Goal: Communication & Community: Answer question/provide support

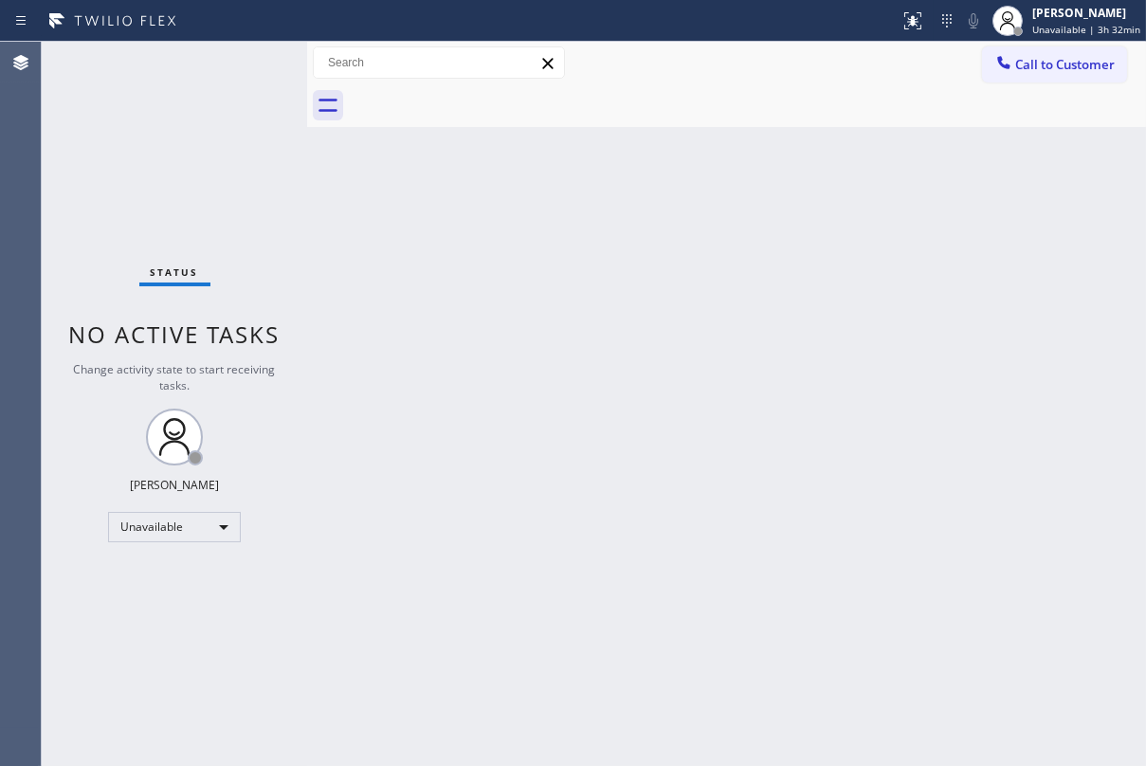
click at [1066, 64] on span "Call to Customer" at bounding box center [1065, 64] width 100 height 17
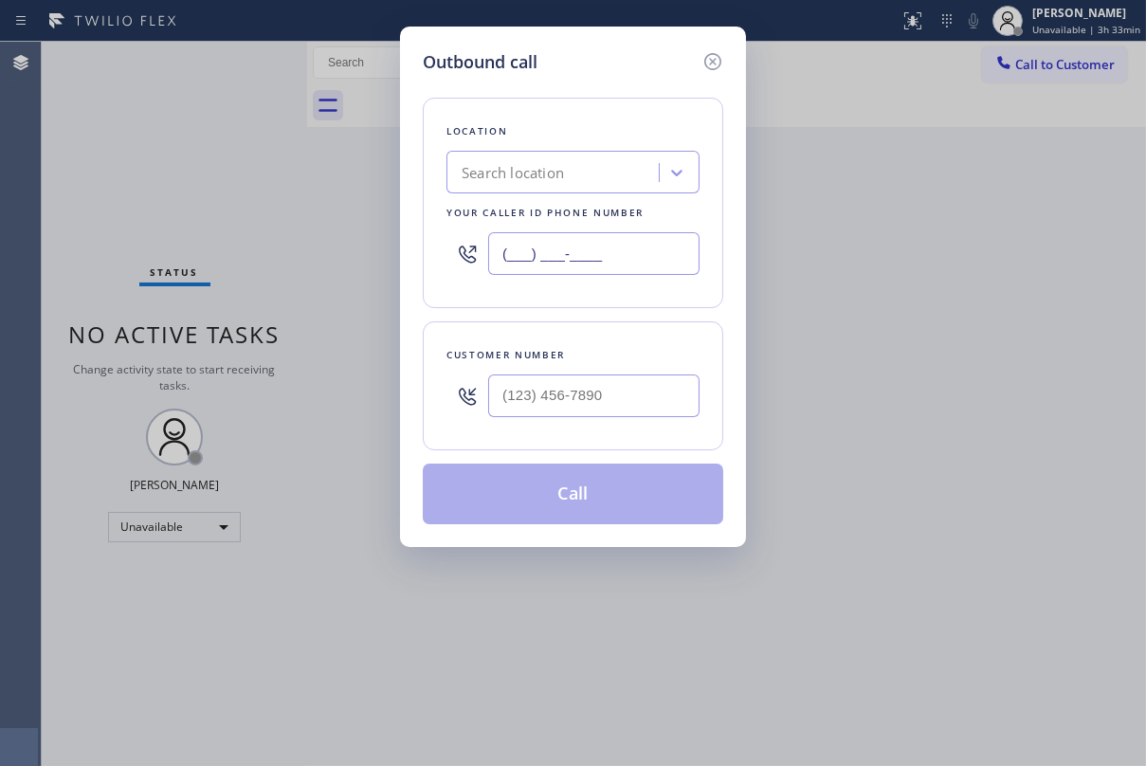
click at [628, 248] on input "(___) ___-____" at bounding box center [593, 253] width 211 height 43
paste input "617) 219-9255"
type input "[PHONE_NUMBER]"
type input "(___) ___-____"
click at [604, 407] on input "(___) ___-____" at bounding box center [593, 395] width 211 height 43
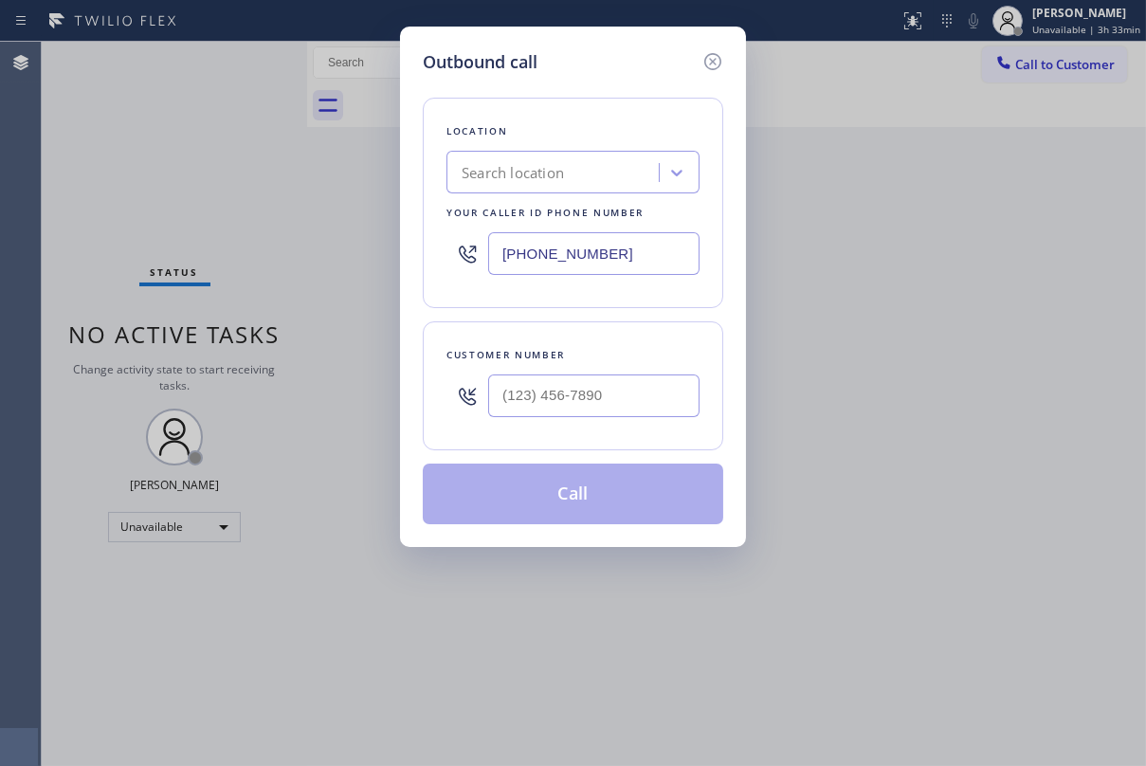
click at [605, 337] on div "Customer number" at bounding box center [573, 385] width 301 height 129
type input "(___) ___-____"
click at [574, 398] on input "(___) ___-____" at bounding box center [593, 395] width 211 height 43
paste input "786) 242-2150"
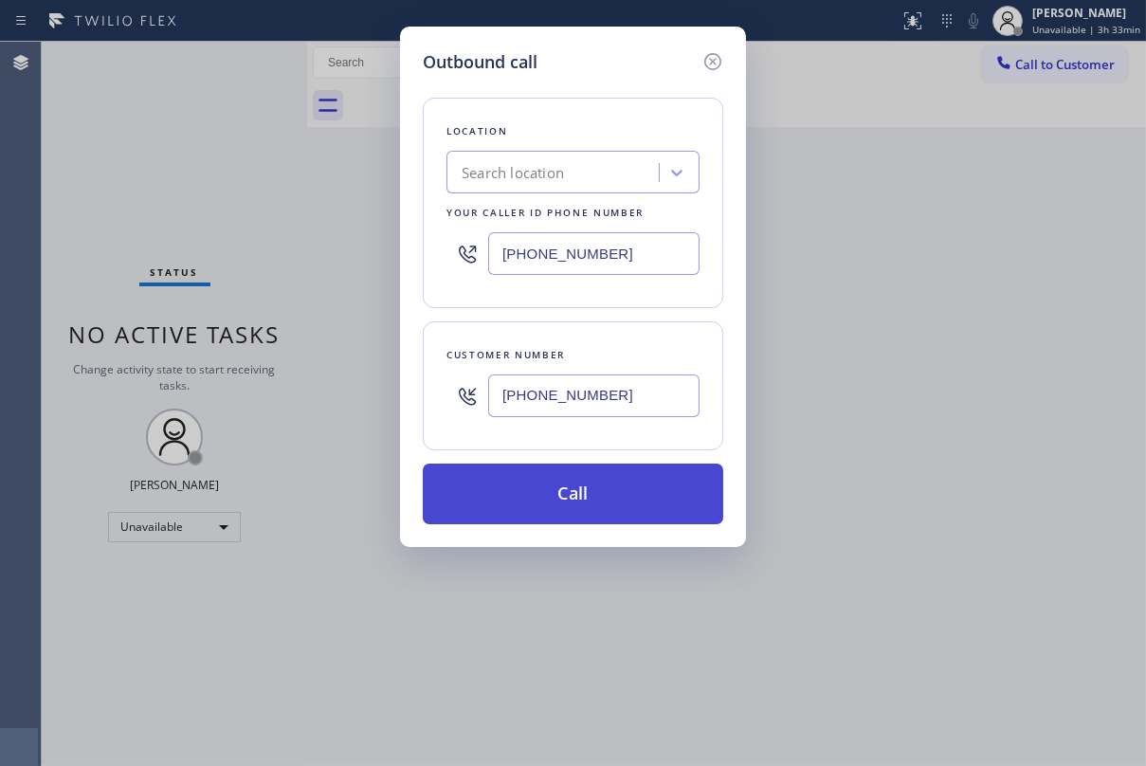
type input "(786) 242-2150"
click at [581, 501] on button "Call" at bounding box center [573, 494] width 301 height 61
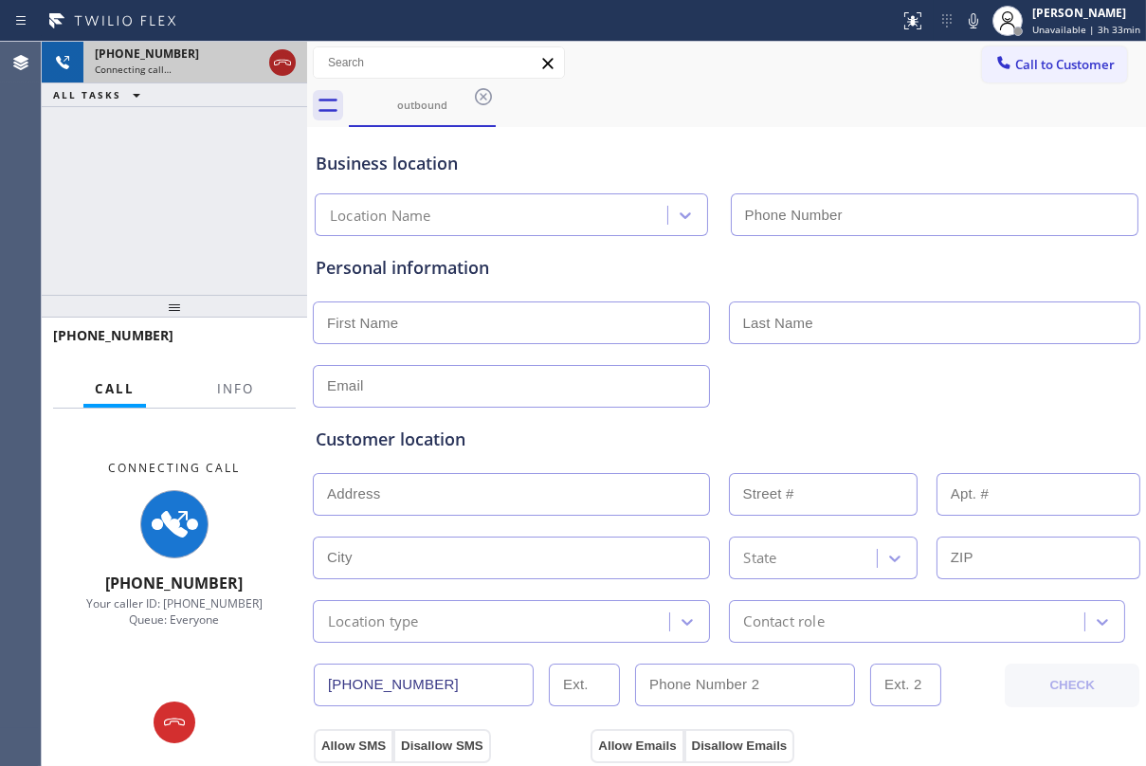
click at [290, 65] on icon at bounding box center [282, 62] width 23 height 23
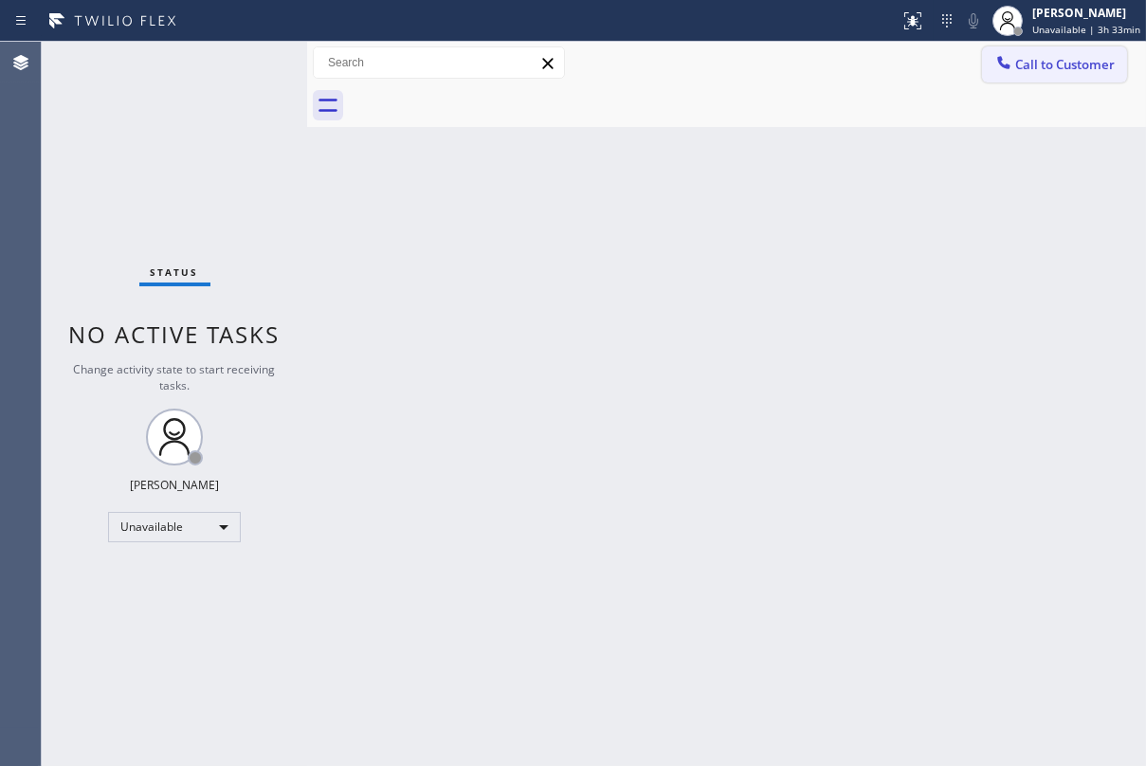
click at [1065, 71] on span "Call to Customer" at bounding box center [1065, 64] width 100 height 17
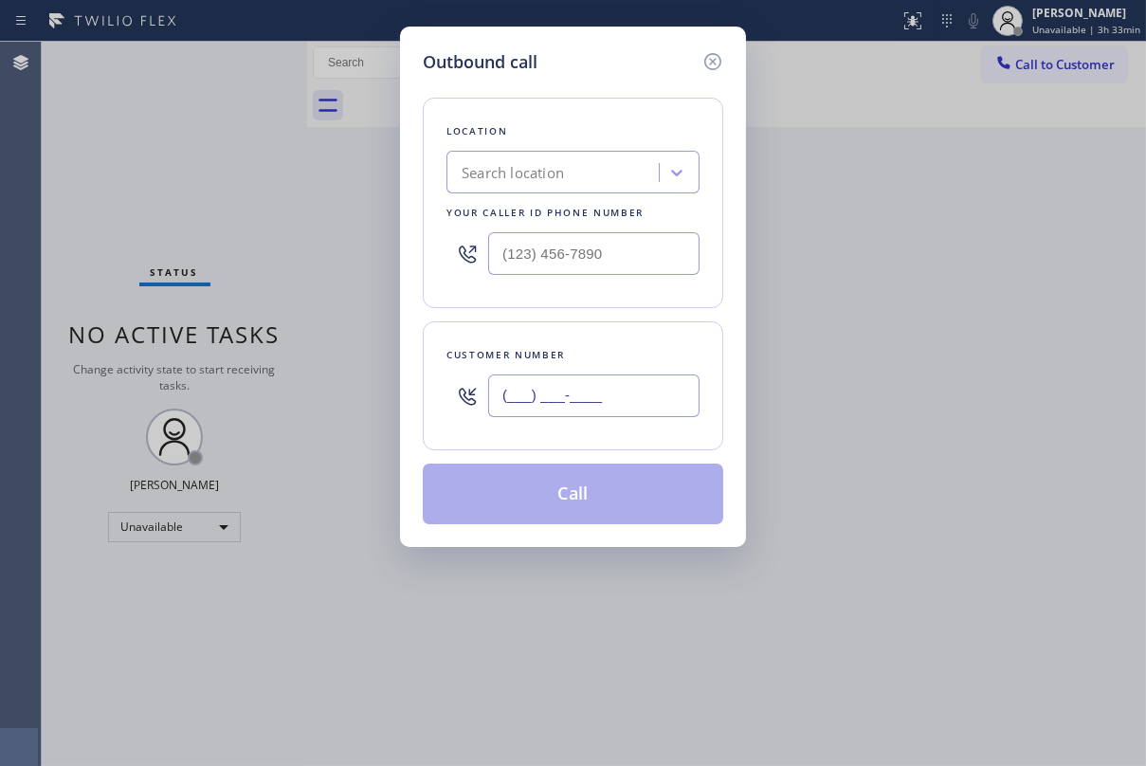
click at [638, 408] on input "(___) ___-____" at bounding box center [593, 395] width 211 height 43
paste input "310) 466-9261"
click at [635, 395] on input "[PHONE_NUMBER]" at bounding box center [593, 395] width 211 height 43
type input "[PHONE_NUMBER]"
click at [583, 254] on input "(___) ___-____" at bounding box center [593, 253] width 211 height 43
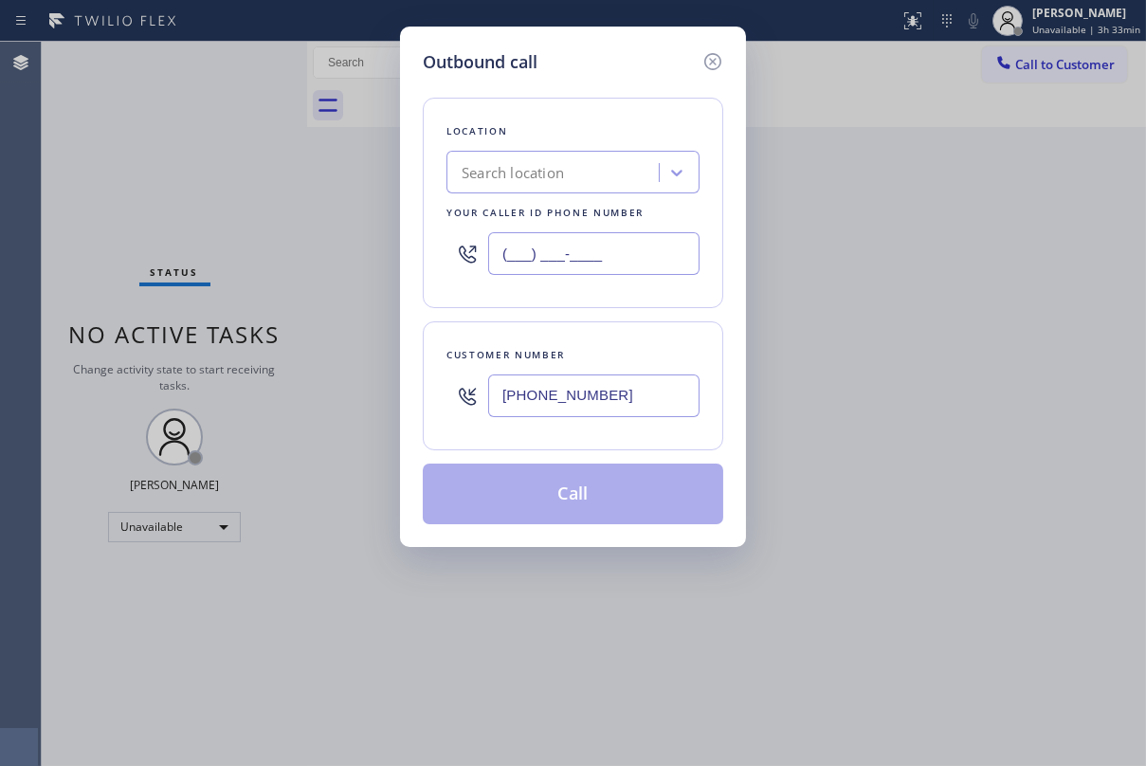
paste input "617) 219-9255"
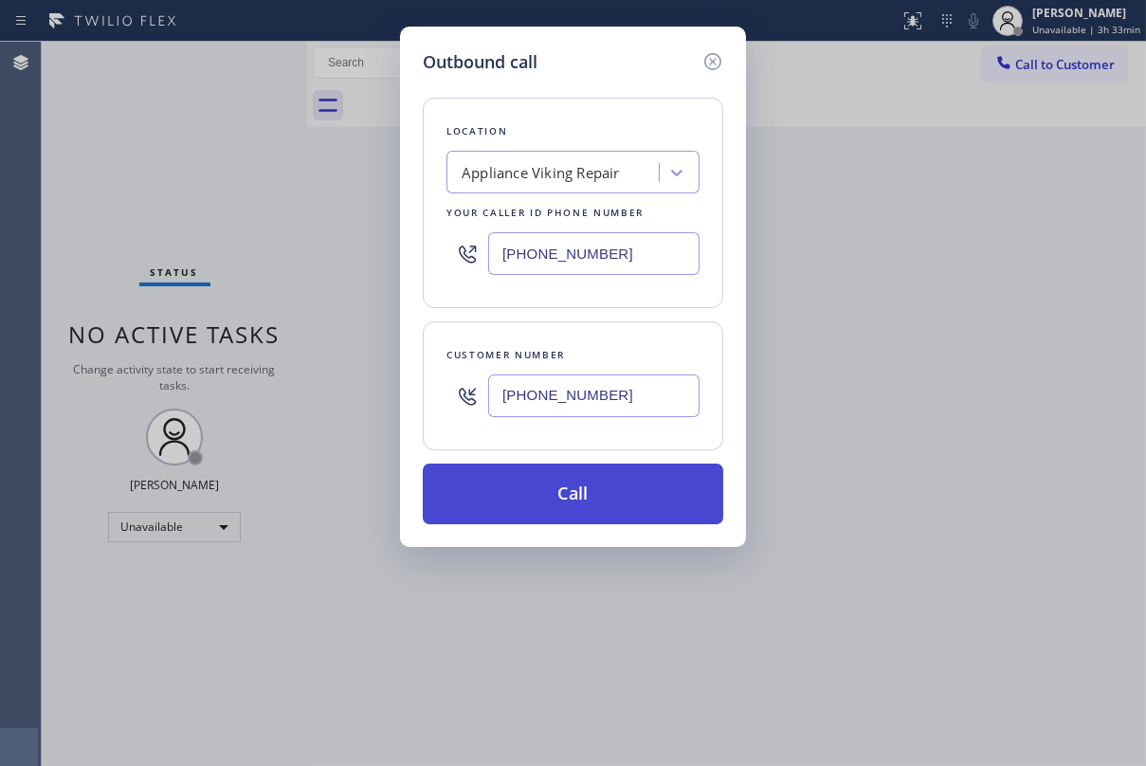
type input "[PHONE_NUMBER]"
click at [556, 519] on button "Call" at bounding box center [573, 494] width 301 height 61
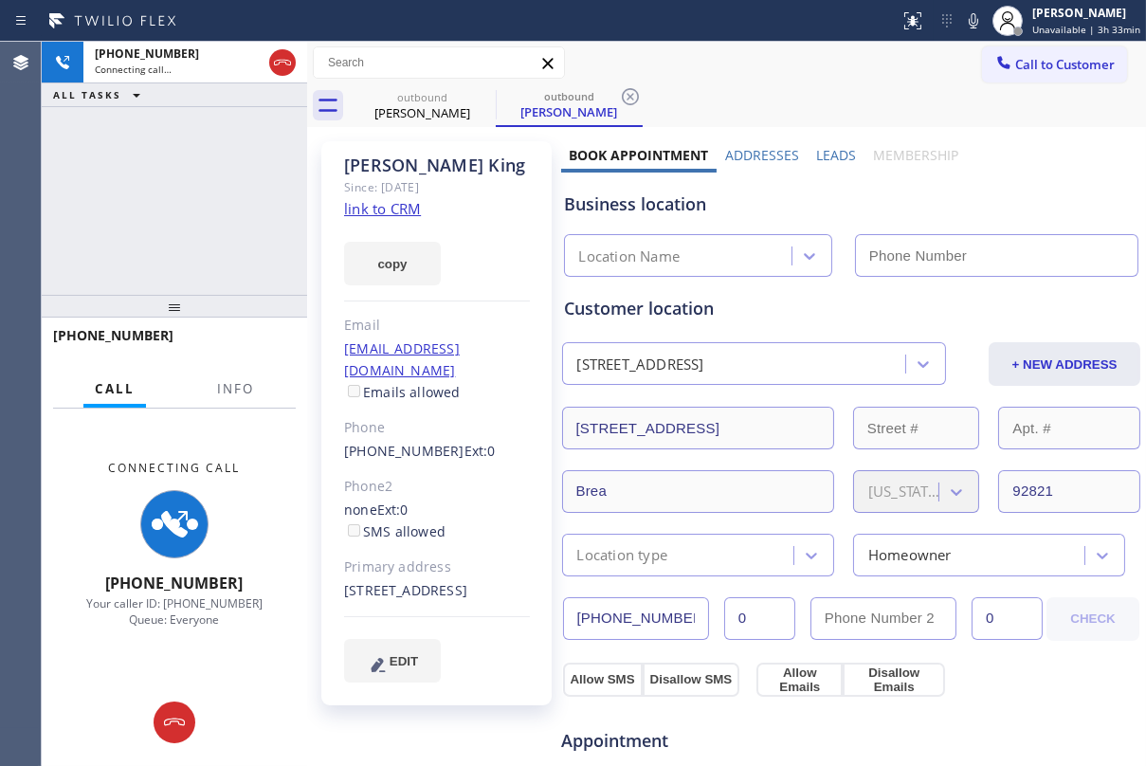
click at [835, 152] on label "Leads" at bounding box center [836, 155] width 40 height 18
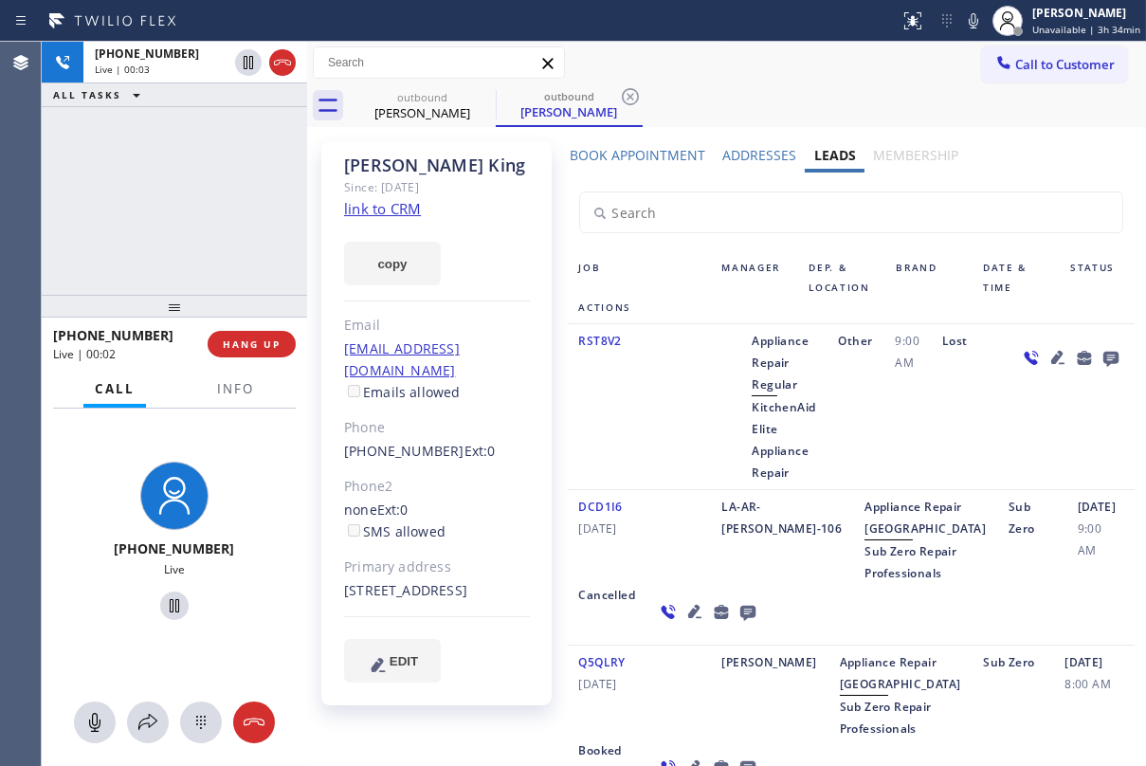
click at [282, 360] on div "[PHONE_NUMBER] Live | 00:02 HANG UP" at bounding box center [174, 343] width 243 height 49
click at [256, 338] on span "HANG UP" at bounding box center [252, 343] width 58 height 13
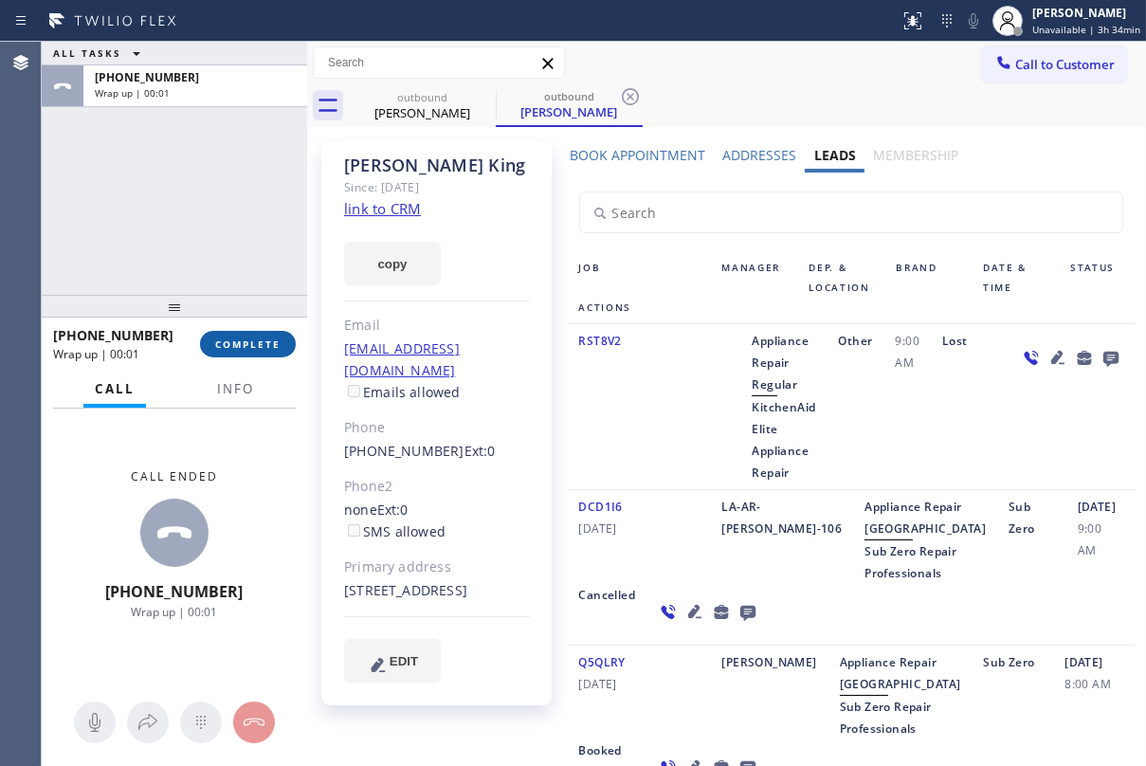
click at [256, 337] on span "COMPLETE" at bounding box center [247, 343] width 65 height 13
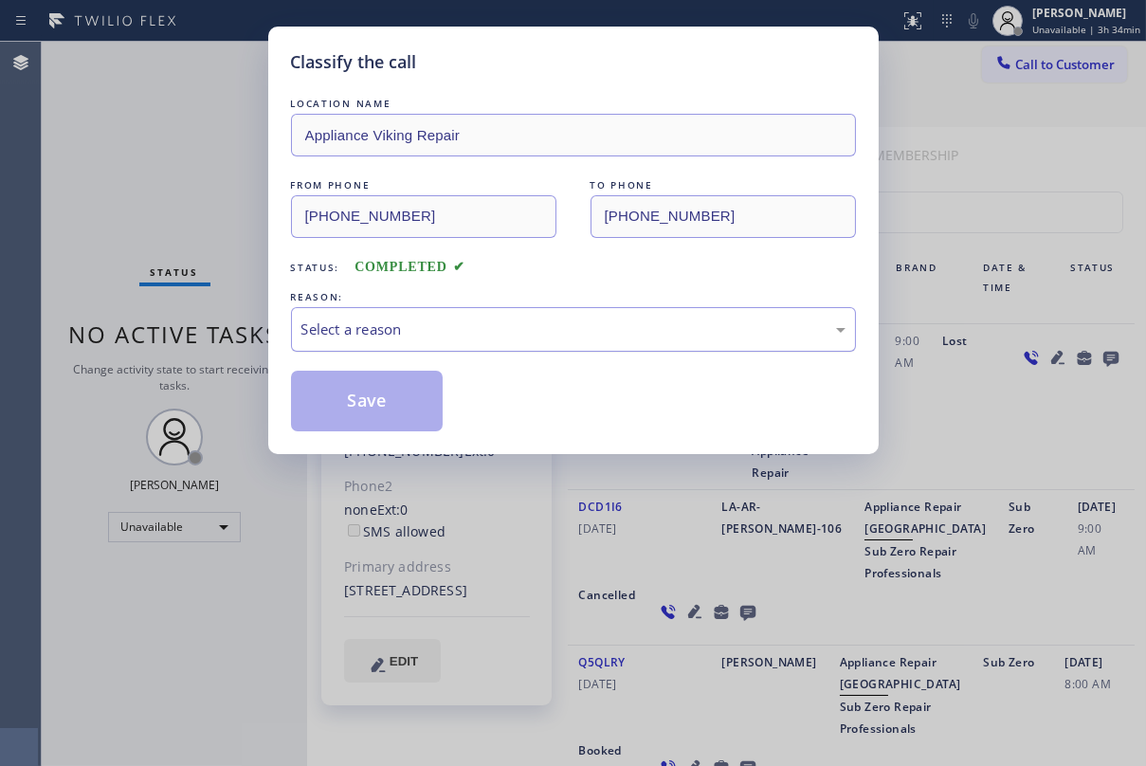
click at [376, 330] on div "Select a reason" at bounding box center [573, 330] width 544 height 22
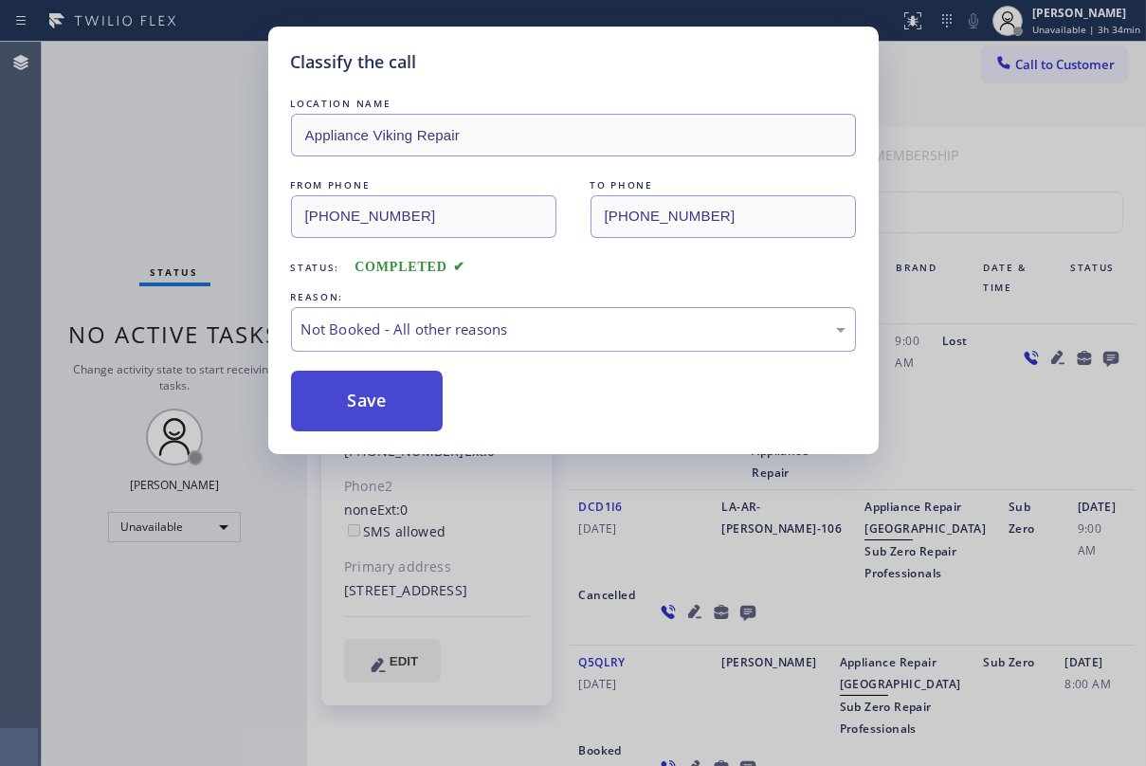
click at [374, 408] on button "Save" at bounding box center [367, 401] width 153 height 61
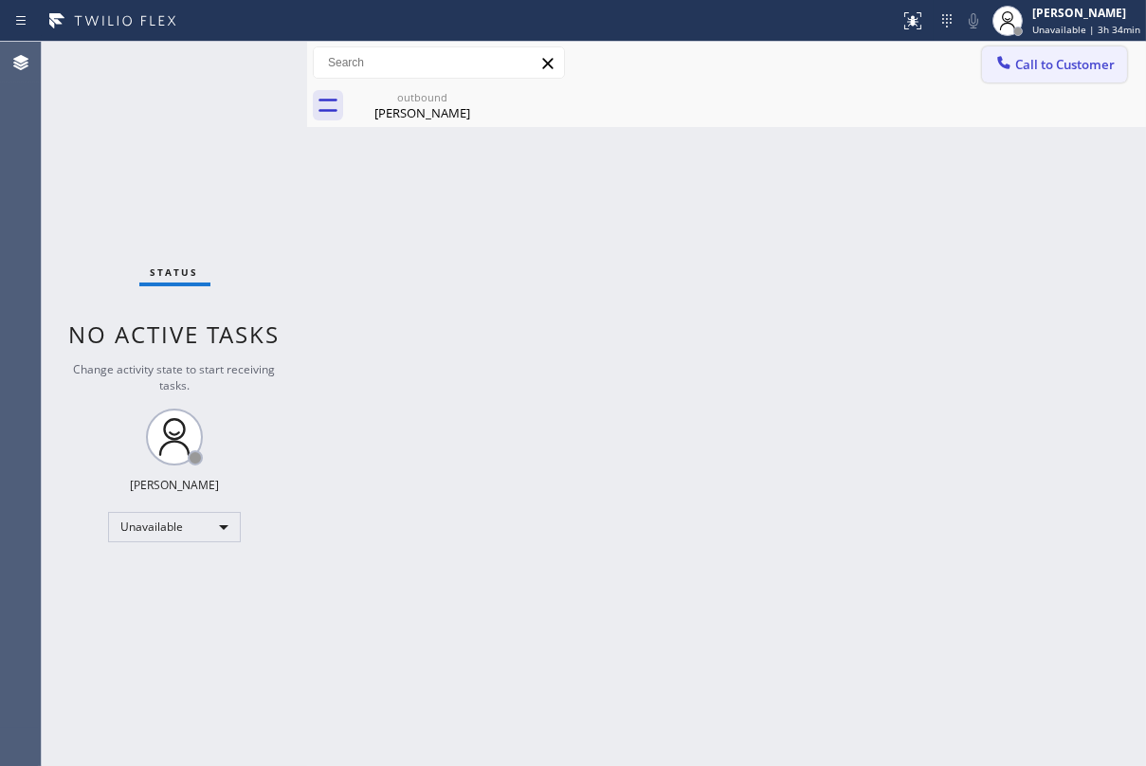
click at [1021, 76] on button "Call to Customer" at bounding box center [1054, 64] width 145 height 36
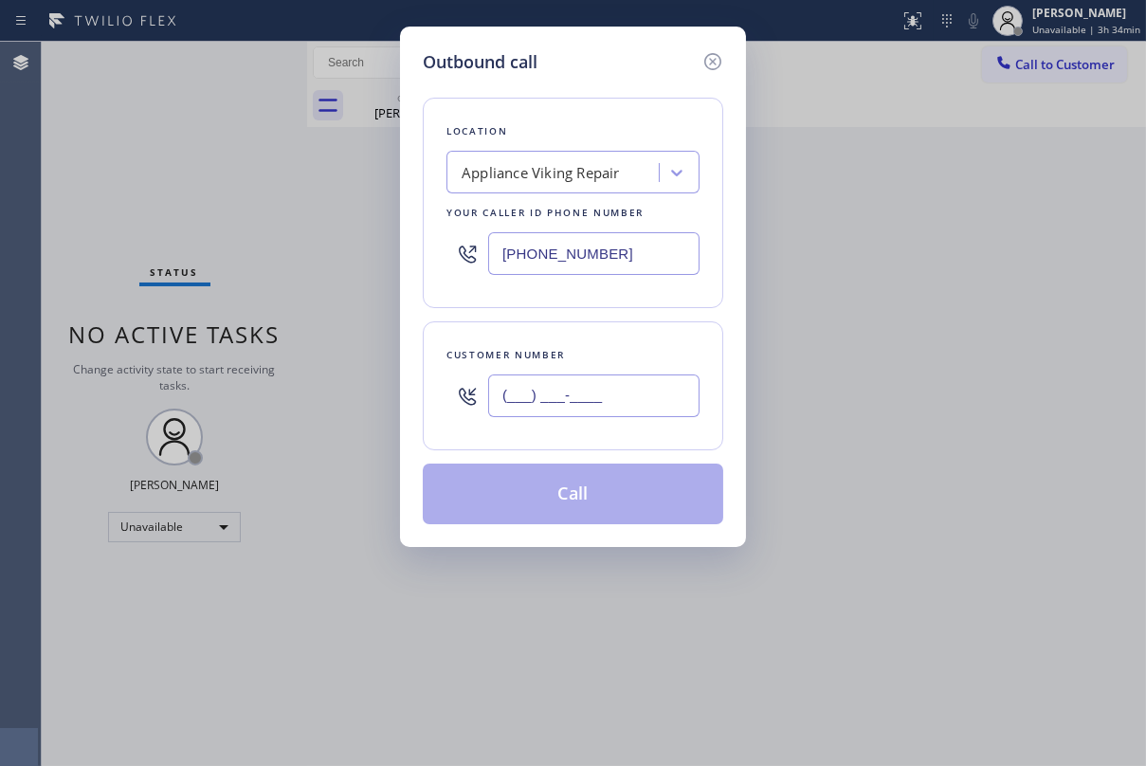
click at [677, 403] on input "(___) ___-____" at bounding box center [593, 395] width 211 height 43
paste input "714) 655-7087"
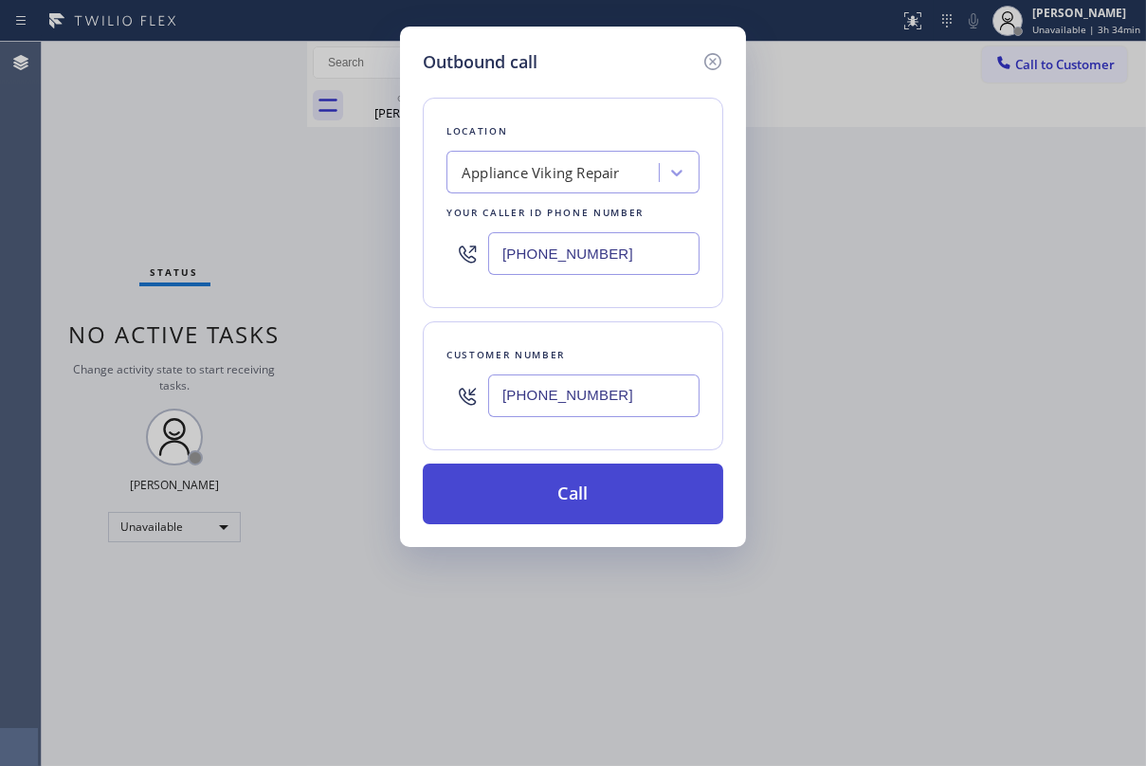
type input "[PHONE_NUMBER]"
click at [645, 470] on button "Call" at bounding box center [573, 494] width 301 height 61
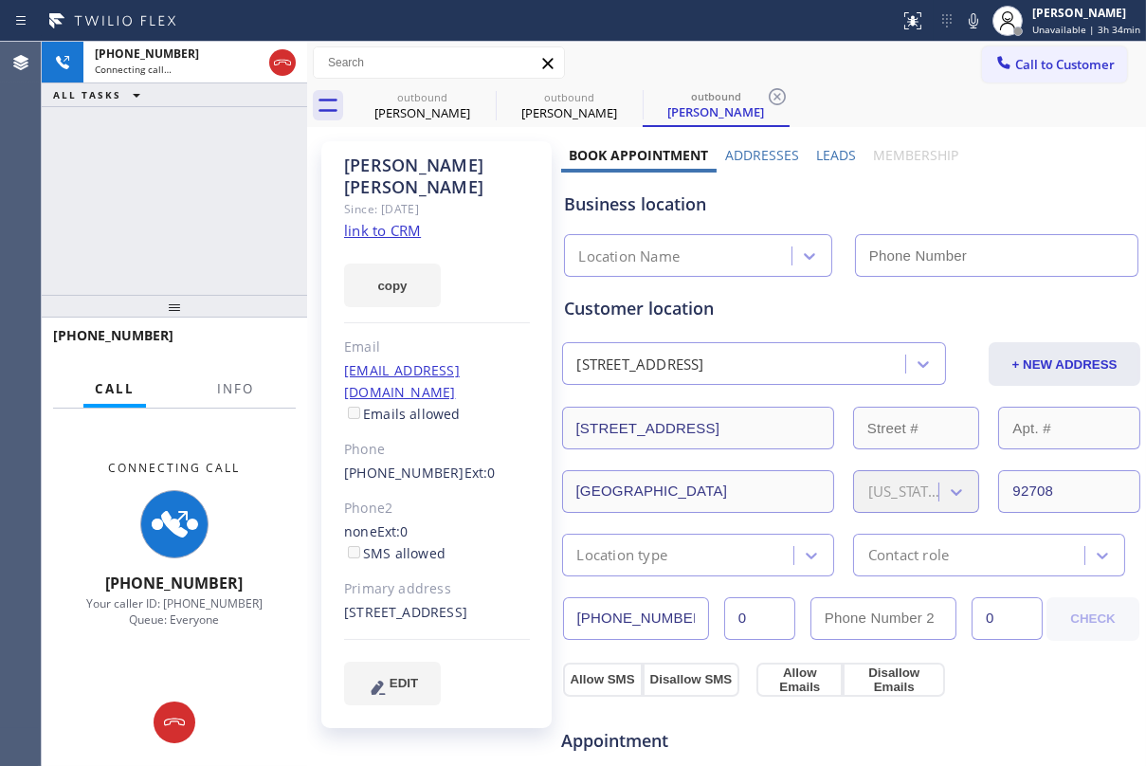
click at [828, 150] on label "Leads" at bounding box center [836, 155] width 40 height 18
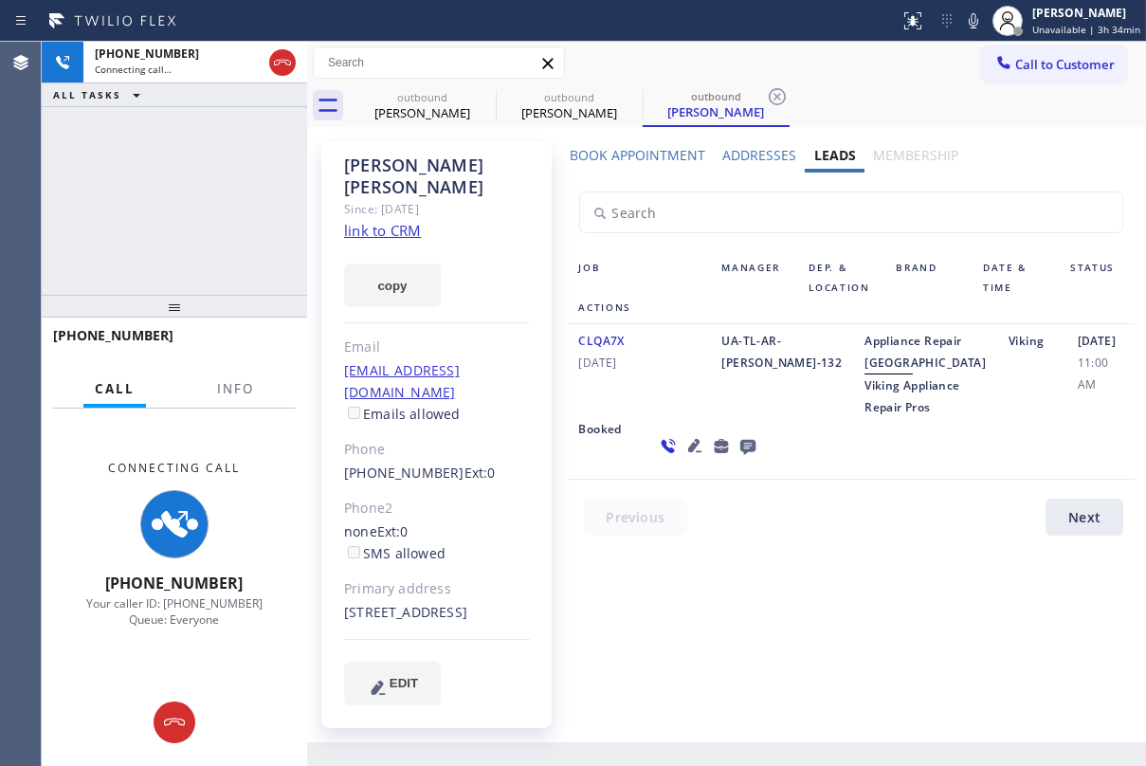
click at [739, 455] on icon at bounding box center [746, 447] width 15 height 15
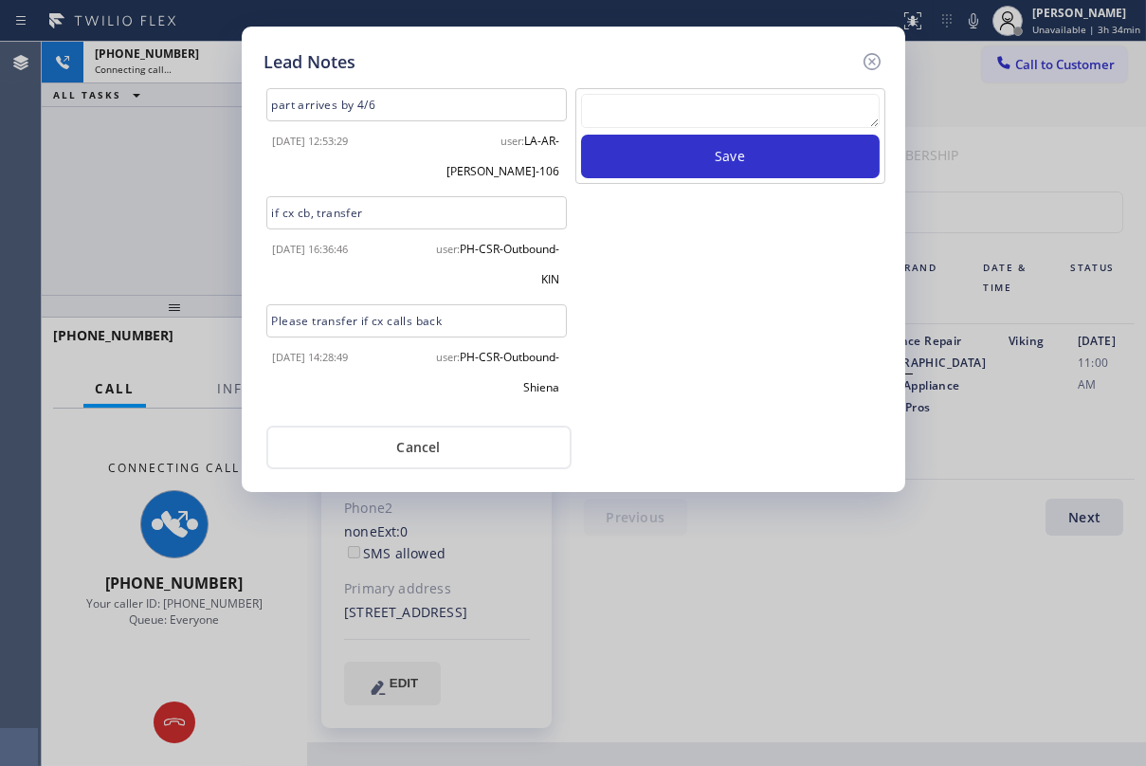
click at [712, 116] on textarea at bounding box center [730, 111] width 299 height 34
paste textarea "Routed to Voice mail// If CX will call back please transfer to me- Love:*"
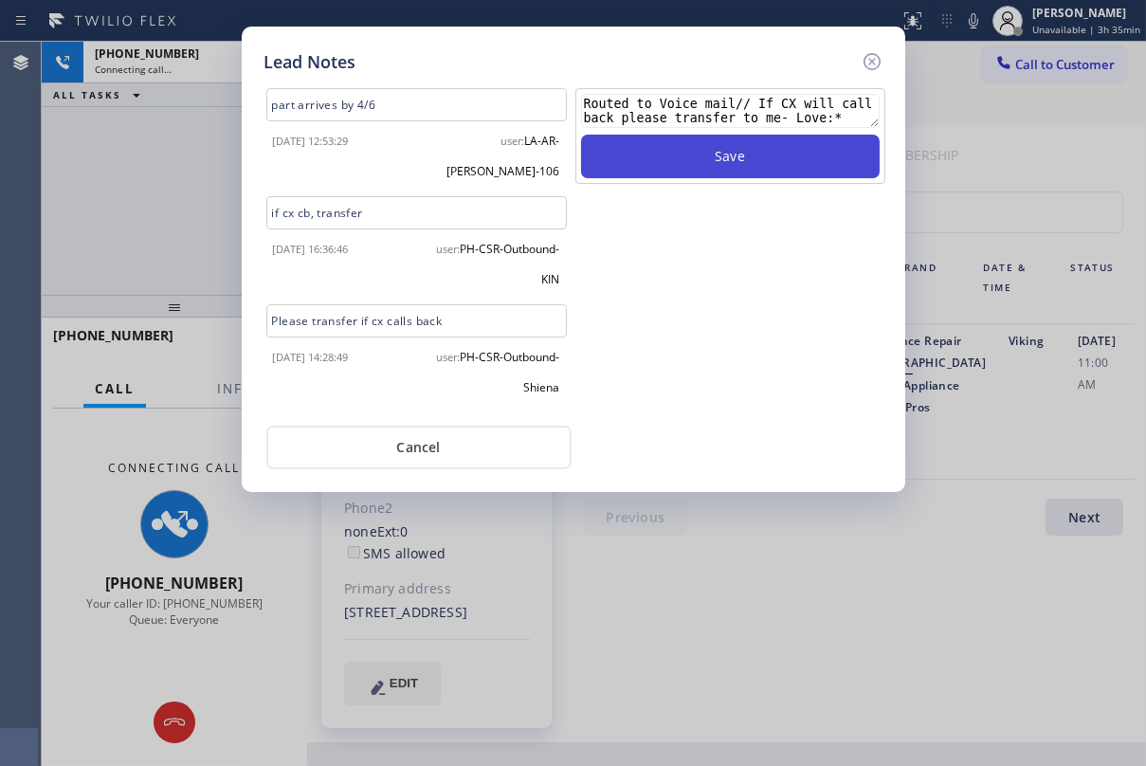
type textarea "Routed to Voice mail// If CX will call back please transfer to me- Love:*"
click at [671, 160] on button "Save" at bounding box center [730, 157] width 299 height 44
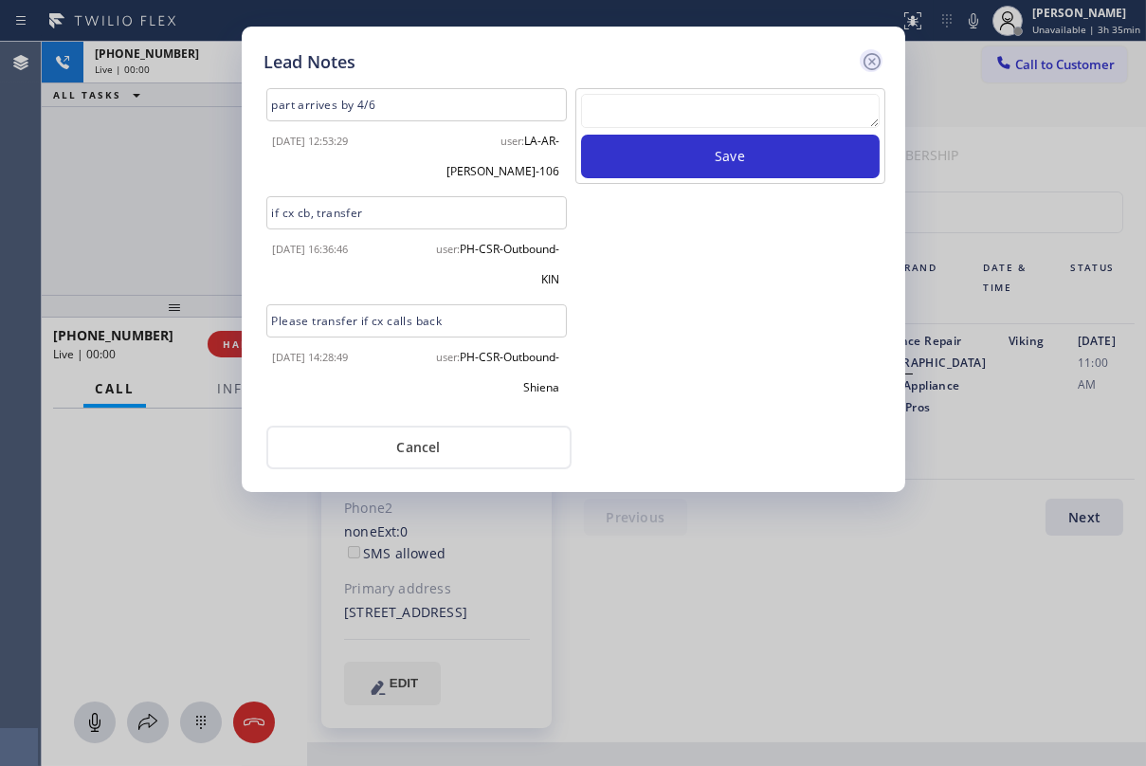
click at [871, 66] on icon at bounding box center [872, 61] width 23 height 23
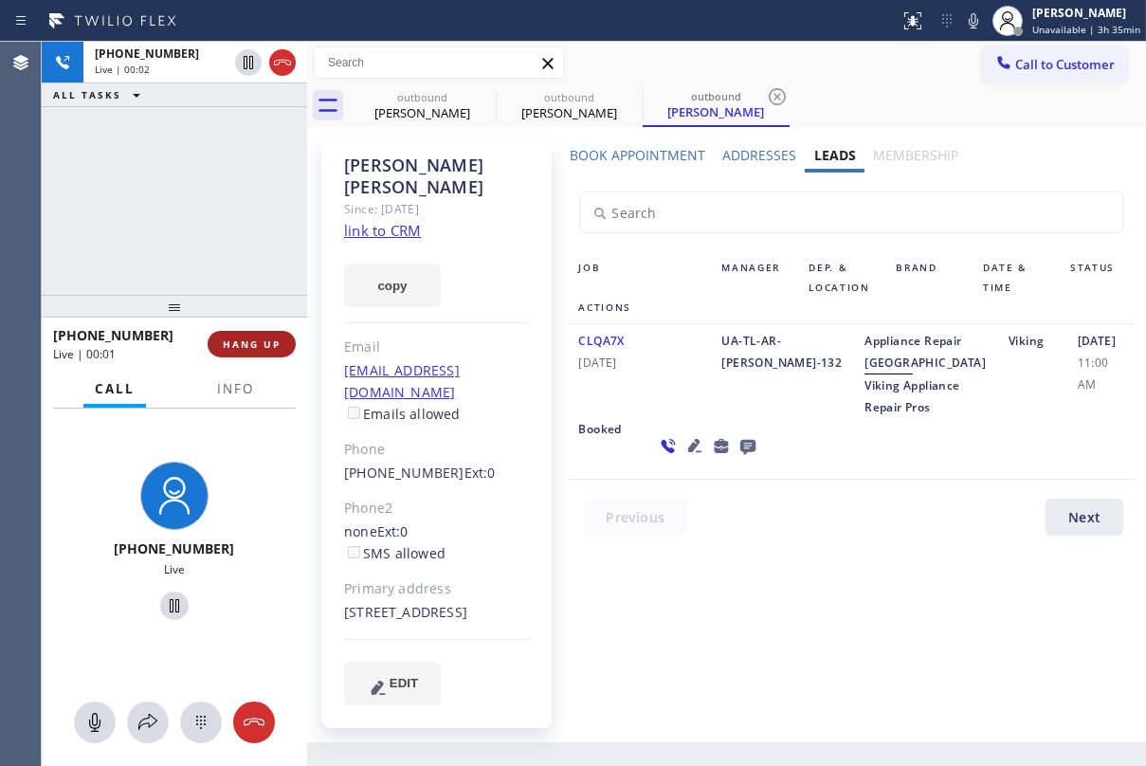
click at [248, 345] on span "HANG UP" at bounding box center [252, 343] width 58 height 13
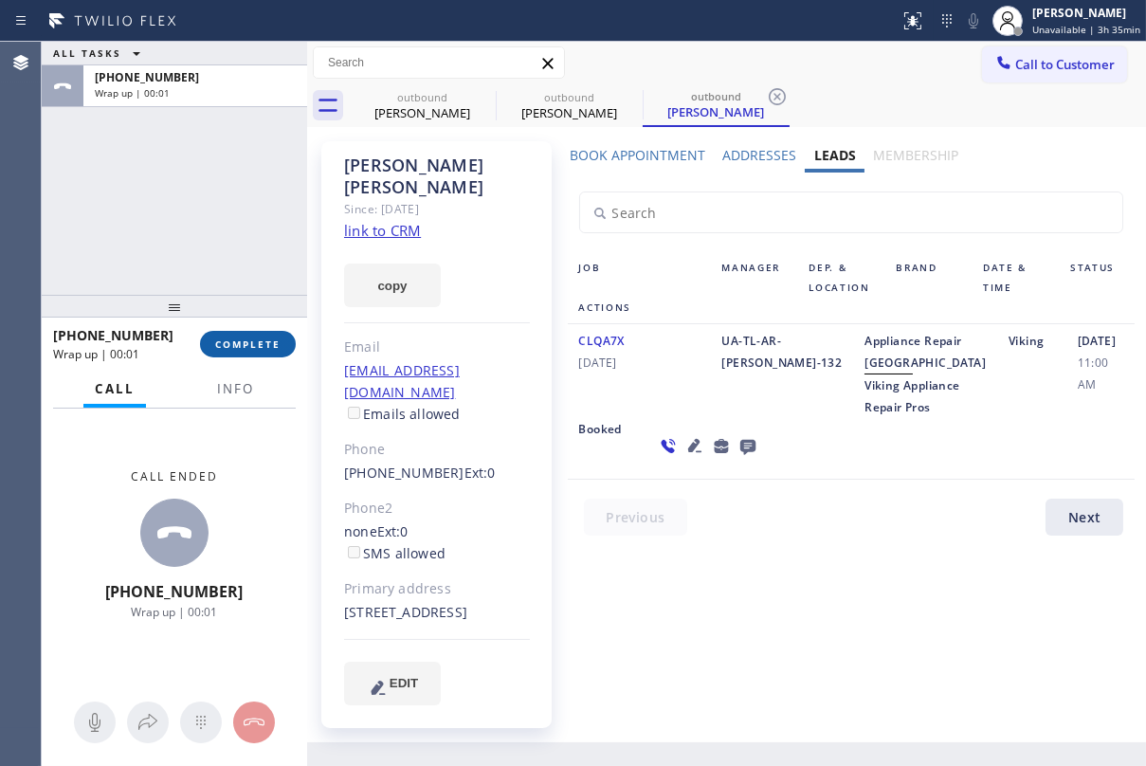
click at [217, 340] on span "COMPLETE" at bounding box center [247, 343] width 65 height 13
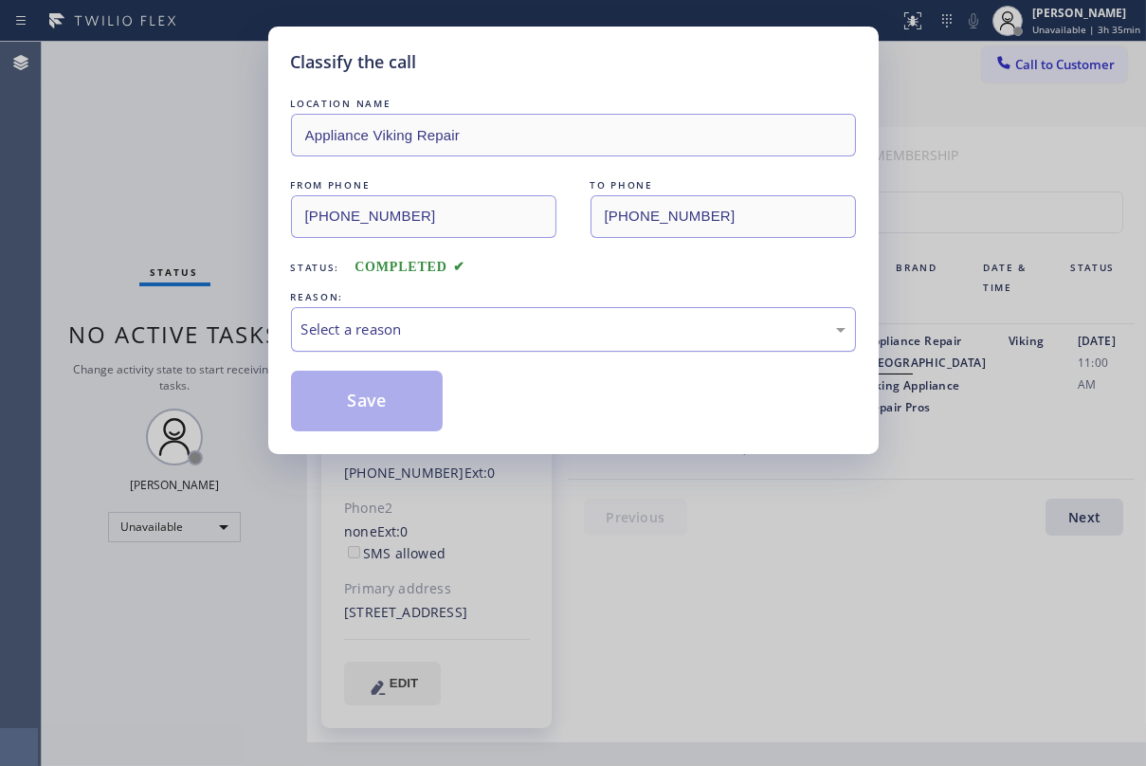
click at [431, 332] on div "Select a reason" at bounding box center [573, 330] width 544 height 22
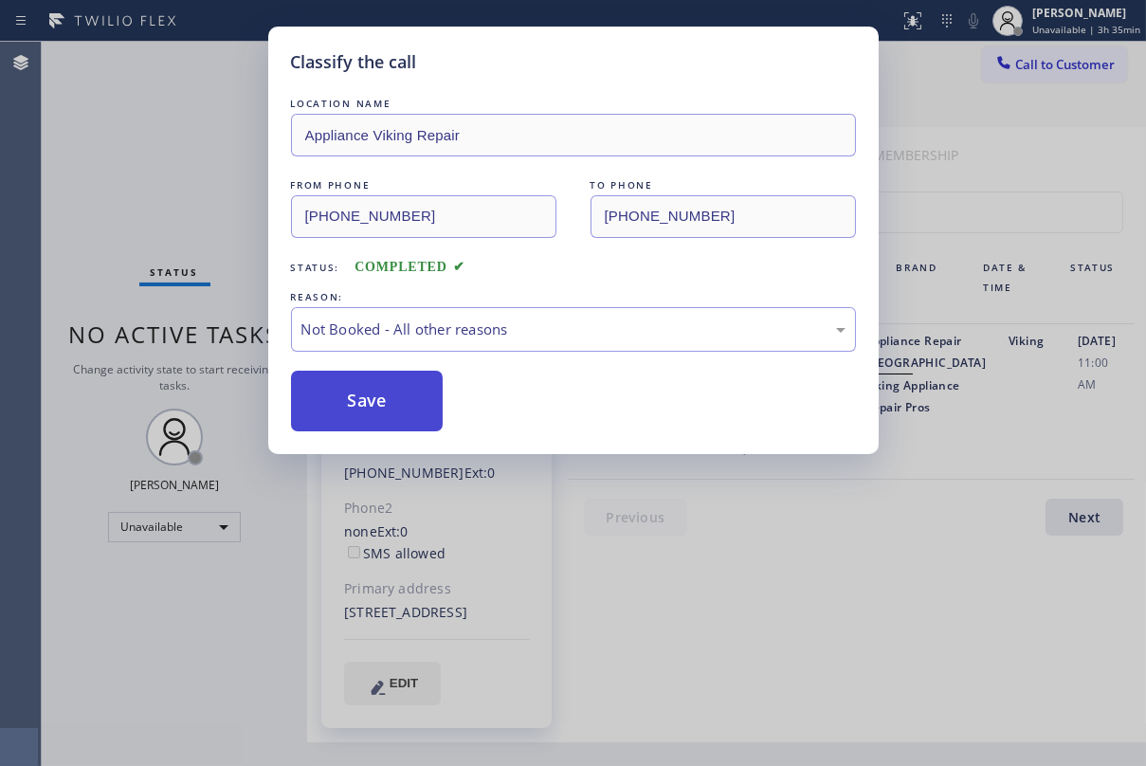
click at [337, 409] on button "Save" at bounding box center [367, 401] width 153 height 61
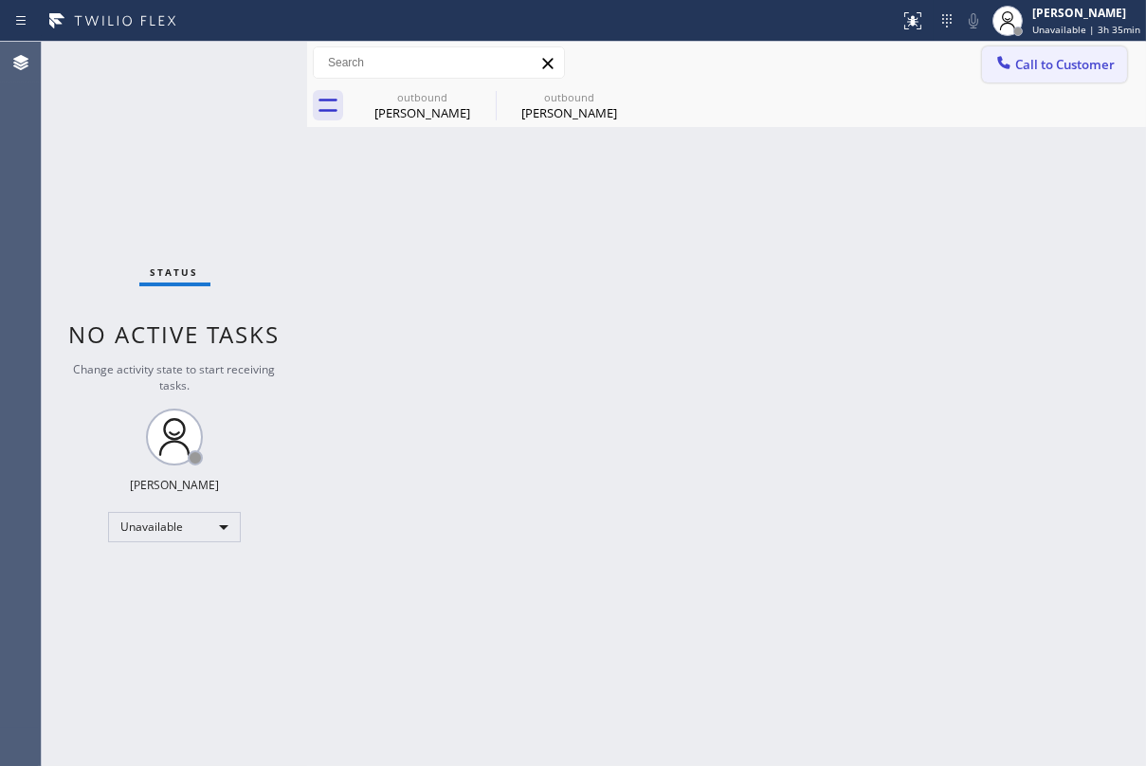
click at [1087, 64] on span "Call to Customer" at bounding box center [1065, 64] width 100 height 17
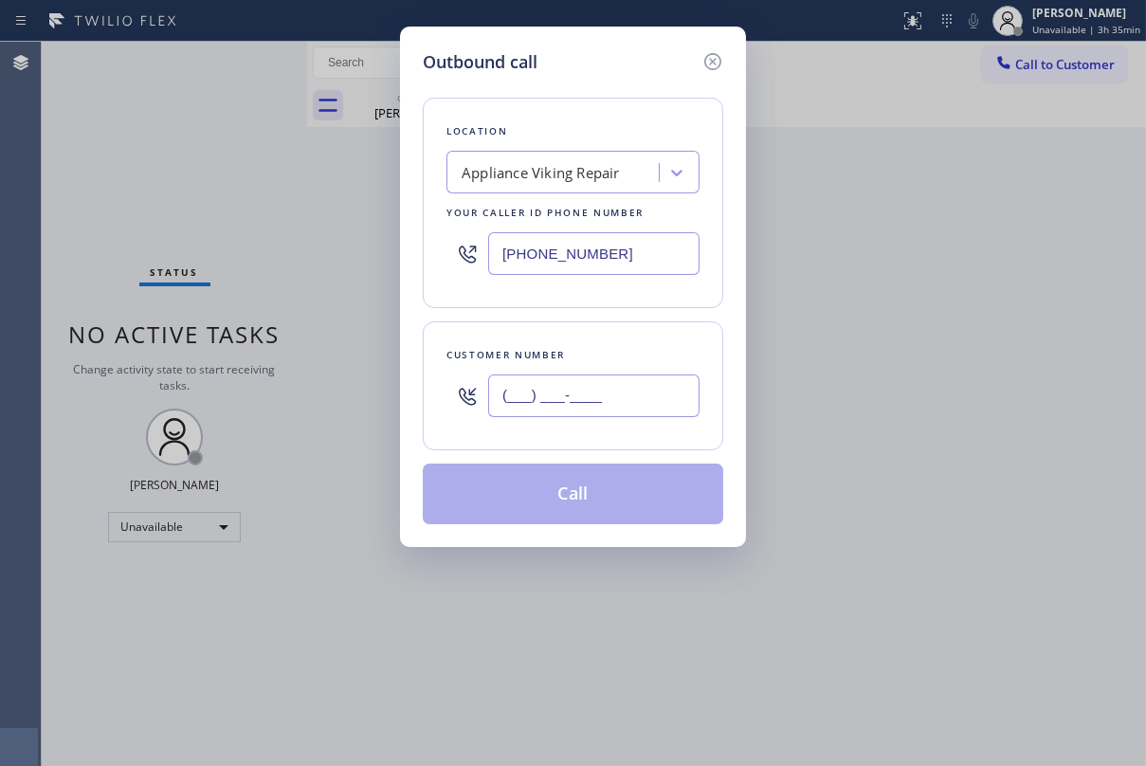
click at [538, 407] on input "(___) ___-____" at bounding box center [593, 395] width 211 height 43
paste input "206) 669-8930"
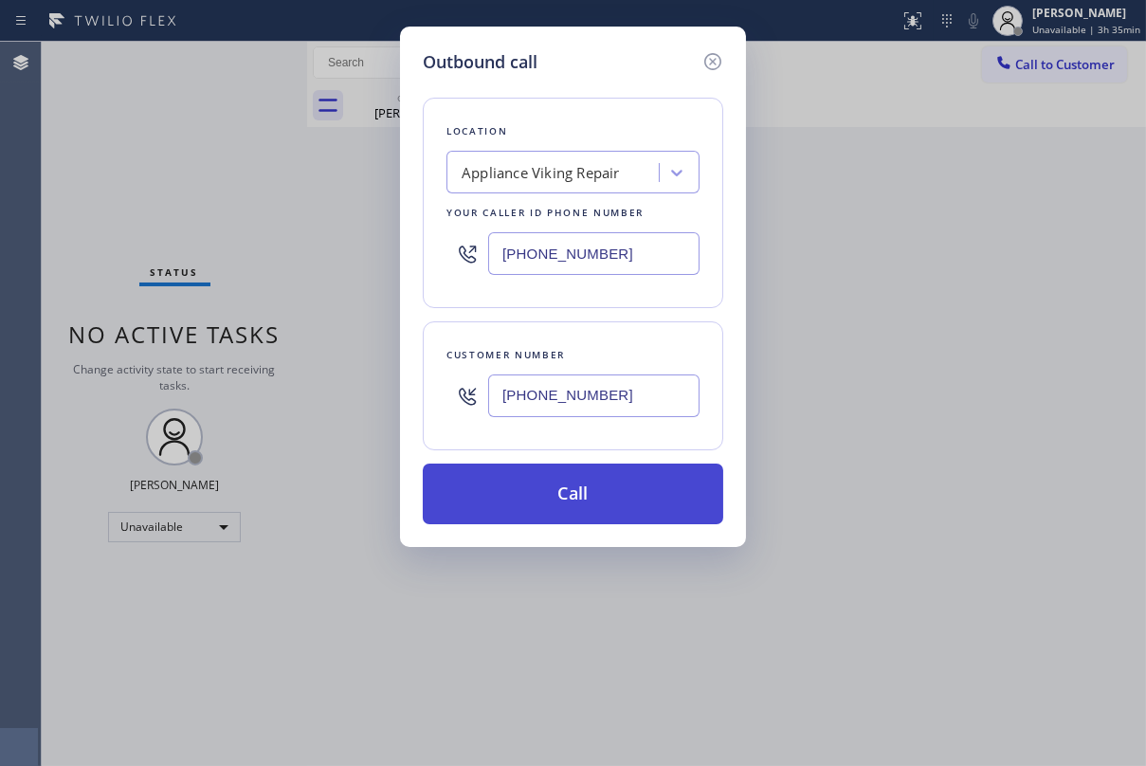
type input "[PHONE_NUMBER]"
click at [587, 493] on button "Call" at bounding box center [573, 494] width 301 height 61
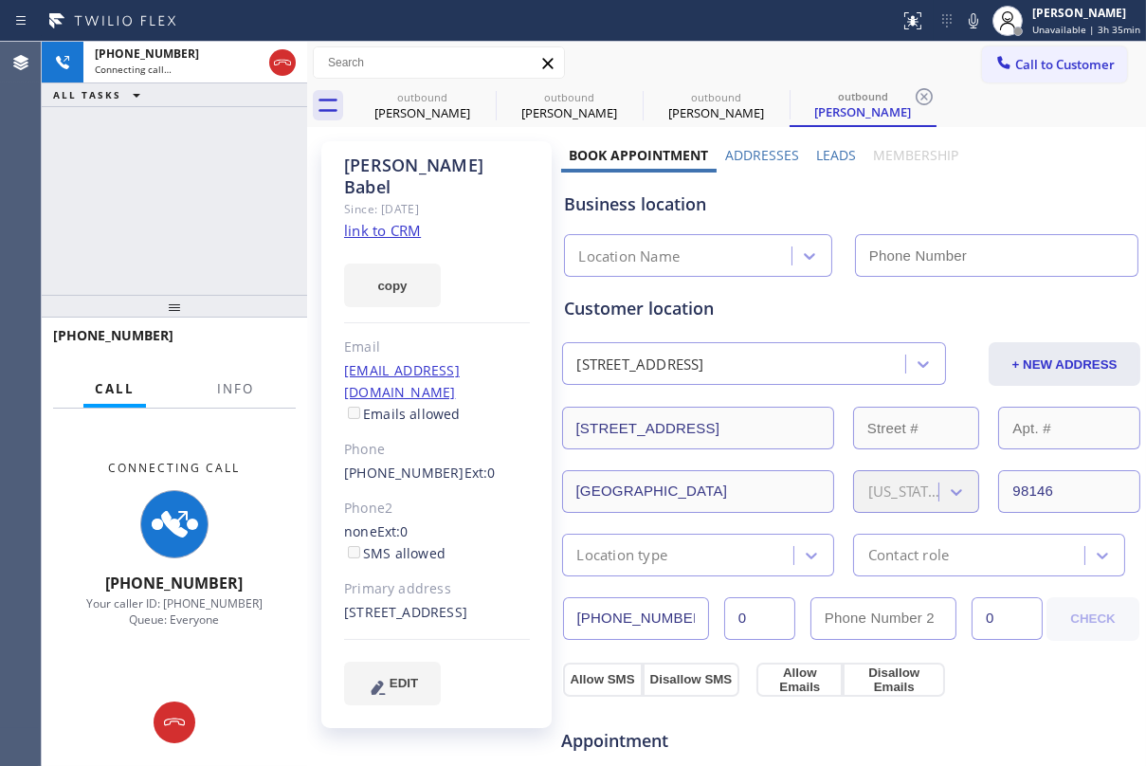
click at [833, 152] on label "Leads" at bounding box center [836, 155] width 40 height 18
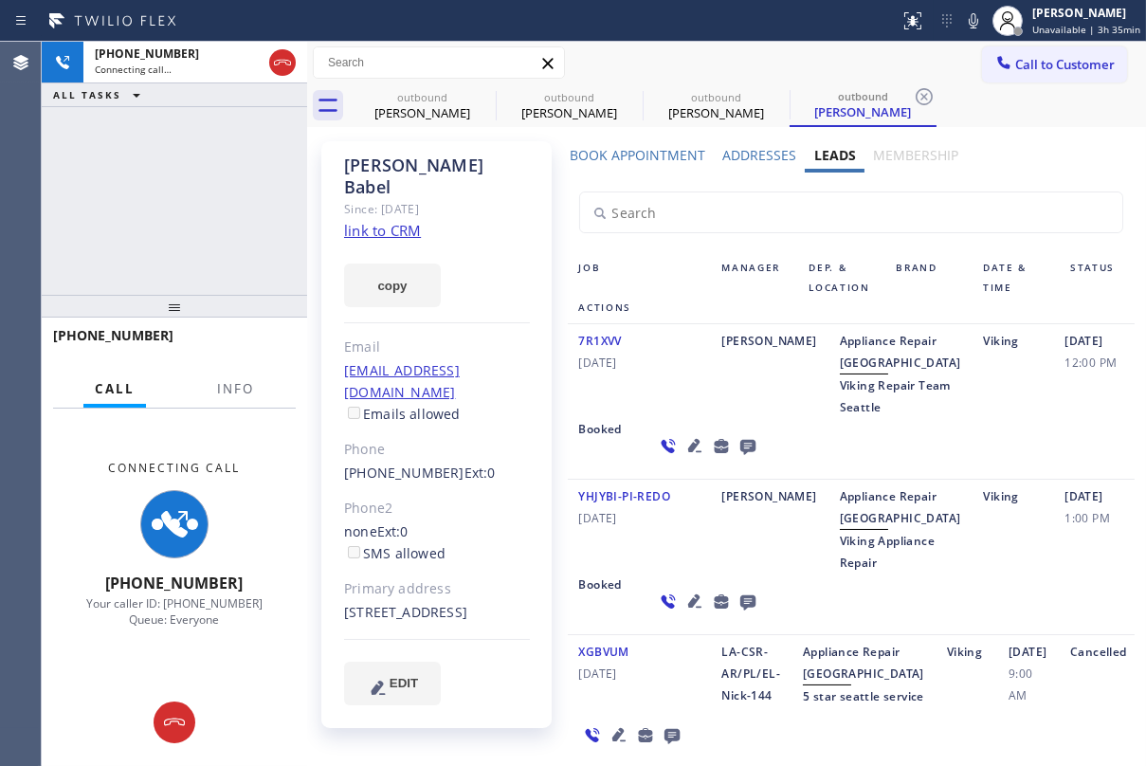
click at [739, 455] on icon at bounding box center [746, 447] width 15 height 15
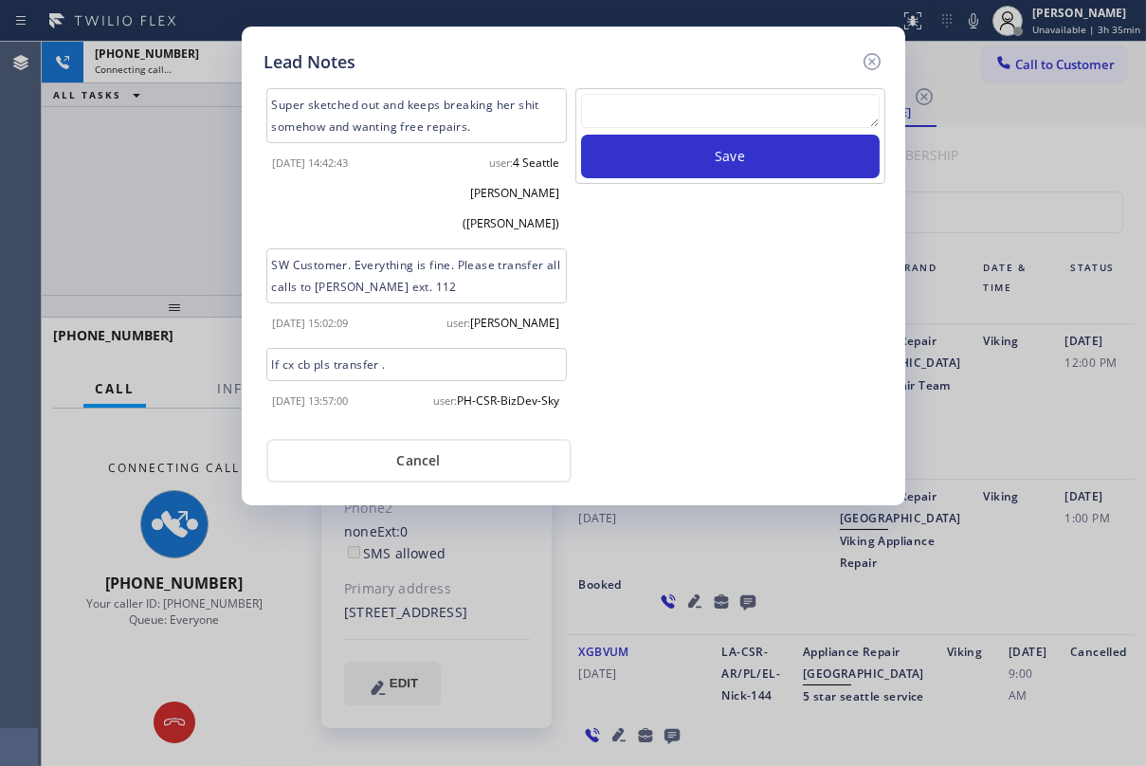
click at [710, 120] on textarea at bounding box center [730, 111] width 299 height 34
paste textarea "Routed to Voice mail// If CX will call back please transfer to me- Love:*"
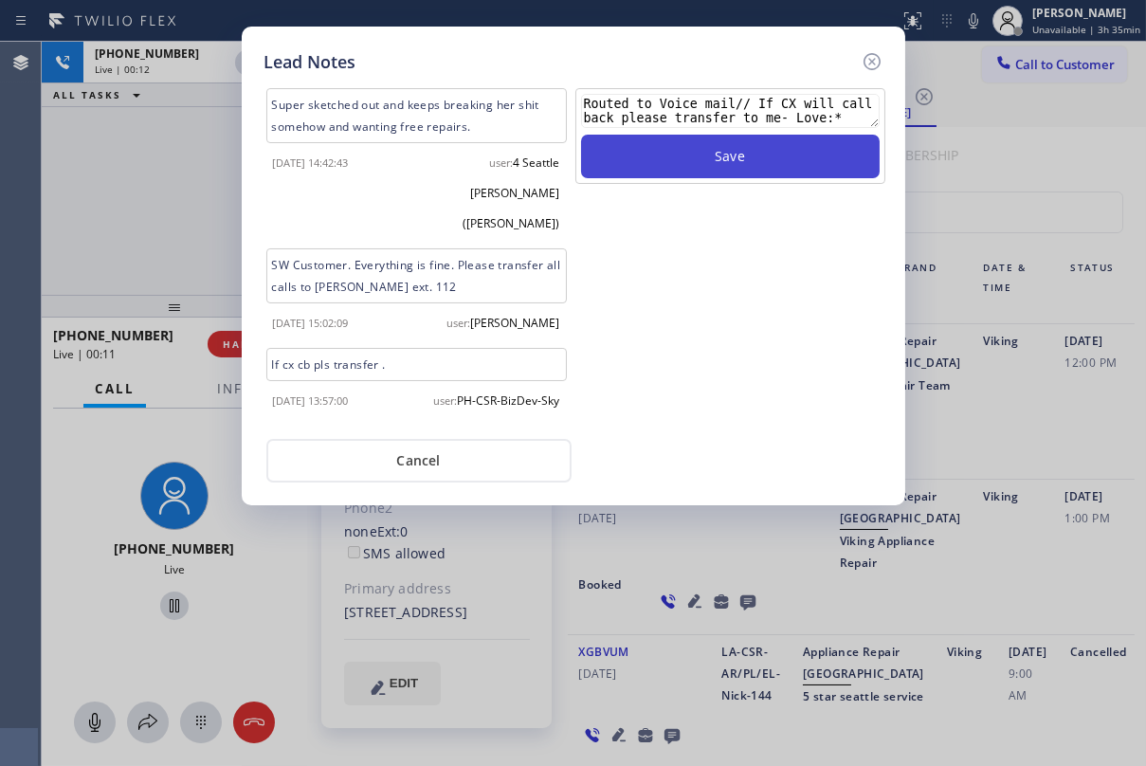
type textarea "Routed to Voice mail// If CX will call back please transfer to me- Love:*"
click at [804, 160] on button "Save" at bounding box center [730, 157] width 299 height 44
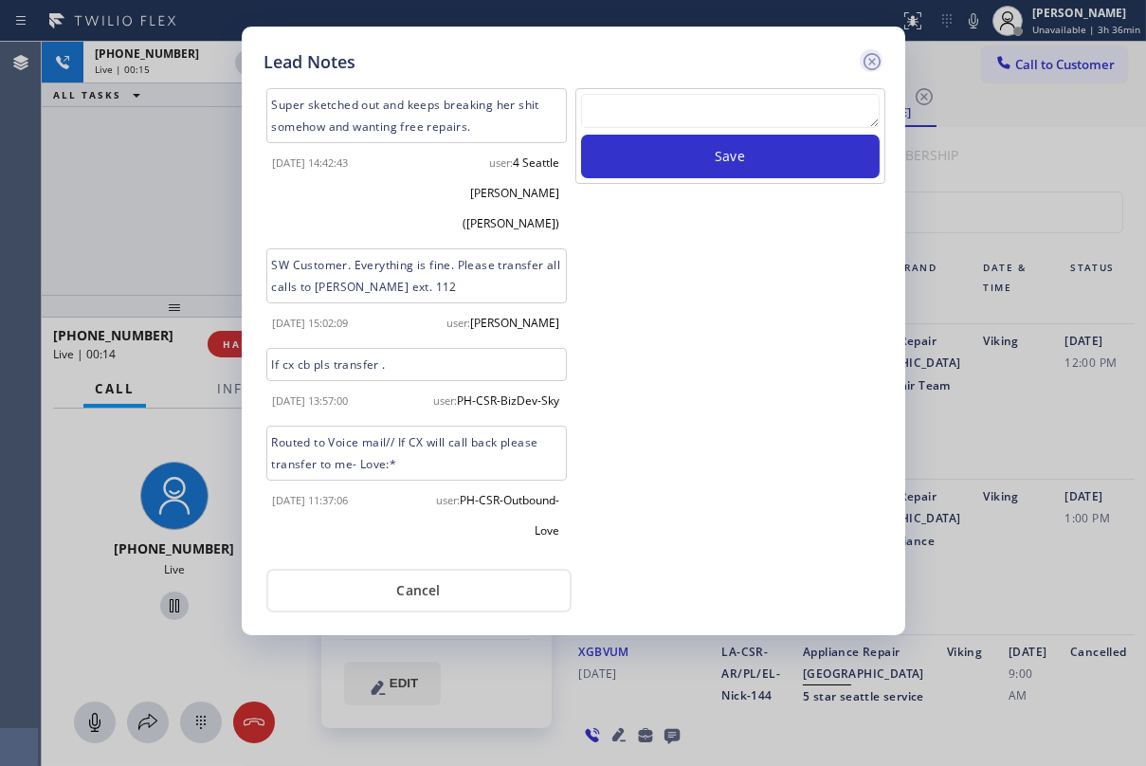
click at [875, 60] on icon at bounding box center [872, 61] width 23 height 23
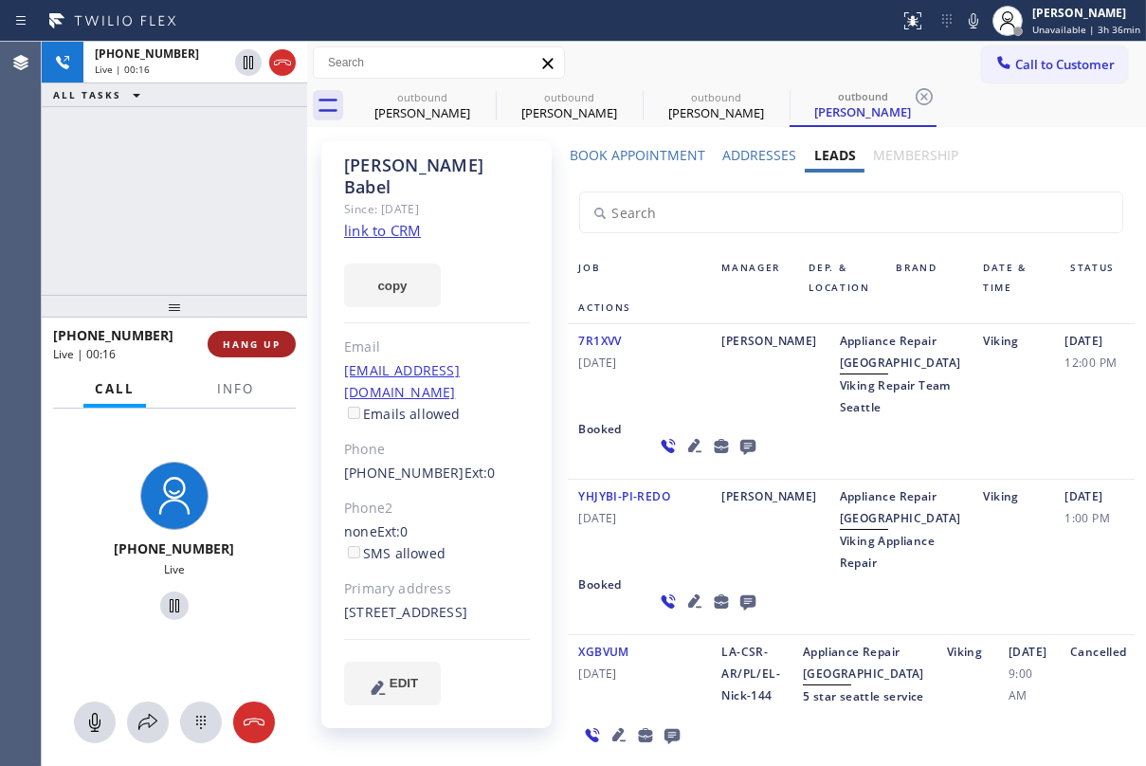
click at [256, 344] on span "HANG UP" at bounding box center [252, 343] width 58 height 13
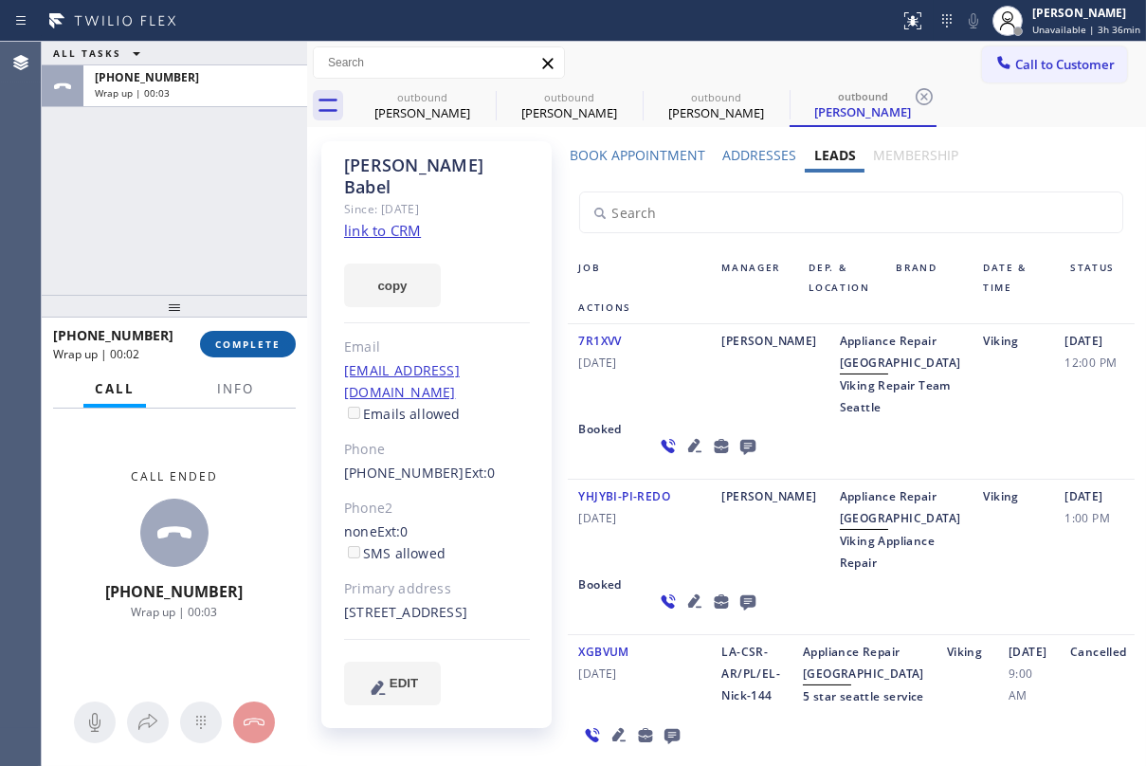
click at [255, 342] on span "COMPLETE" at bounding box center [247, 343] width 65 height 13
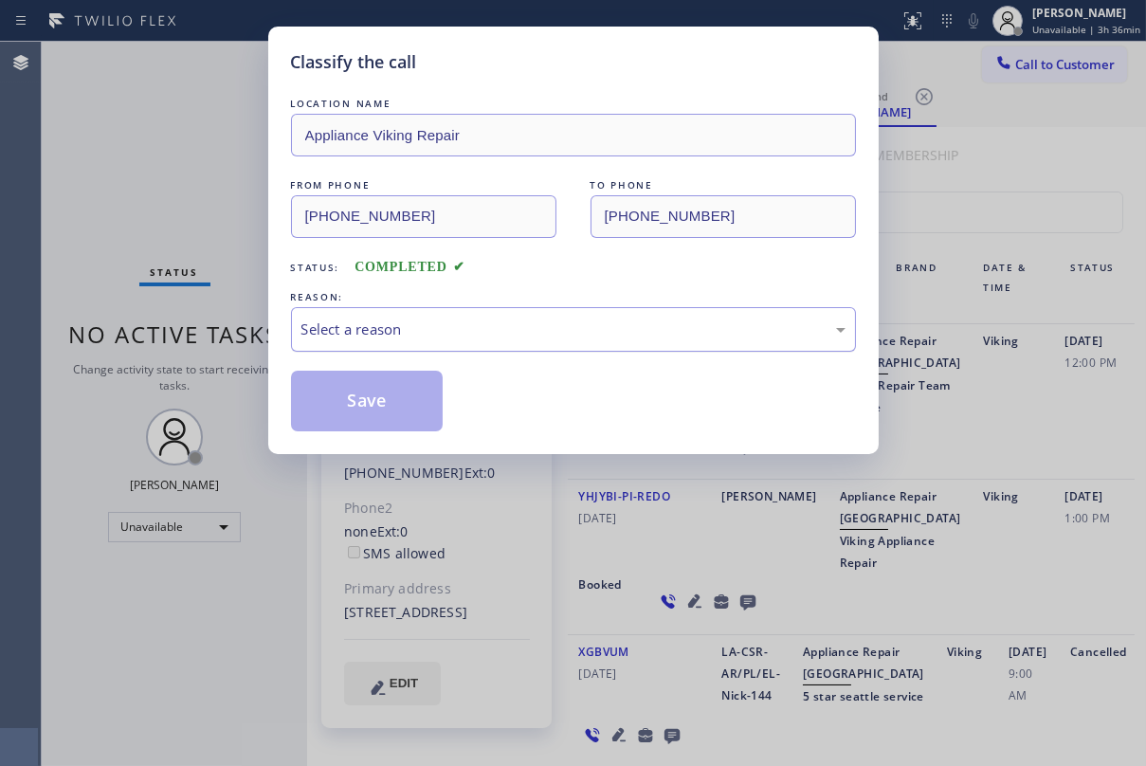
click at [413, 321] on div "Select a reason" at bounding box center [573, 330] width 544 height 22
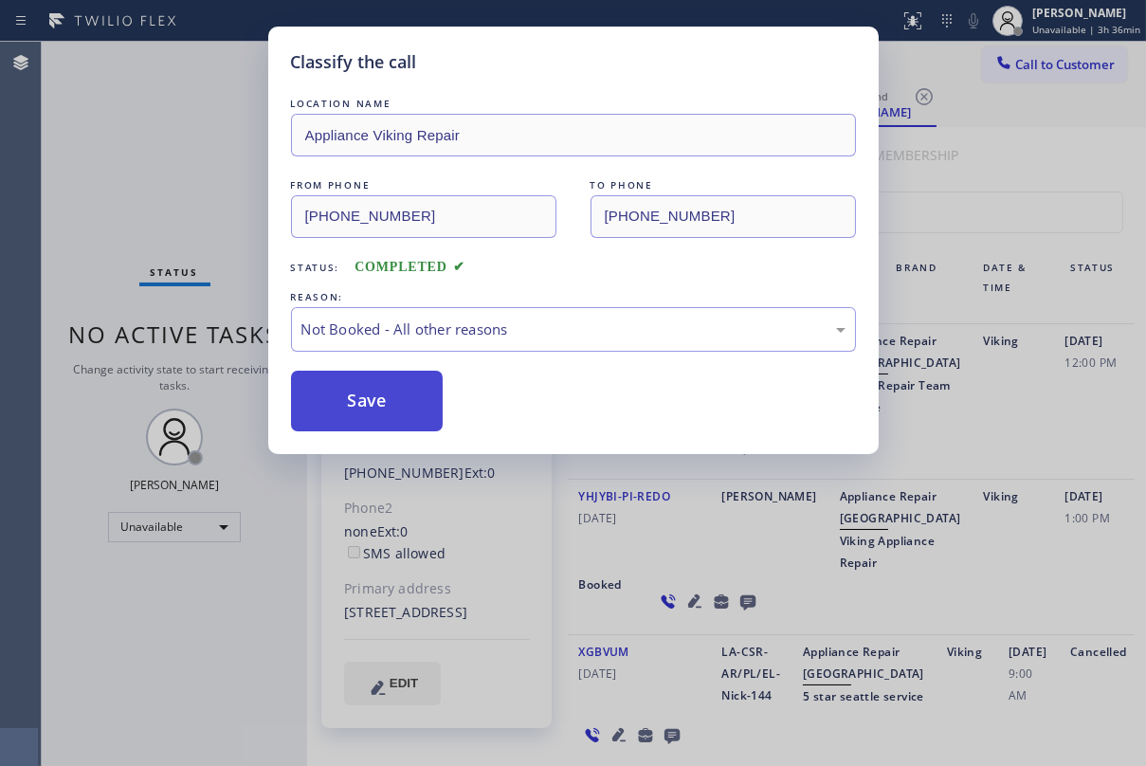
click at [397, 407] on button "Save" at bounding box center [367, 401] width 153 height 61
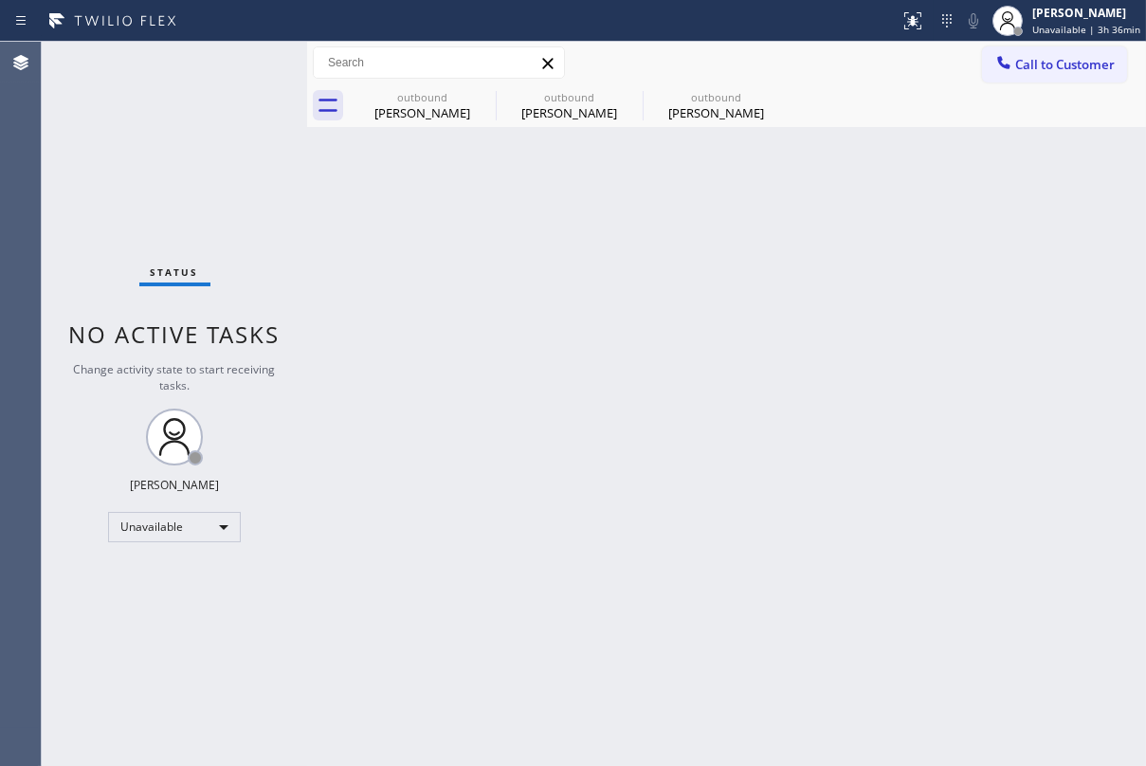
click at [1075, 64] on span "Call to Customer" at bounding box center [1065, 64] width 100 height 17
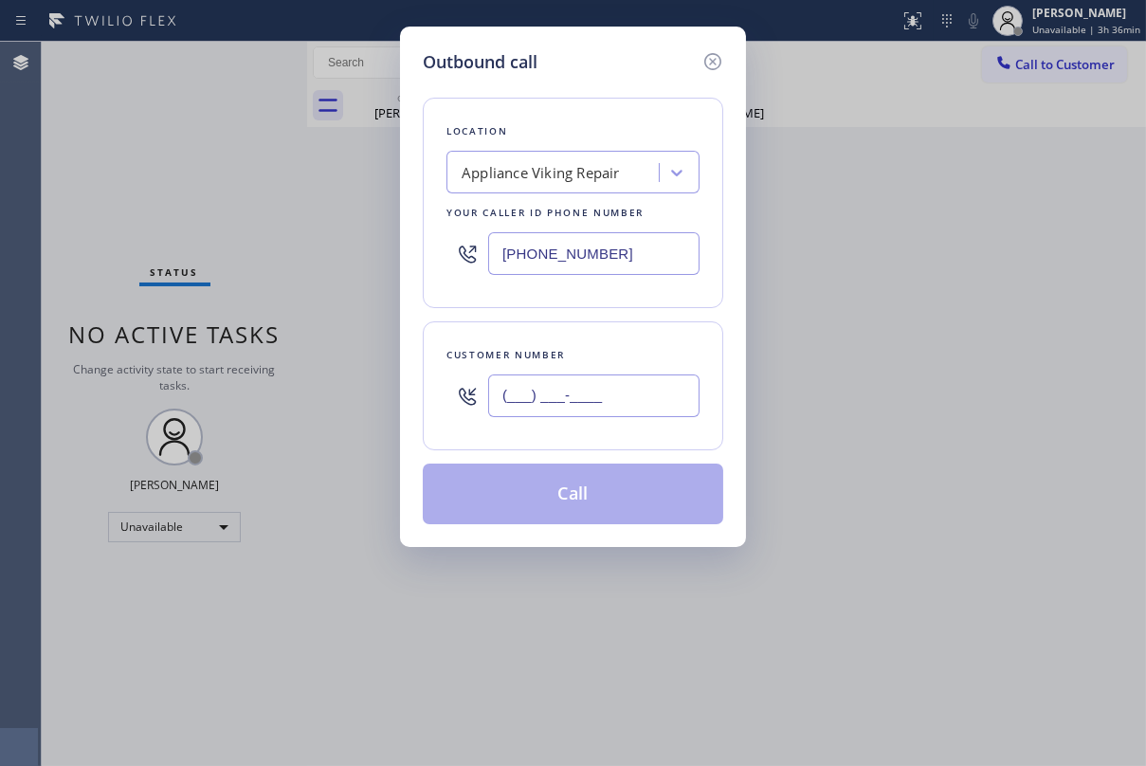
click at [588, 378] on input "(___) ___-____" at bounding box center [593, 395] width 211 height 43
paste input "510) 453-3740"
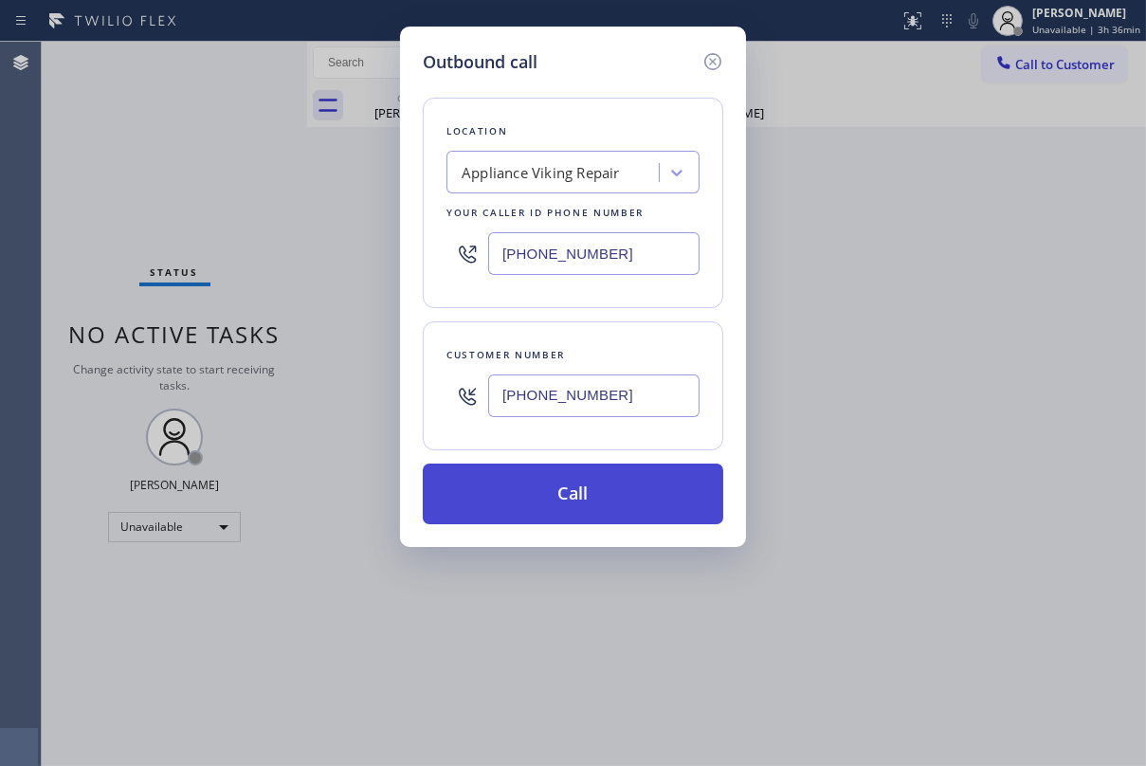
type input "[PHONE_NUMBER]"
click at [590, 483] on button "Call" at bounding box center [573, 494] width 301 height 61
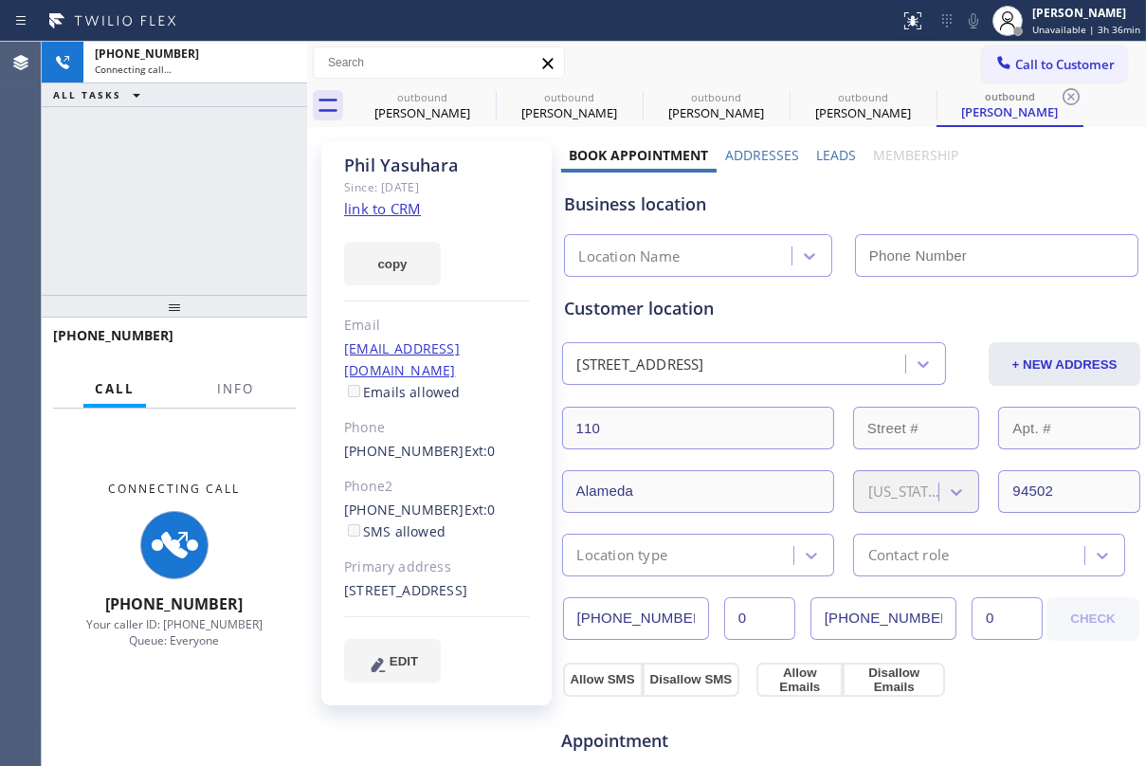
type input "[PHONE_NUMBER]"
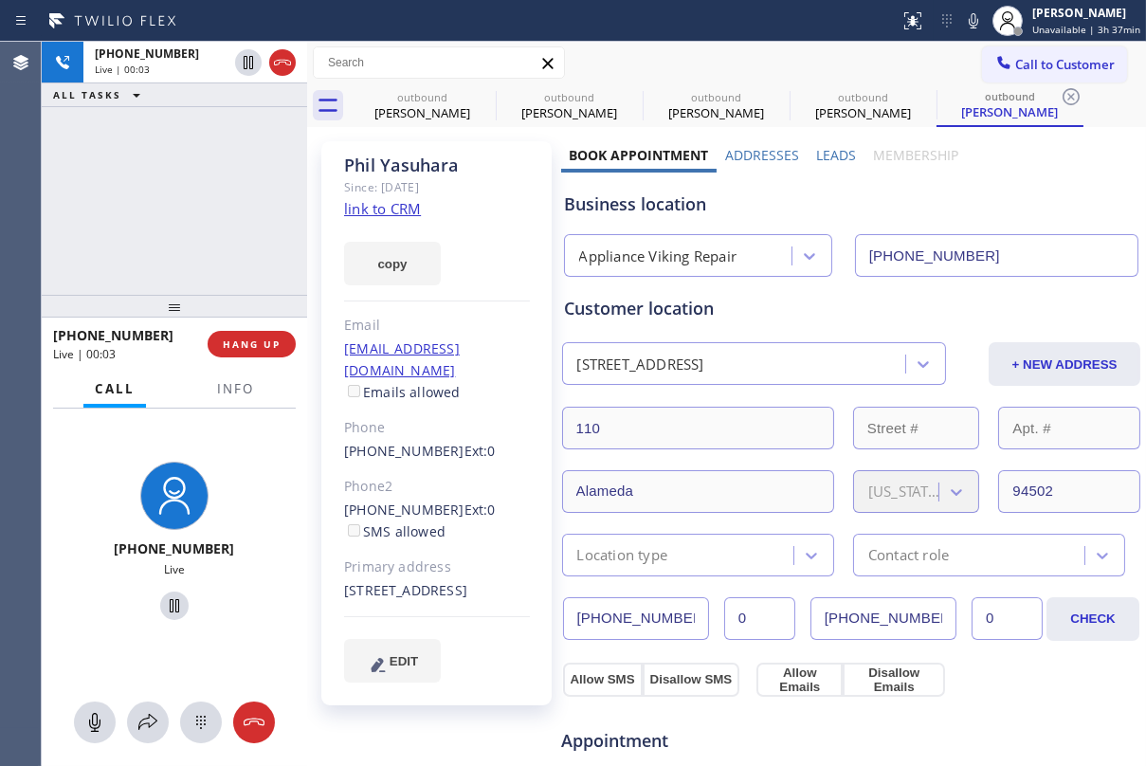
click at [837, 153] on label "Leads" at bounding box center [836, 155] width 40 height 18
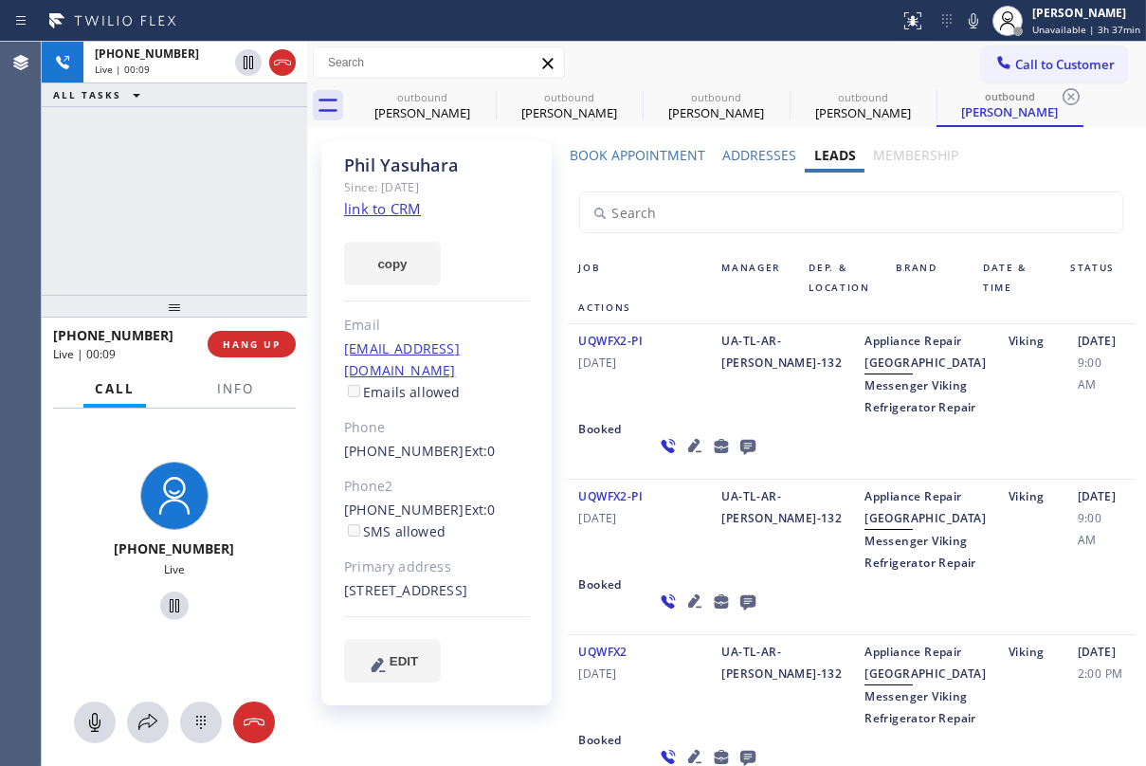
click at [739, 455] on icon at bounding box center [746, 447] width 15 height 15
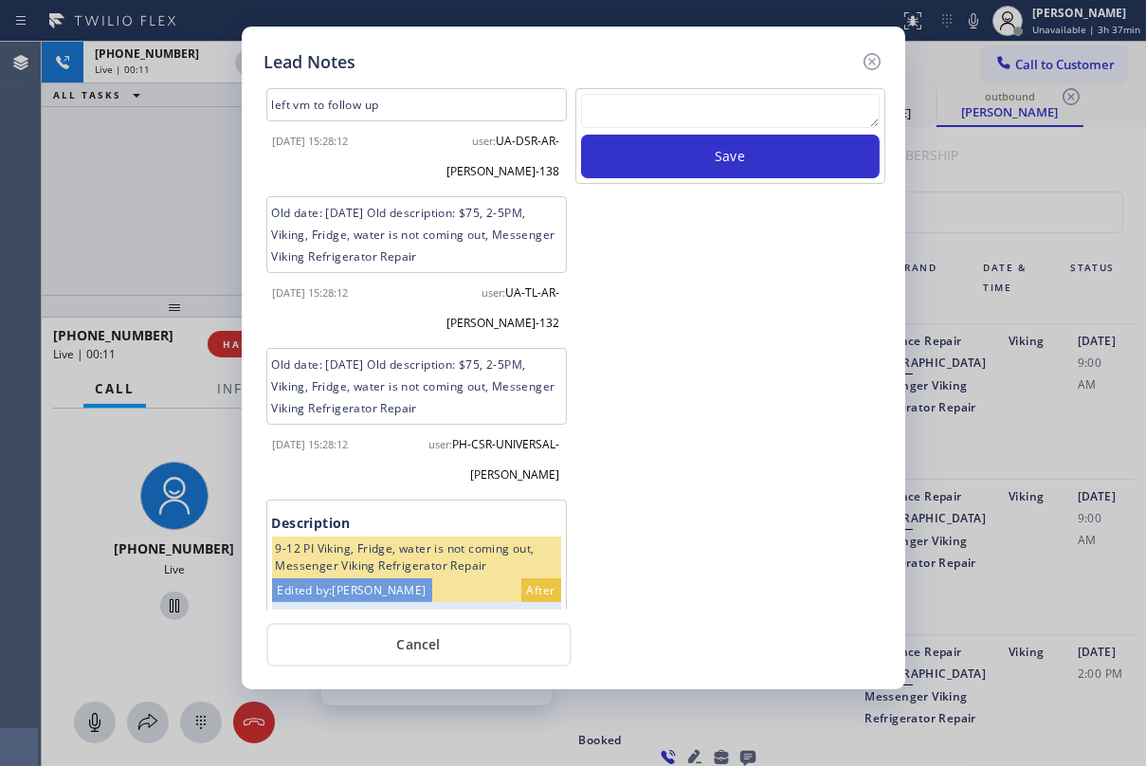
click at [711, 113] on textarea at bounding box center [730, 111] width 299 height 34
paste textarea "[PHONE_NUMBER]"
drag, startPoint x: 711, startPoint y: 113, endPoint x: 408, endPoint y: 140, distance: 304.6
click at [408, 140] on div "left vm to follow up [DATE] 15:28:12 user: UA-DSR-AR-[PERSON_NAME]-138 Old date…" at bounding box center [574, 346] width 628 height 525
paste textarea "Routed to Voice mail// If CX will call back please transfer to me- Love:*"
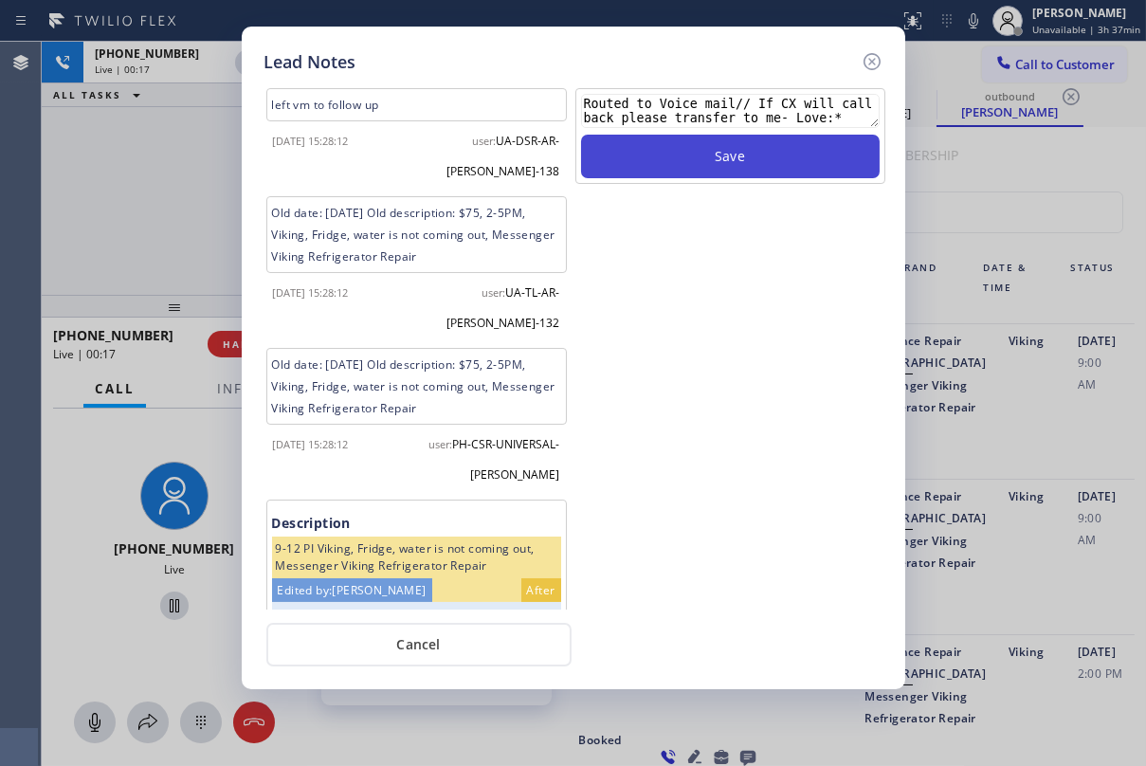
type textarea "Routed to Voice mail// If CX will call back please transfer to me- Love:*"
click at [735, 158] on button "Save" at bounding box center [730, 157] width 299 height 44
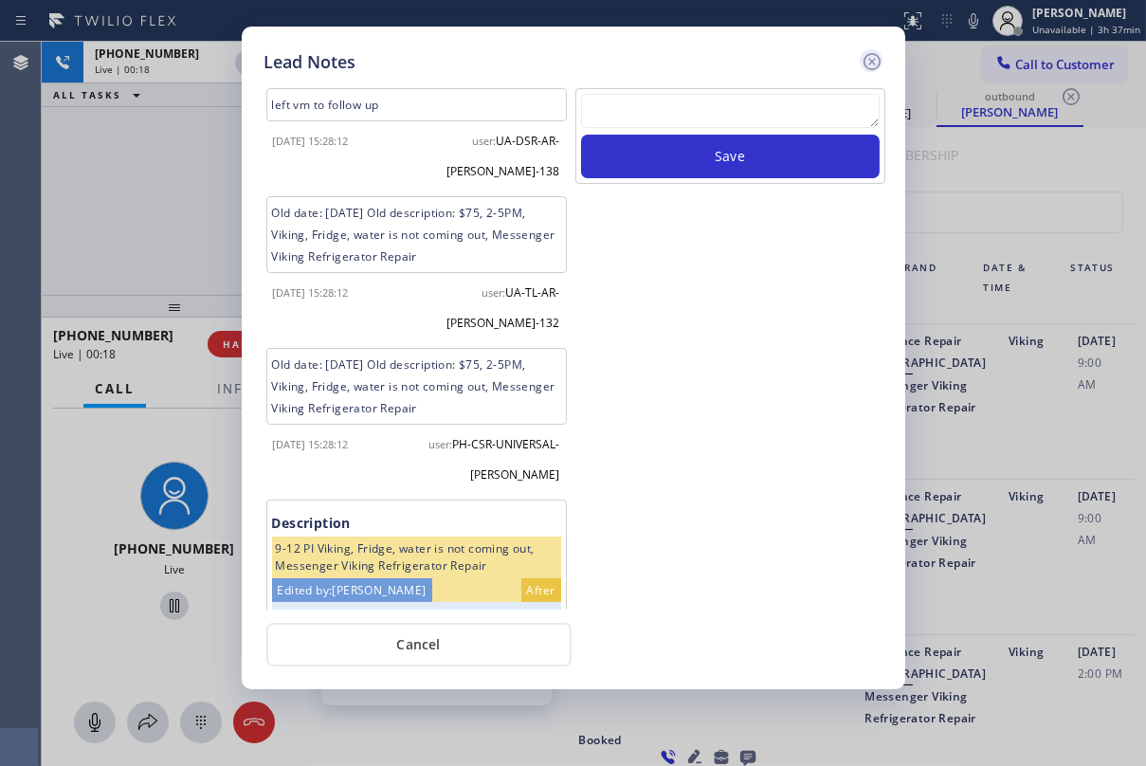
click at [872, 56] on icon at bounding box center [872, 61] width 23 height 23
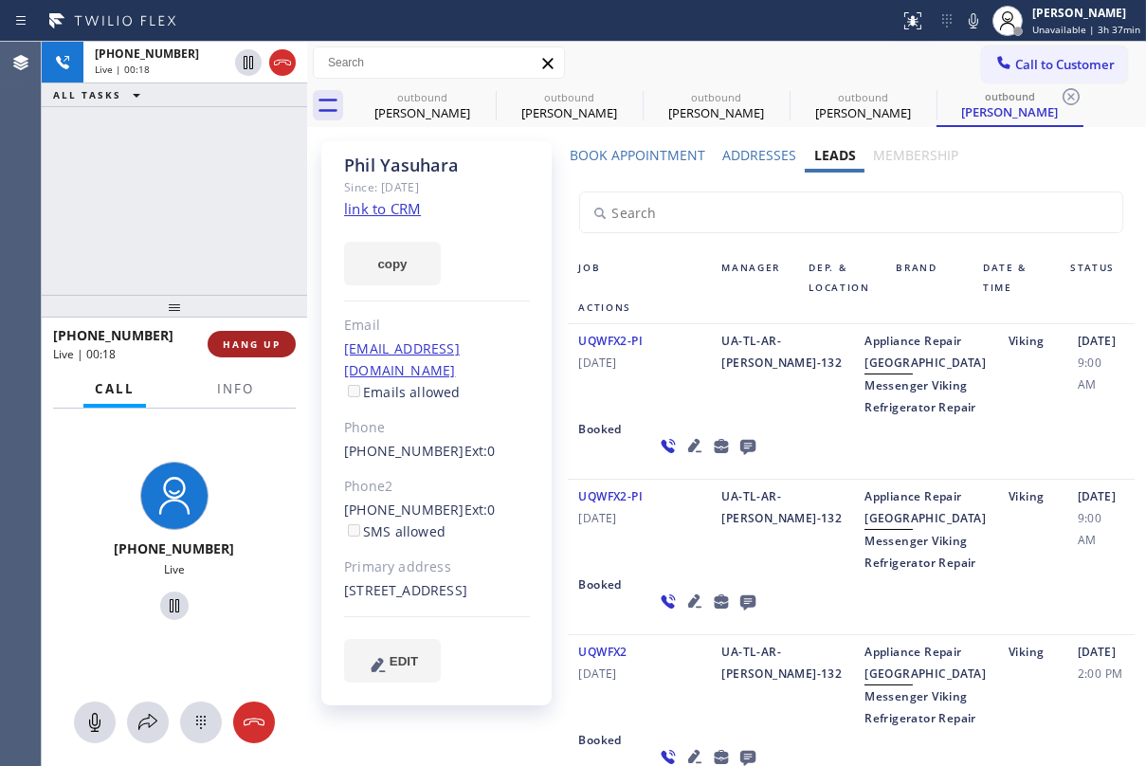
click at [265, 342] on span "HANG UP" at bounding box center [252, 343] width 58 height 13
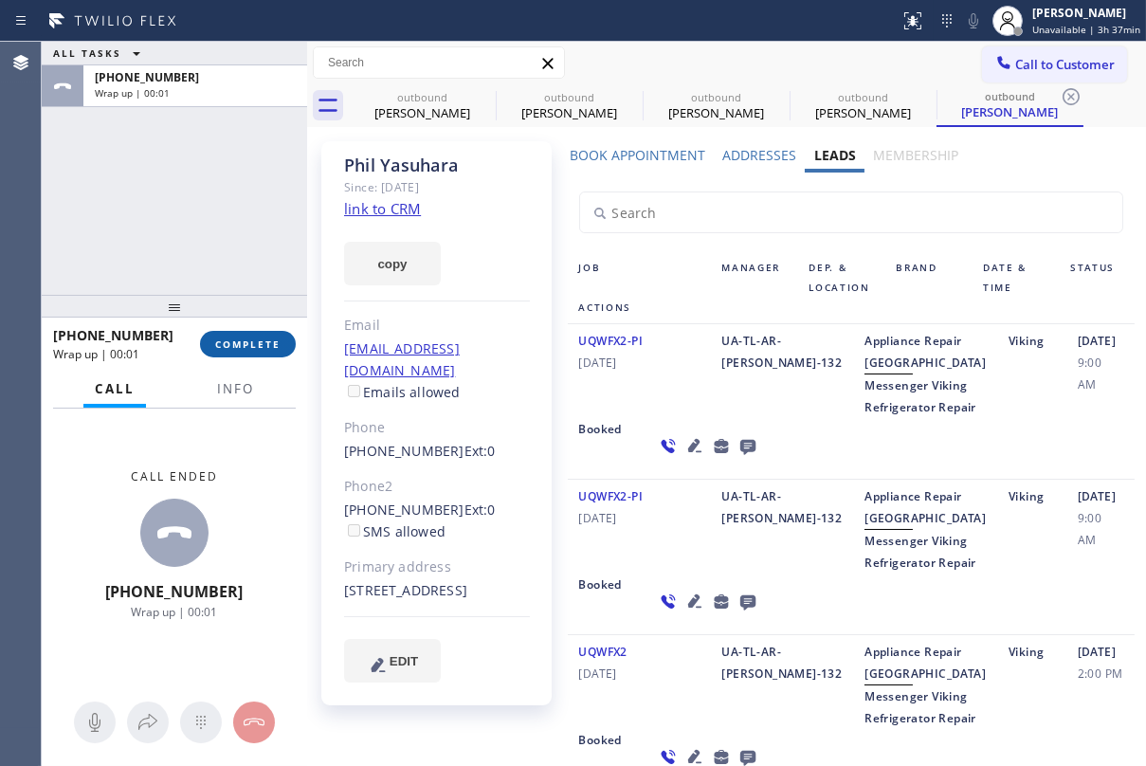
click at [282, 346] on button "COMPLETE" at bounding box center [248, 344] width 96 height 27
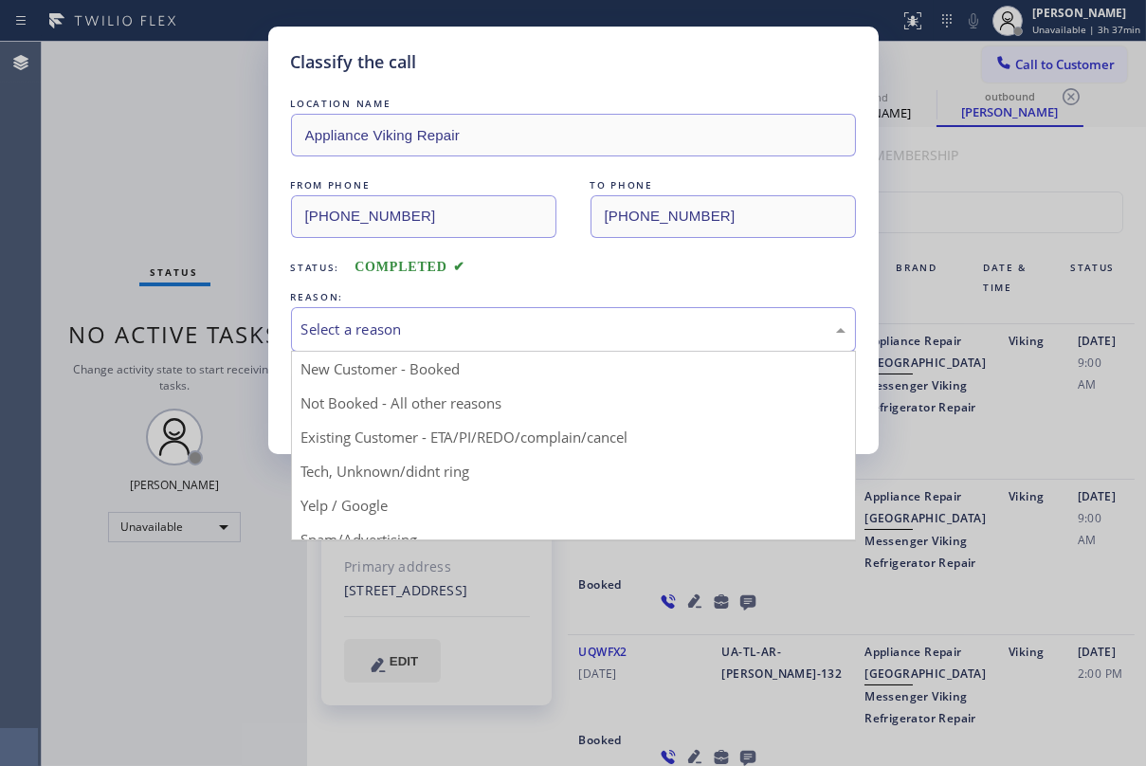
click at [363, 333] on div "Select a reason" at bounding box center [573, 330] width 544 height 22
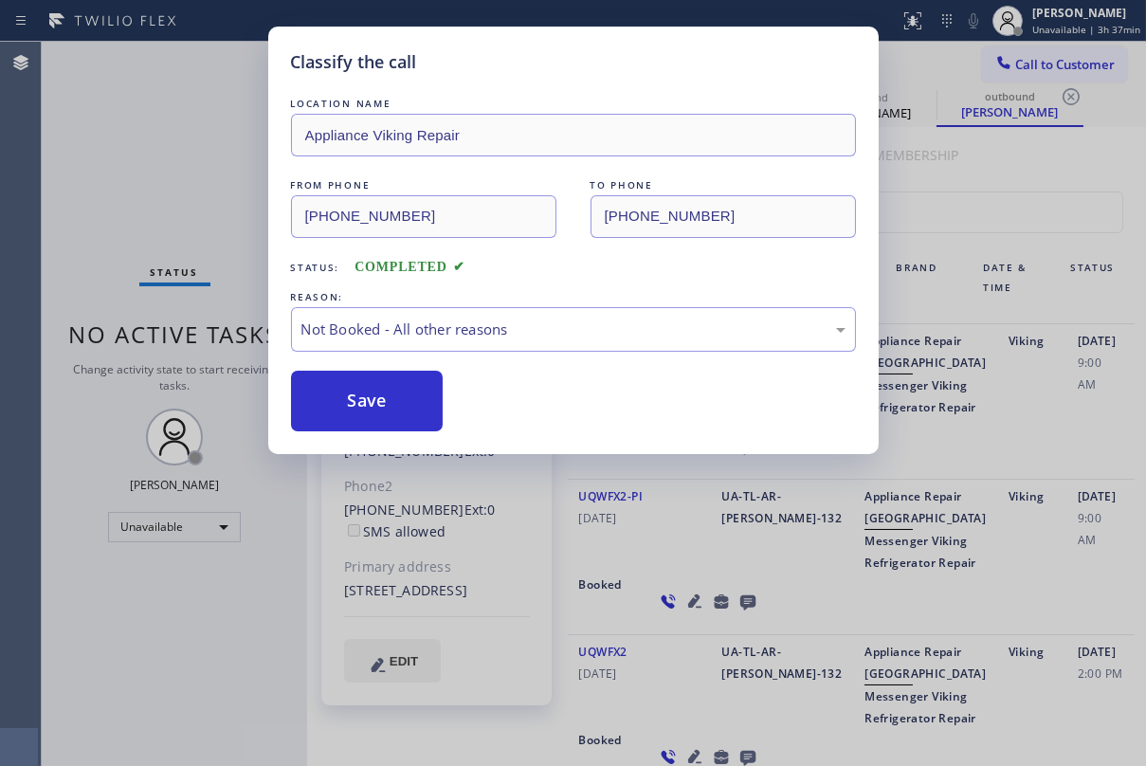
click at [365, 405] on button "Save" at bounding box center [367, 401] width 153 height 61
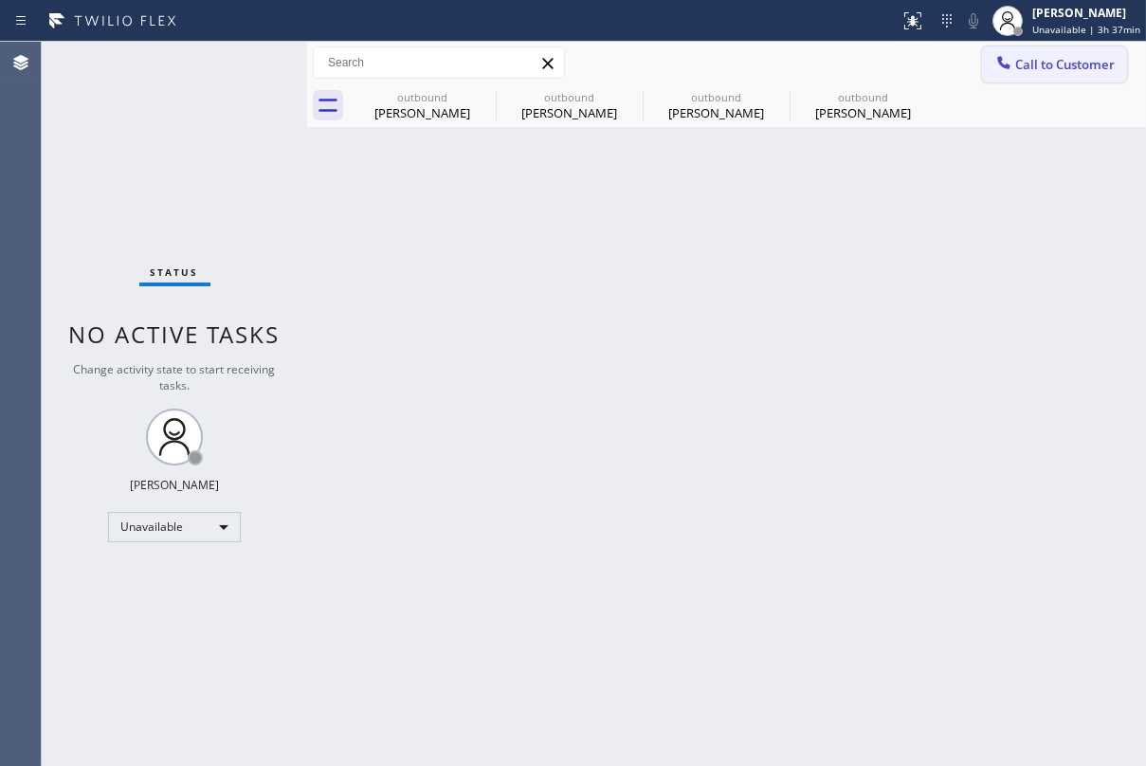
click at [1045, 75] on button "Call to Customer" at bounding box center [1054, 64] width 145 height 36
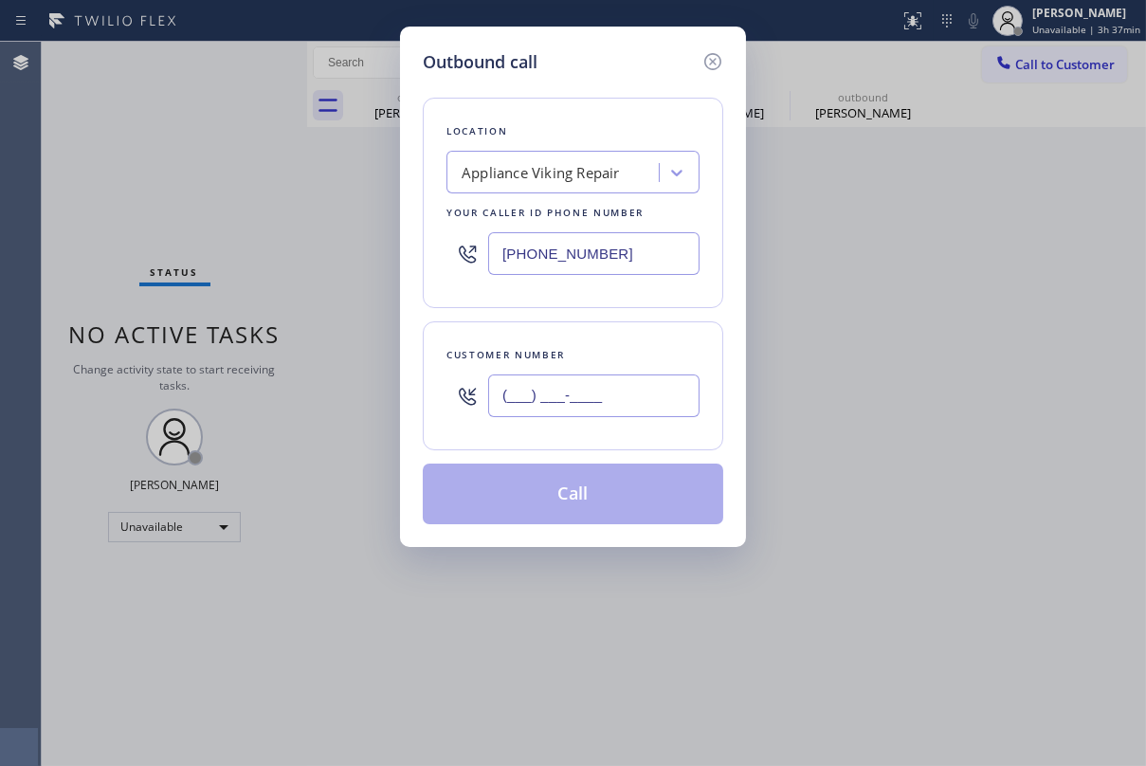
click at [641, 392] on input "(___) ___-____" at bounding box center [593, 395] width 211 height 43
paste input "562) 400-5598"
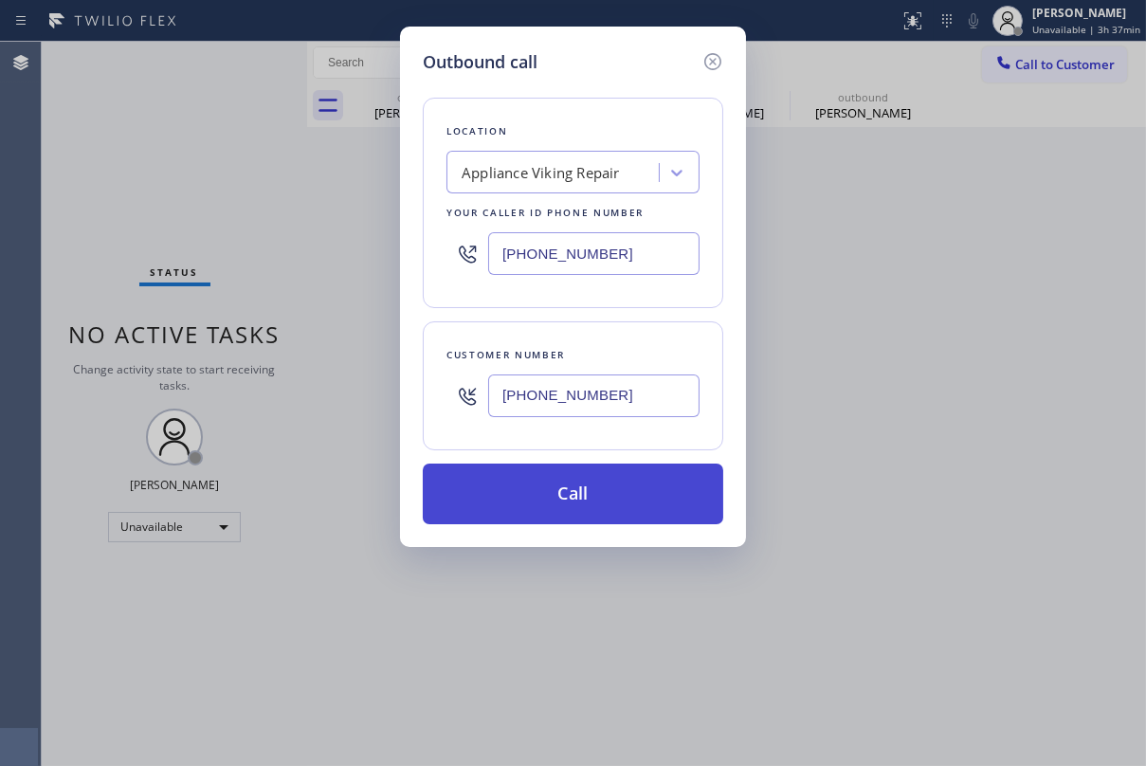
type input "[PHONE_NUMBER]"
click at [599, 496] on button "Call" at bounding box center [573, 494] width 301 height 61
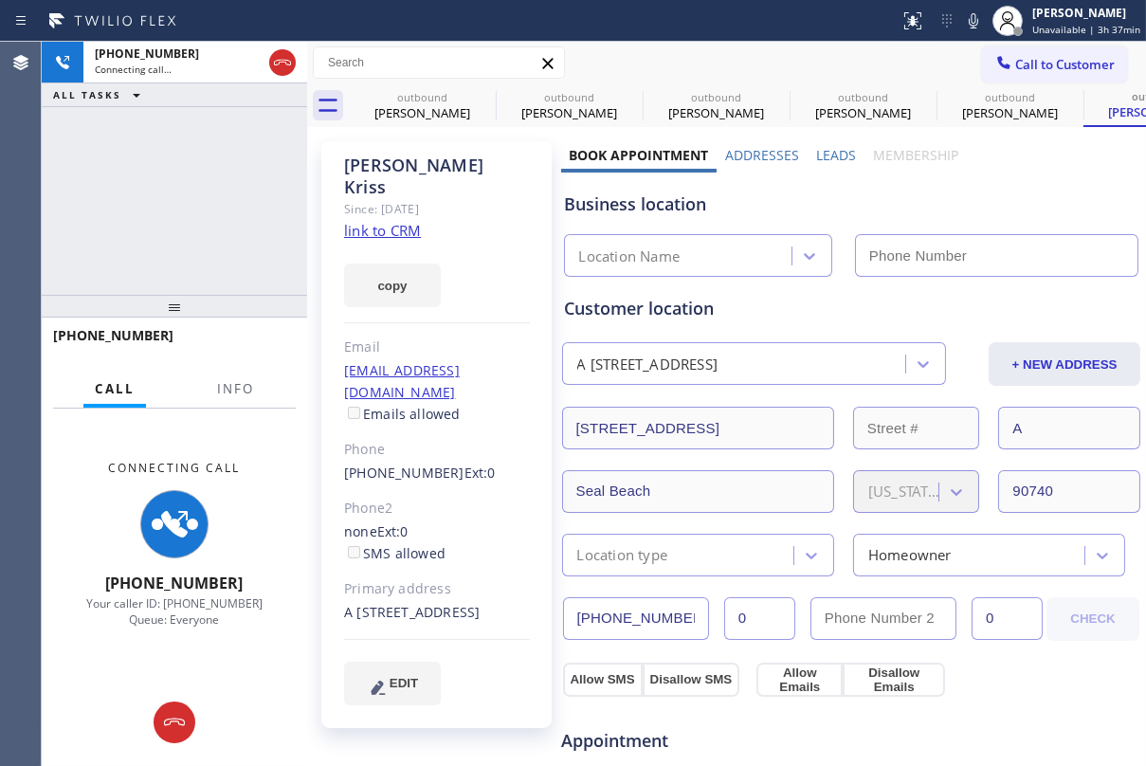
type input "[PHONE_NUMBER]"
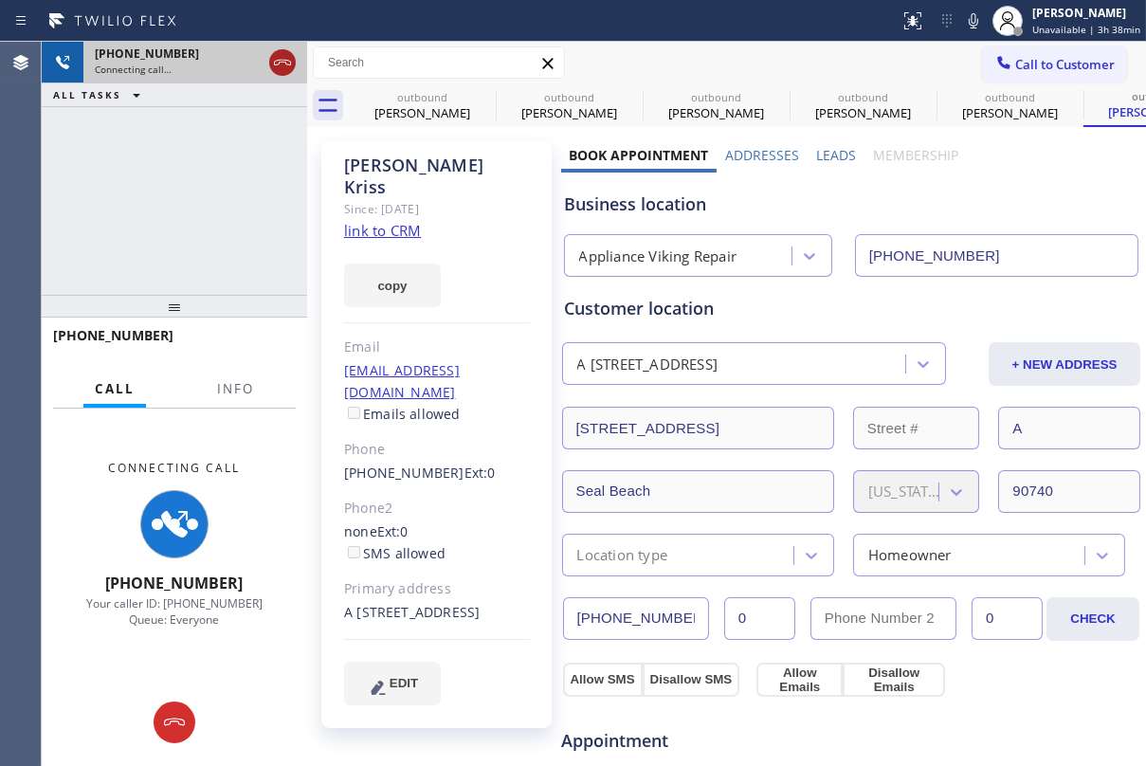
click at [281, 70] on icon at bounding box center [282, 62] width 23 height 23
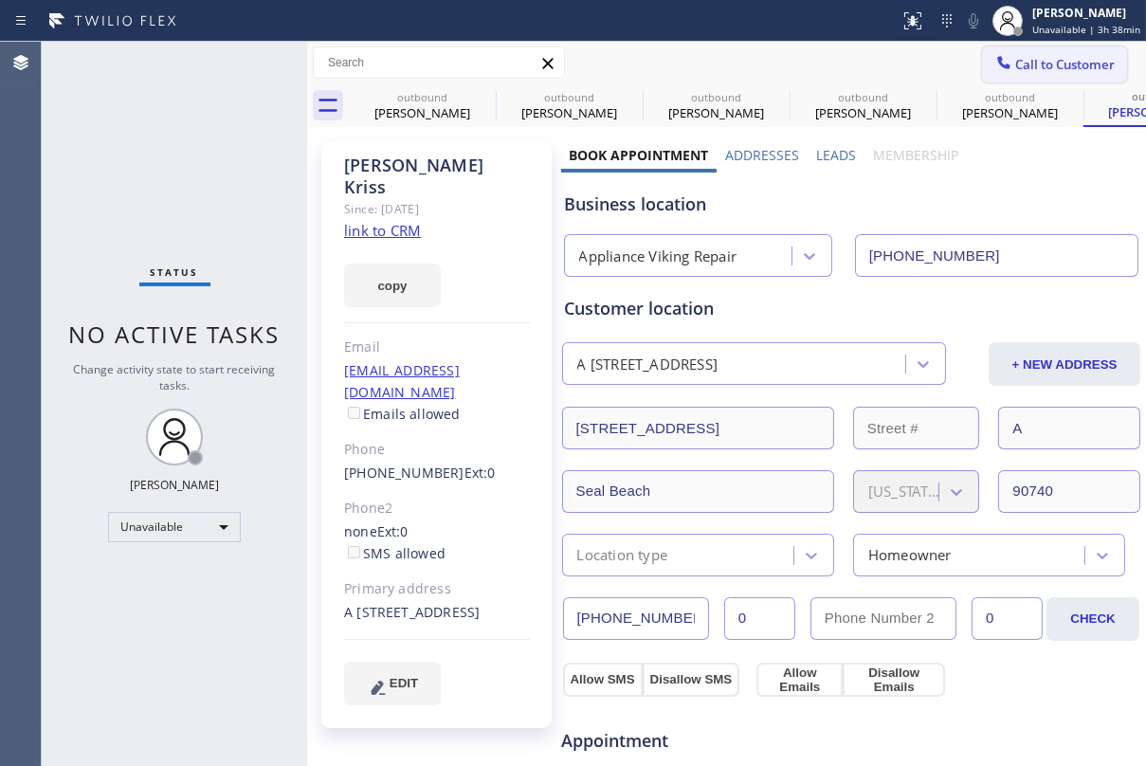
click at [1043, 60] on span "Call to Customer" at bounding box center [1065, 64] width 100 height 17
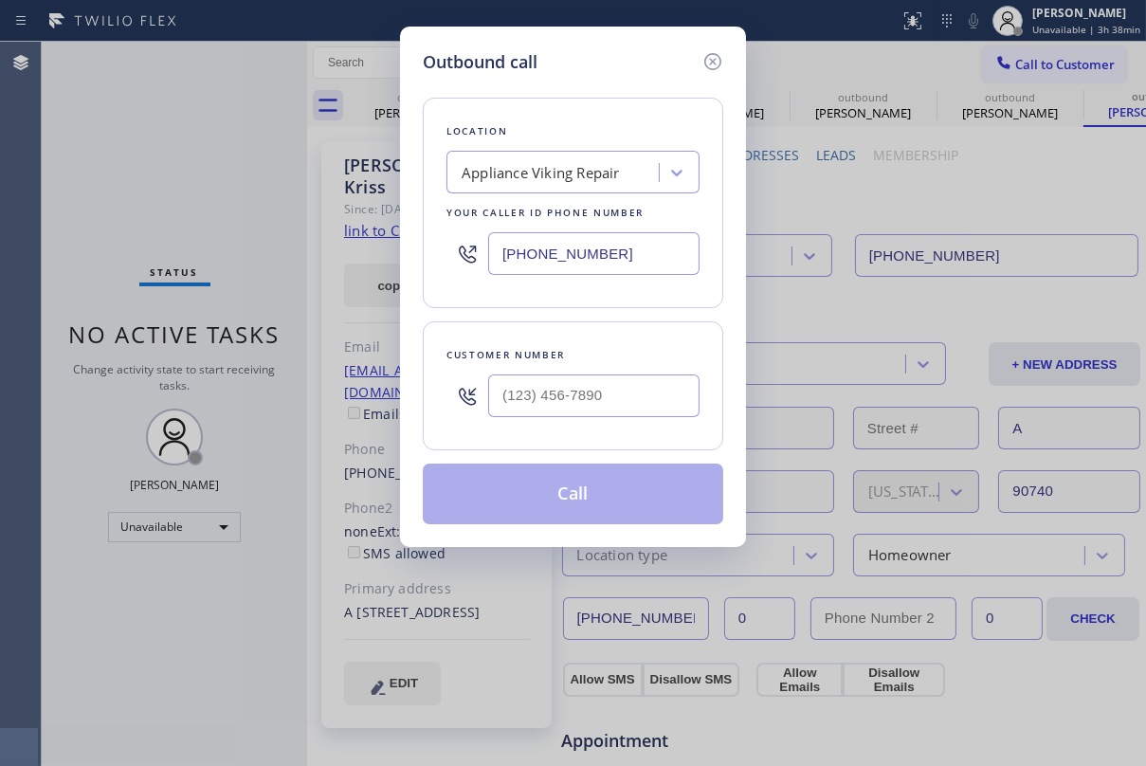
click at [597, 46] on div "Outbound call Location Appliance Viking Repair Your caller id phone number [PHO…" at bounding box center [573, 287] width 346 height 520
click at [597, 397] on input "(___) ___-____" at bounding box center [593, 395] width 211 height 43
paste input "949) 303-9392"
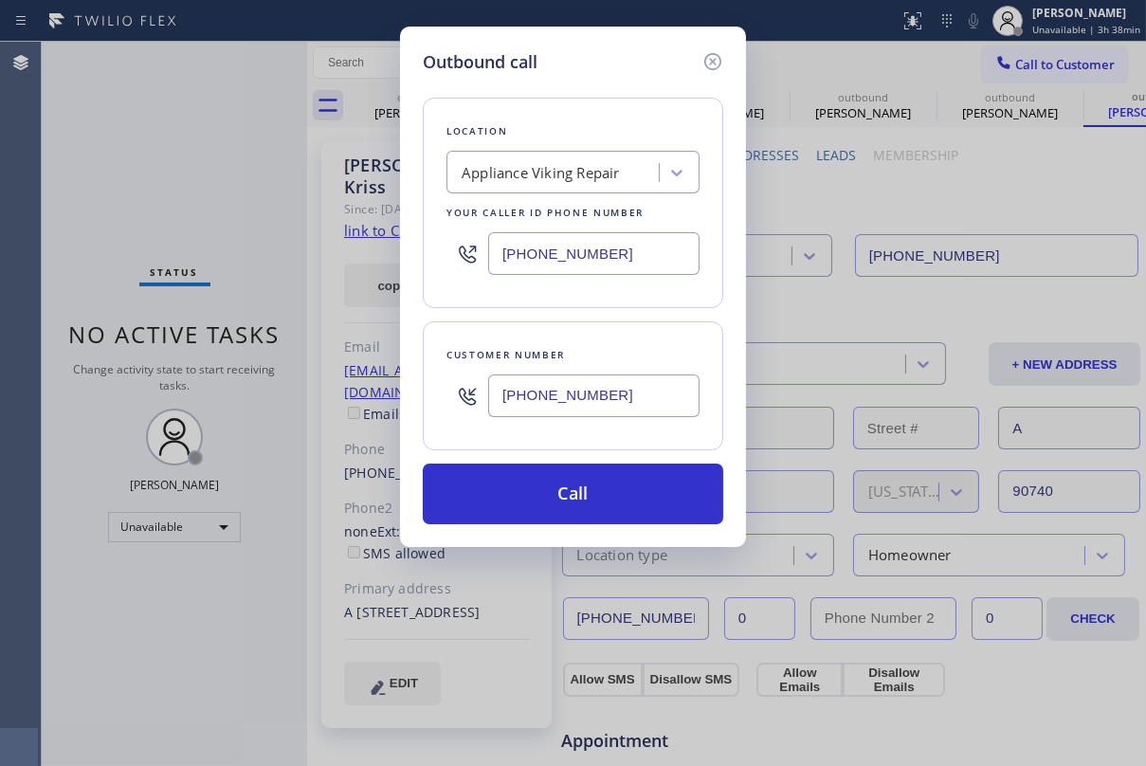
type input "[PHONE_NUMBER]"
click at [618, 42] on div "Outbound call Location Appliance Viking Repair Your caller id phone number [PHO…" at bounding box center [573, 287] width 346 height 520
drag, startPoint x: 640, startPoint y: 264, endPoint x: 203, endPoint y: 265, distance: 437.0
click at [203, 265] on div "Outbound call Location Appliance Viking Repair Your caller id phone number [PHO…" at bounding box center [573, 383] width 1146 height 766
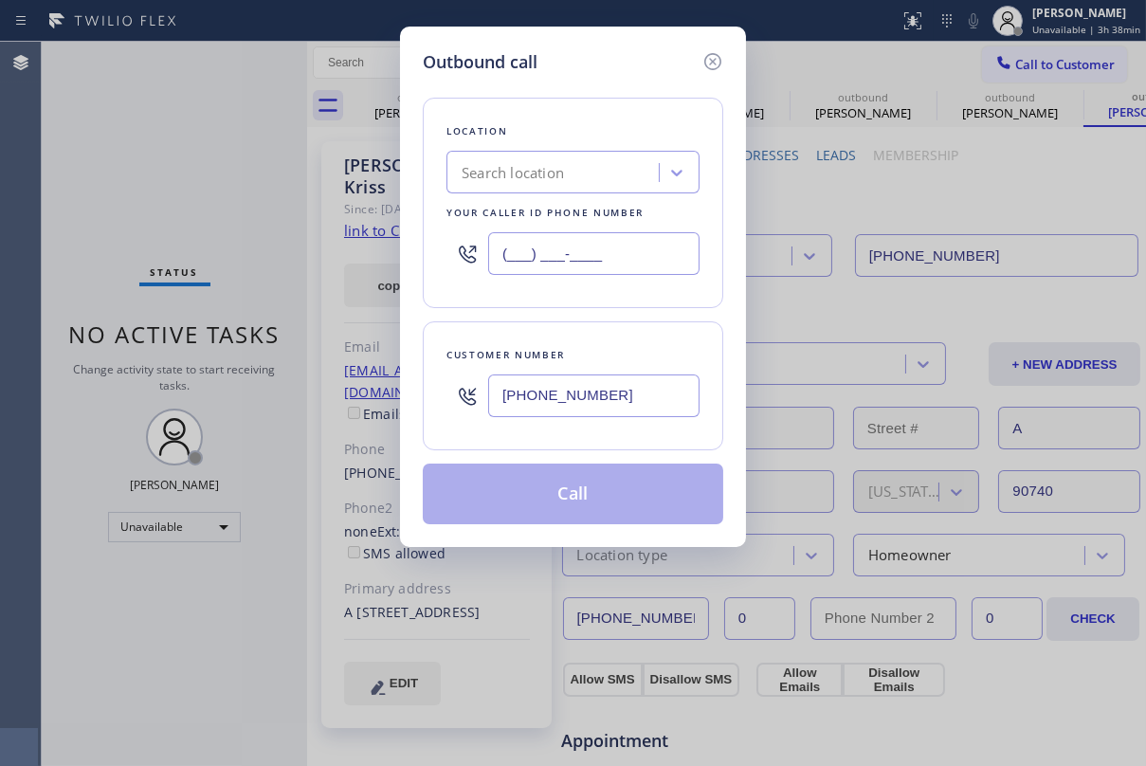
type input "(___) ___-____"
click at [499, 171] on div "Search location" at bounding box center [513, 173] width 102 height 22
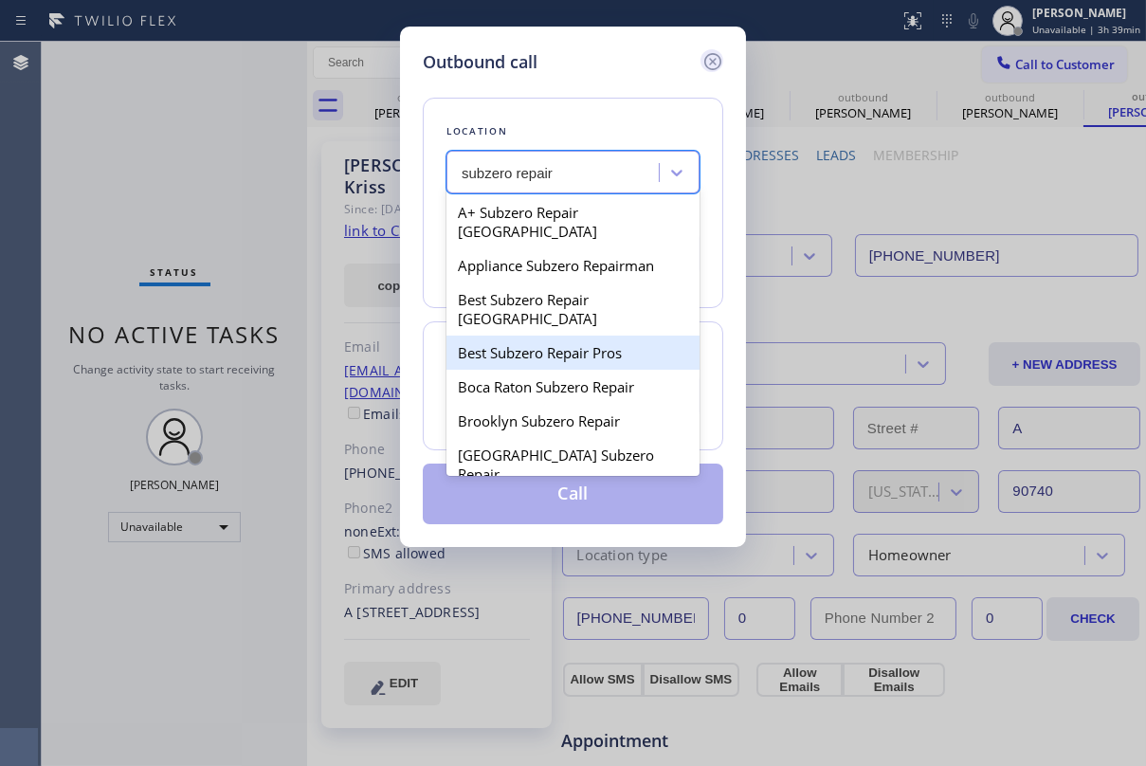
type input "subzero repair"
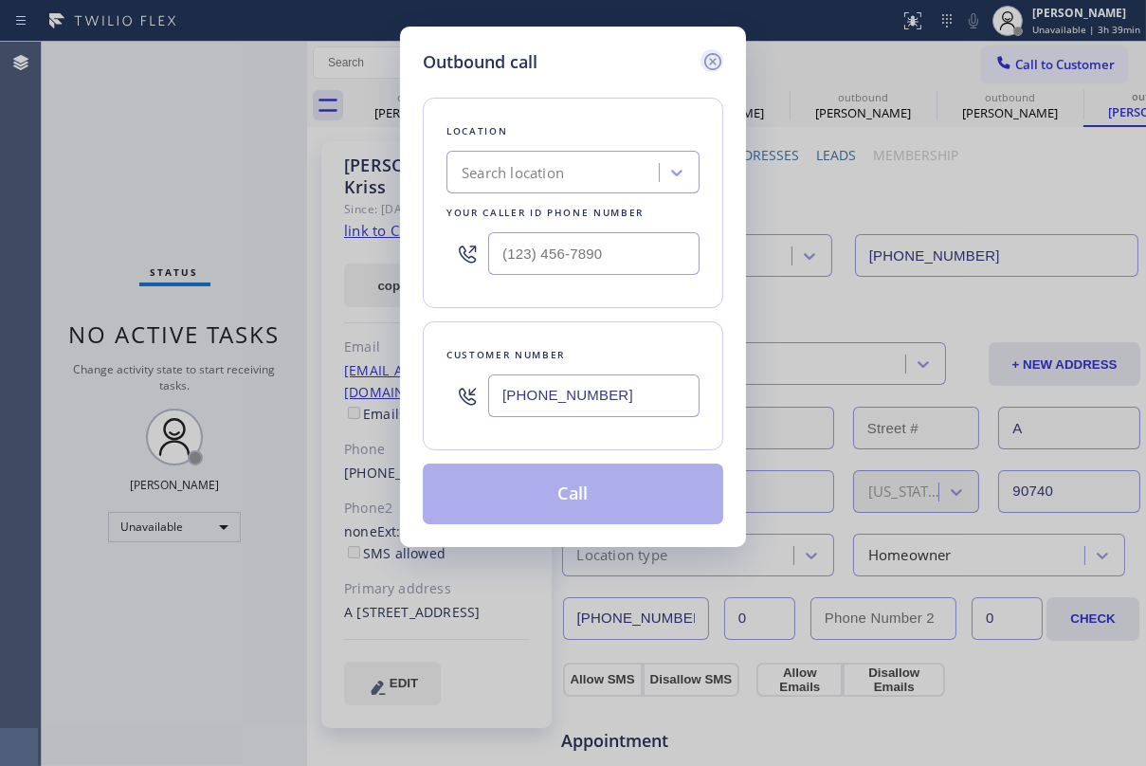
click at [710, 60] on icon at bounding box center [713, 61] width 23 height 23
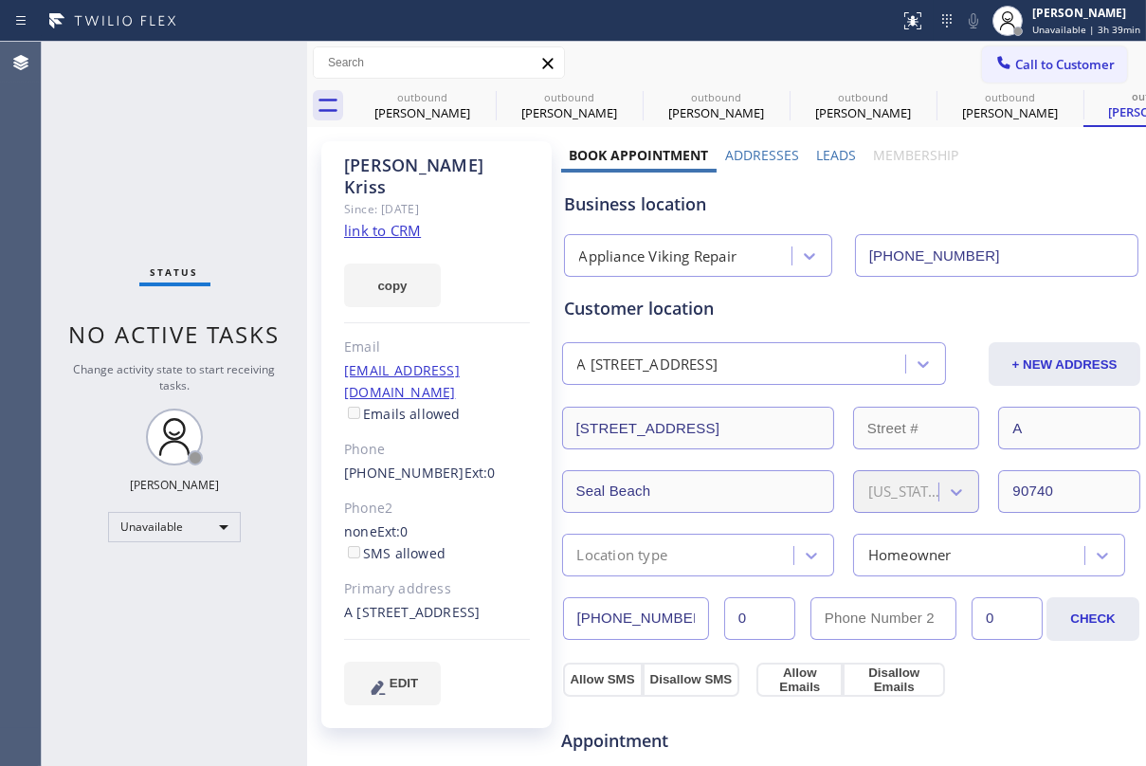
click at [1039, 71] on span "Call to Customer" at bounding box center [1065, 64] width 100 height 17
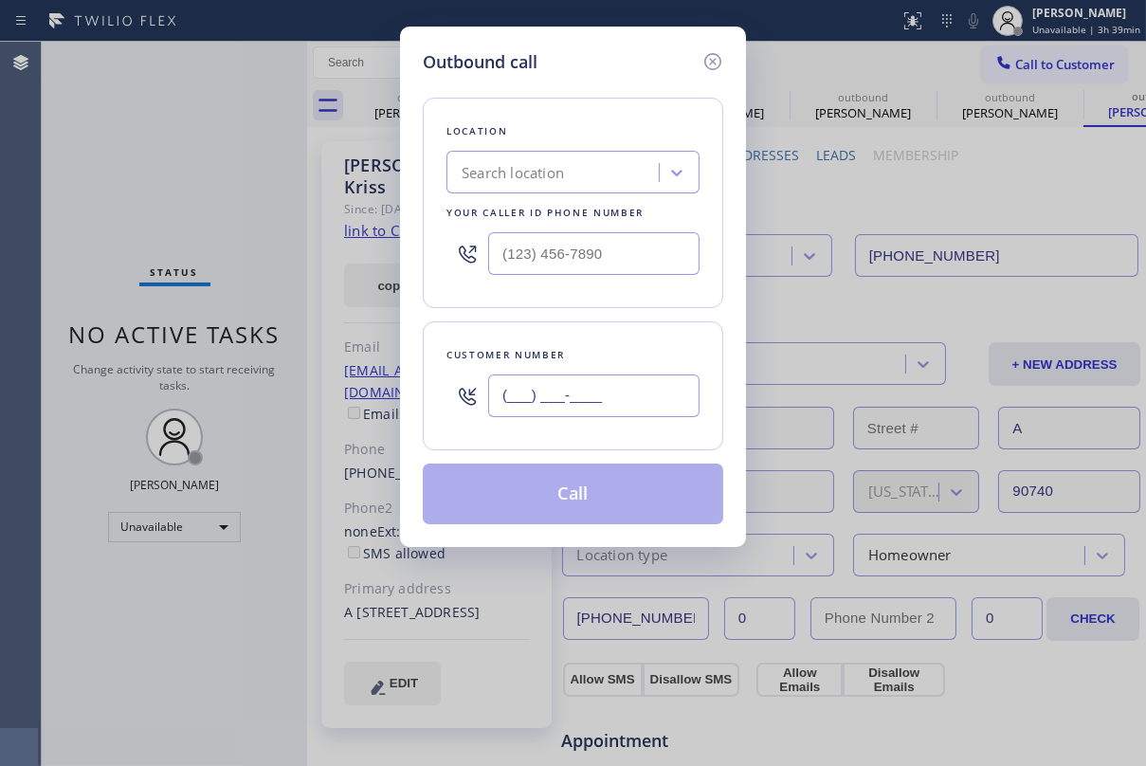
click at [620, 398] on input "(___) ___-____" at bounding box center [593, 395] width 211 height 43
paste input "949) 303-9392"
type input "[PHONE_NUMBER]"
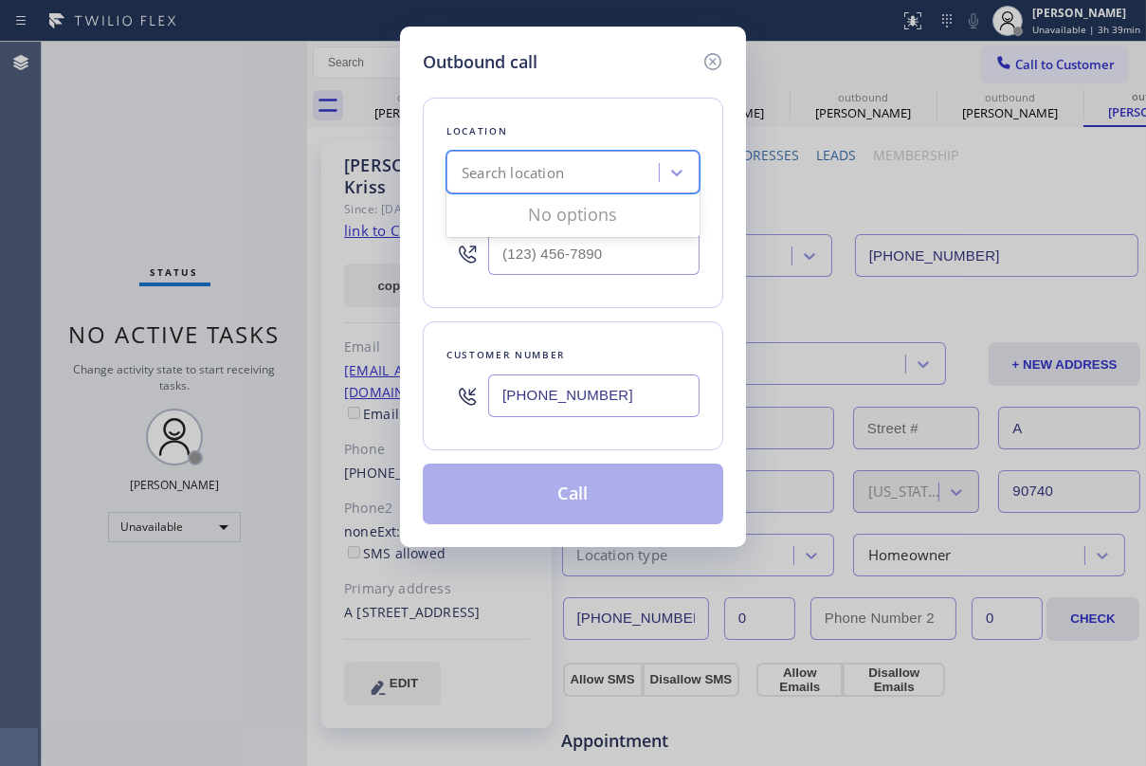
click at [560, 178] on div "Search location" at bounding box center [513, 173] width 102 height 22
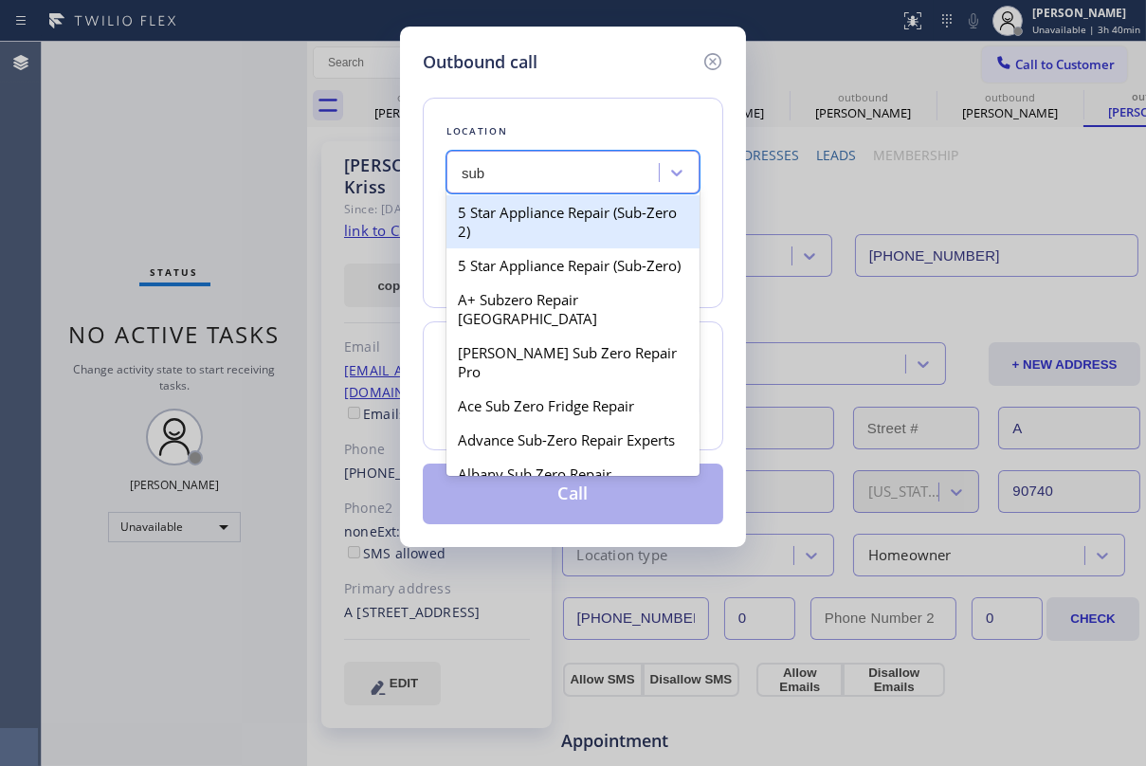
type input "sub"
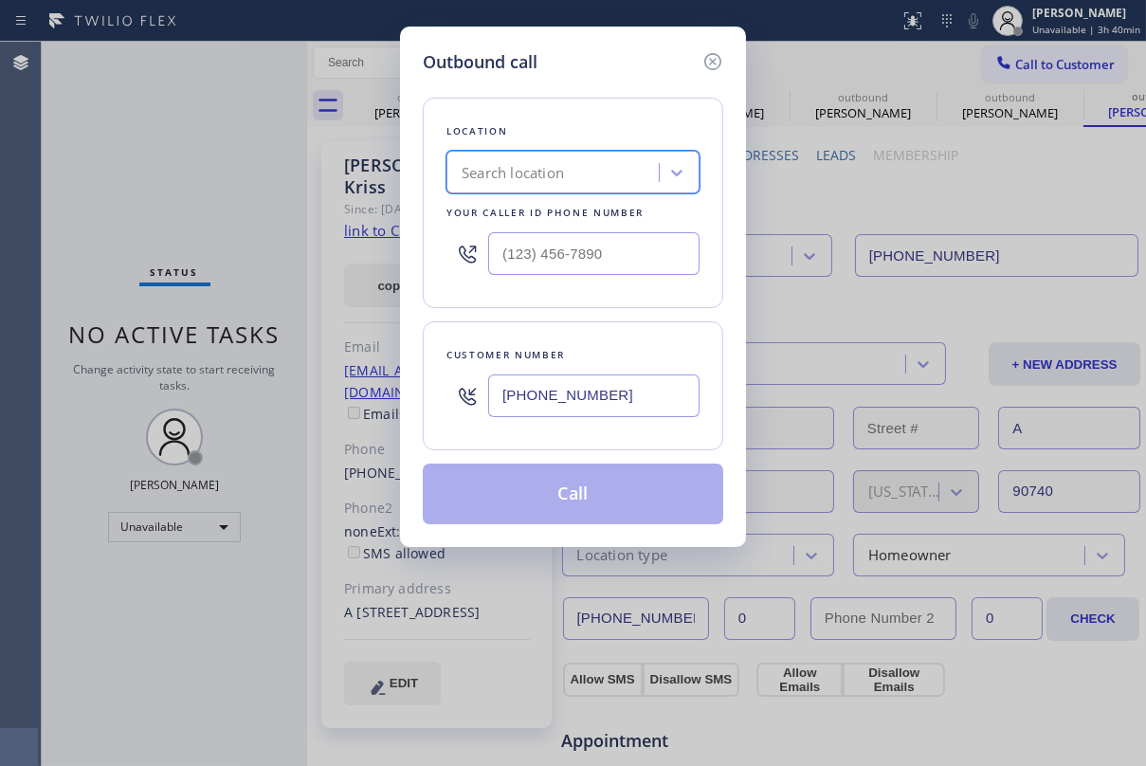
paste input "[PHONE_NUMBER]"
type input "[PHONE_NUMBER]"
drag, startPoint x: 610, startPoint y: 171, endPoint x: 334, endPoint y: 174, distance: 276.8
click at [334, 174] on div "Outbound call Location 0 results available. Select is focused ,type to refine l…" at bounding box center [573, 383] width 1146 height 766
click at [524, 251] on input "(___) ___-____" at bounding box center [593, 253] width 211 height 43
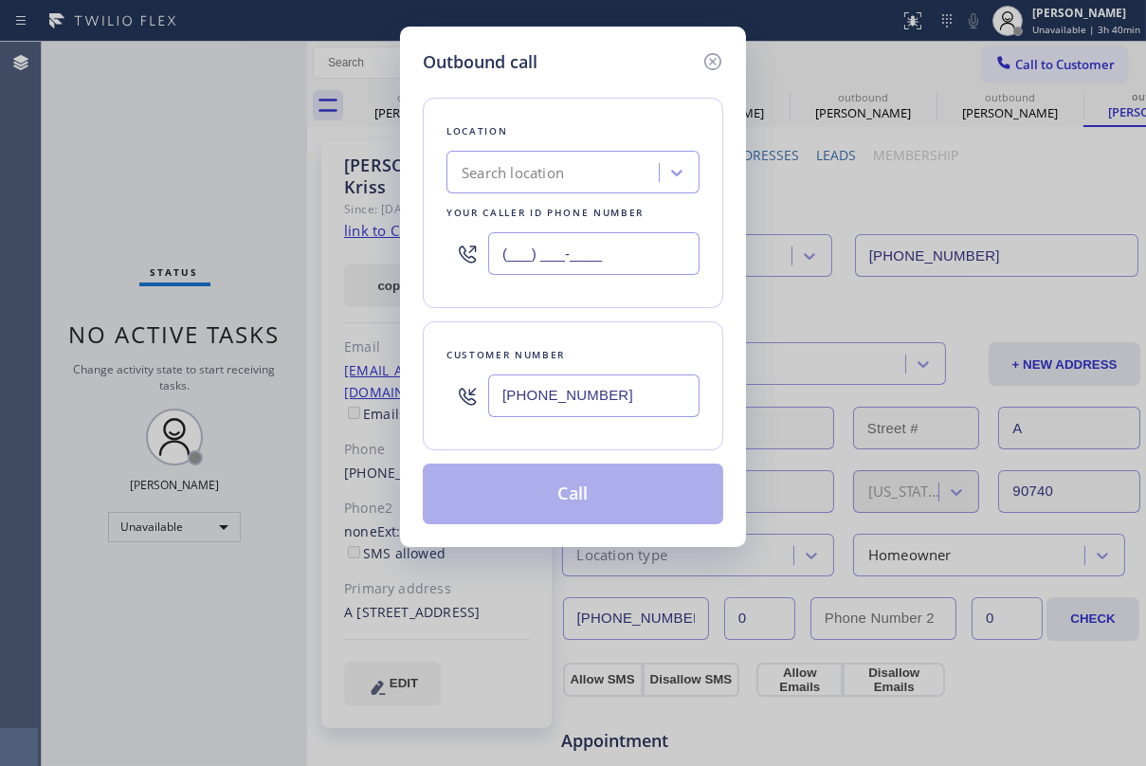
paste input "855) 662-5332"
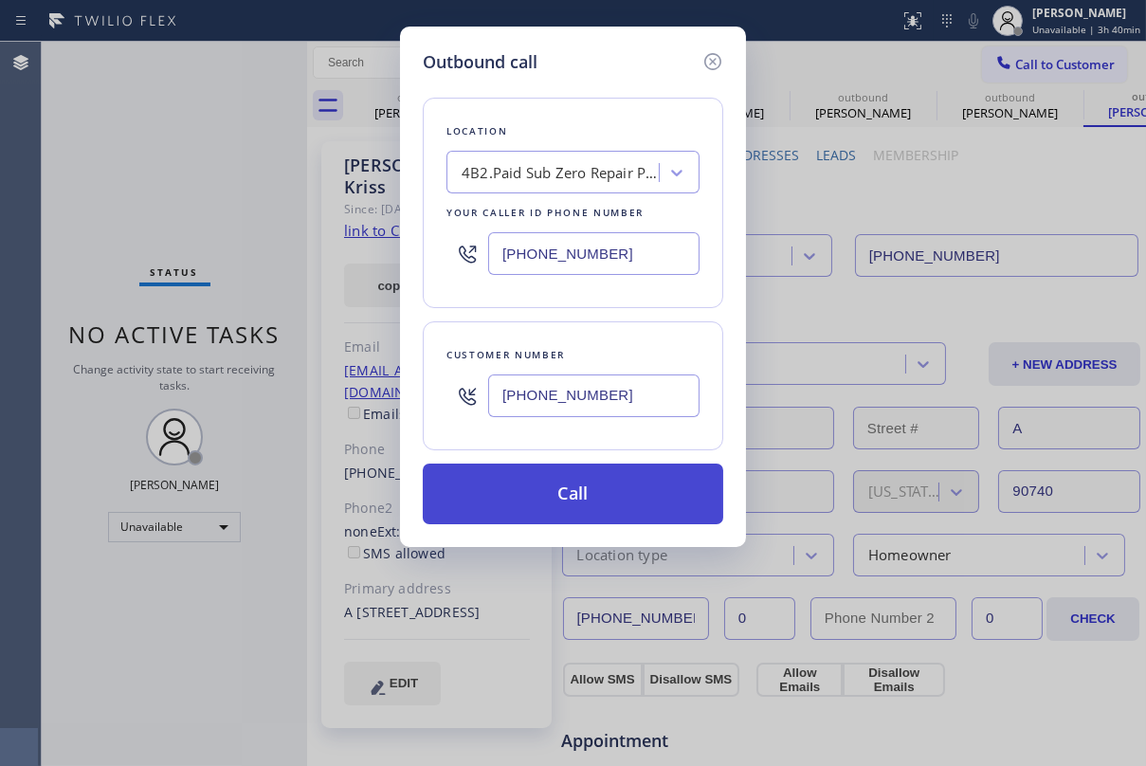
type input "[PHONE_NUMBER]"
click at [580, 493] on button "Call" at bounding box center [573, 494] width 301 height 61
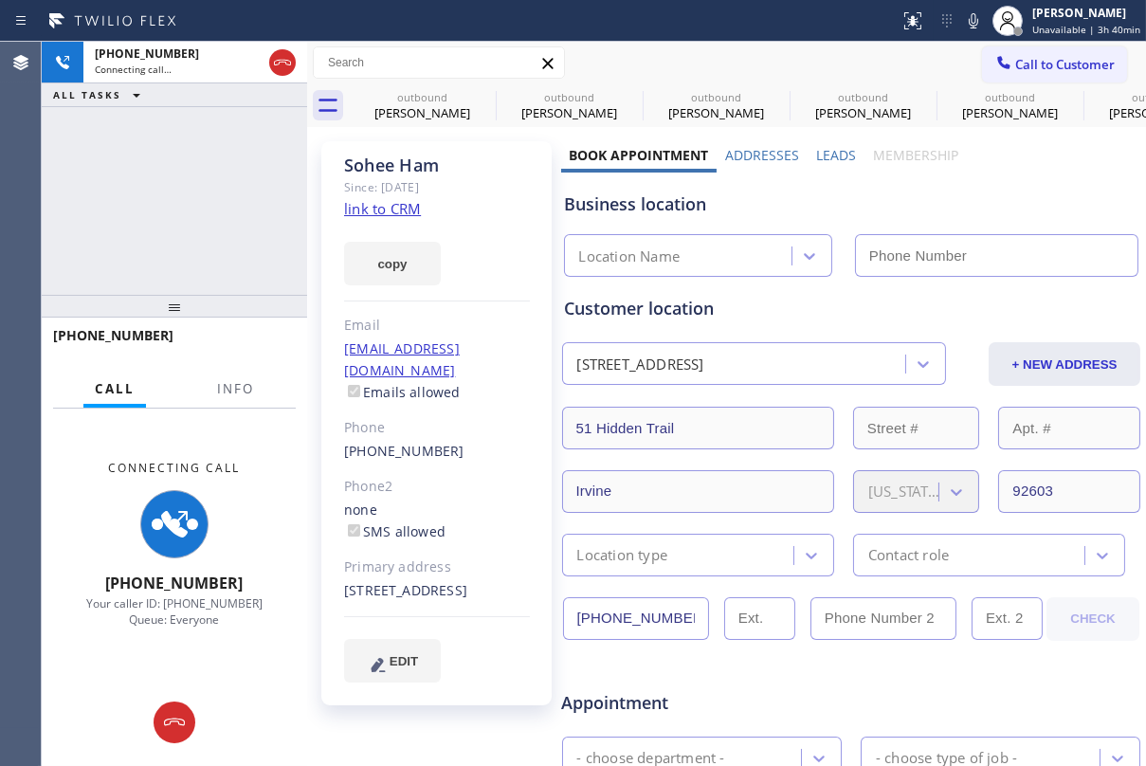
type input "[PHONE_NUMBER]"
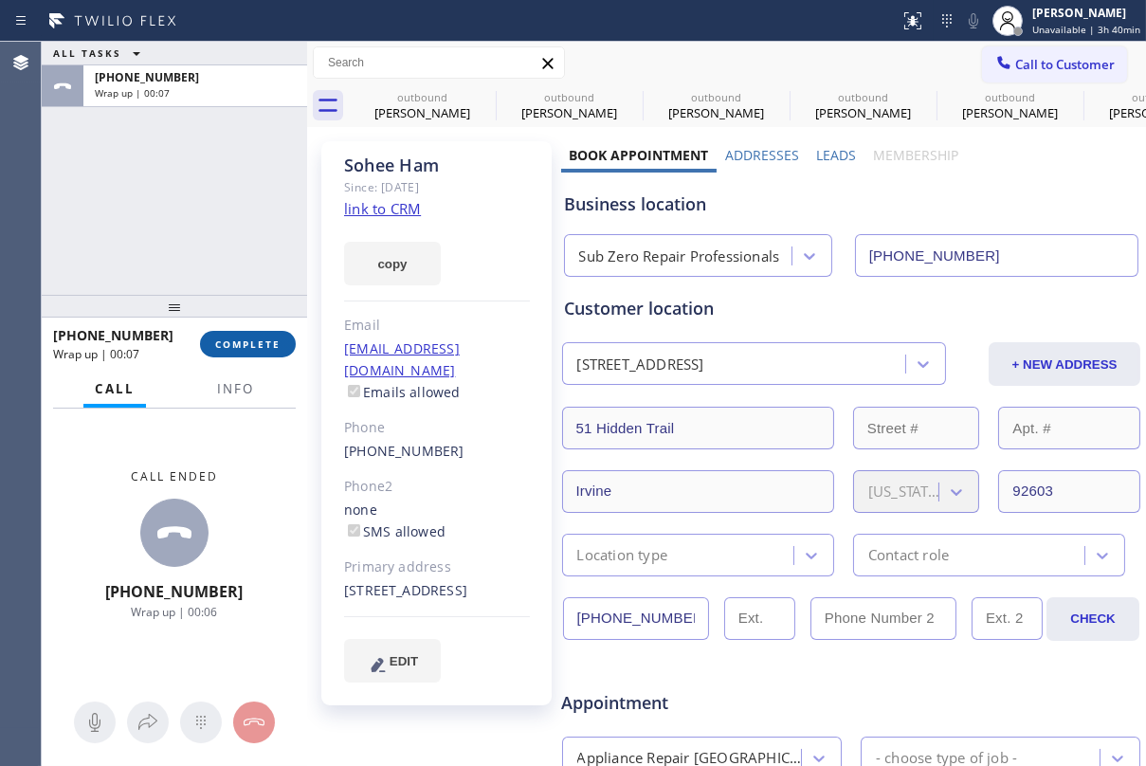
click at [244, 346] on span "COMPLETE" at bounding box center [247, 343] width 65 height 13
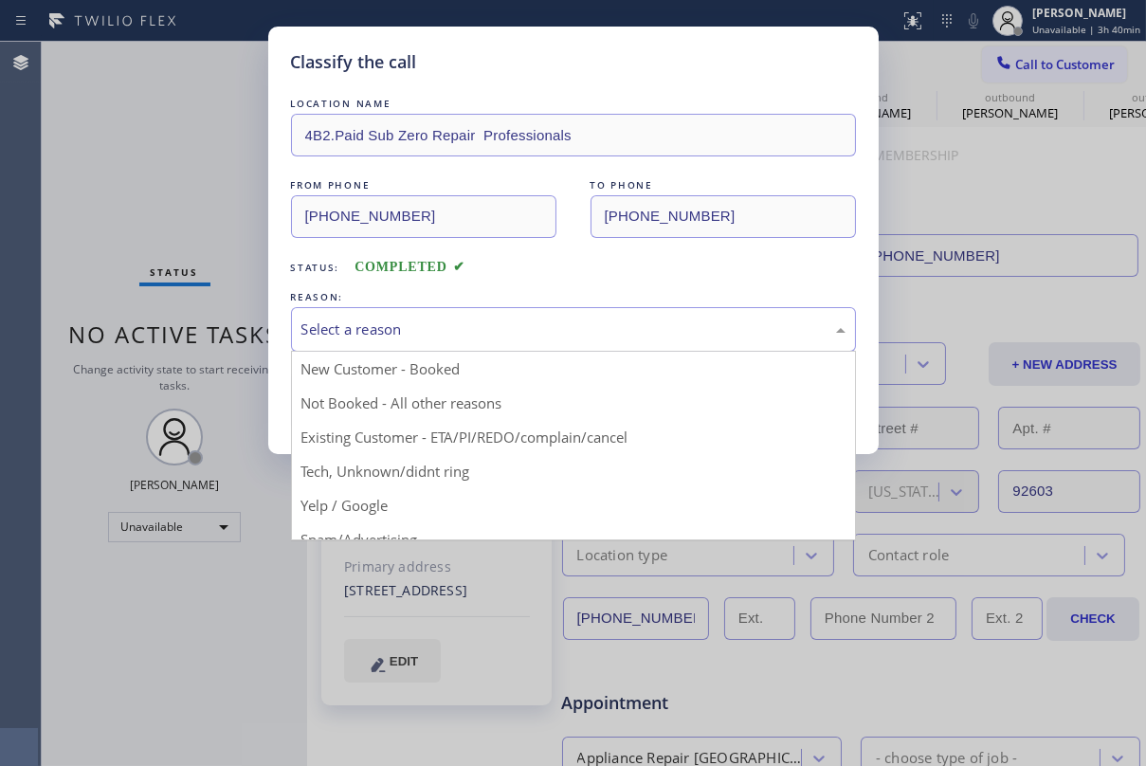
click at [446, 329] on div "Select a reason" at bounding box center [573, 330] width 544 height 22
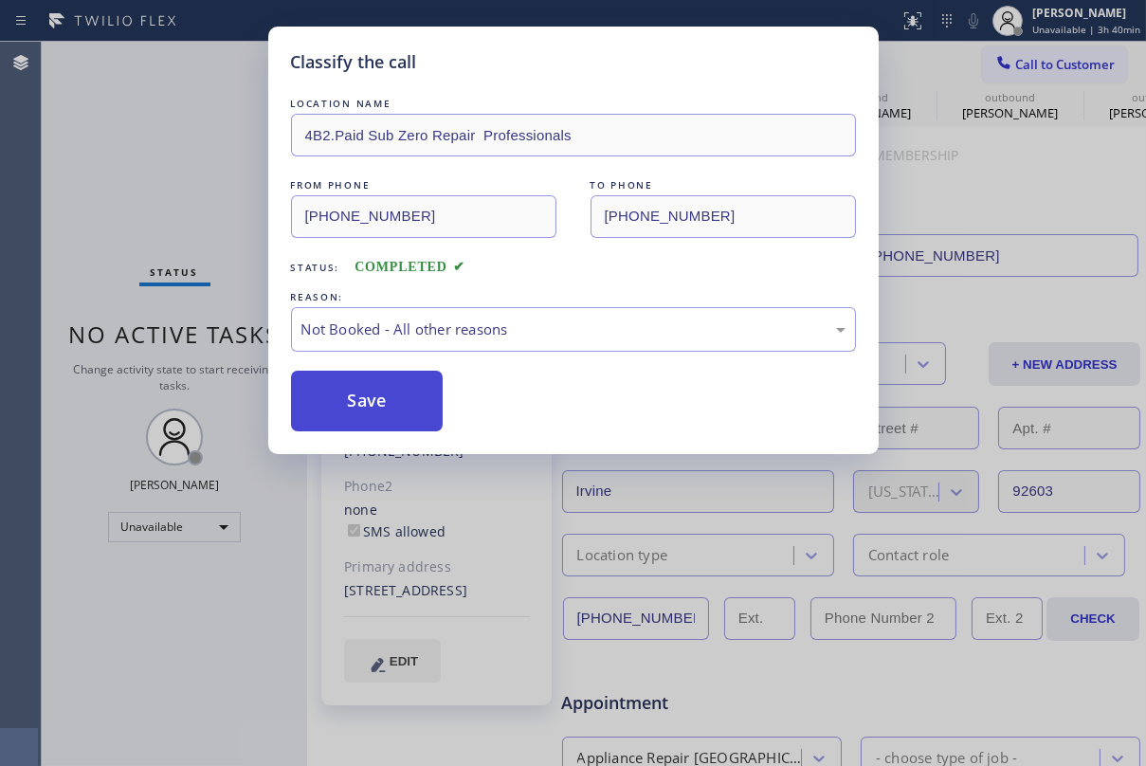
click at [379, 389] on button "Save" at bounding box center [367, 401] width 153 height 61
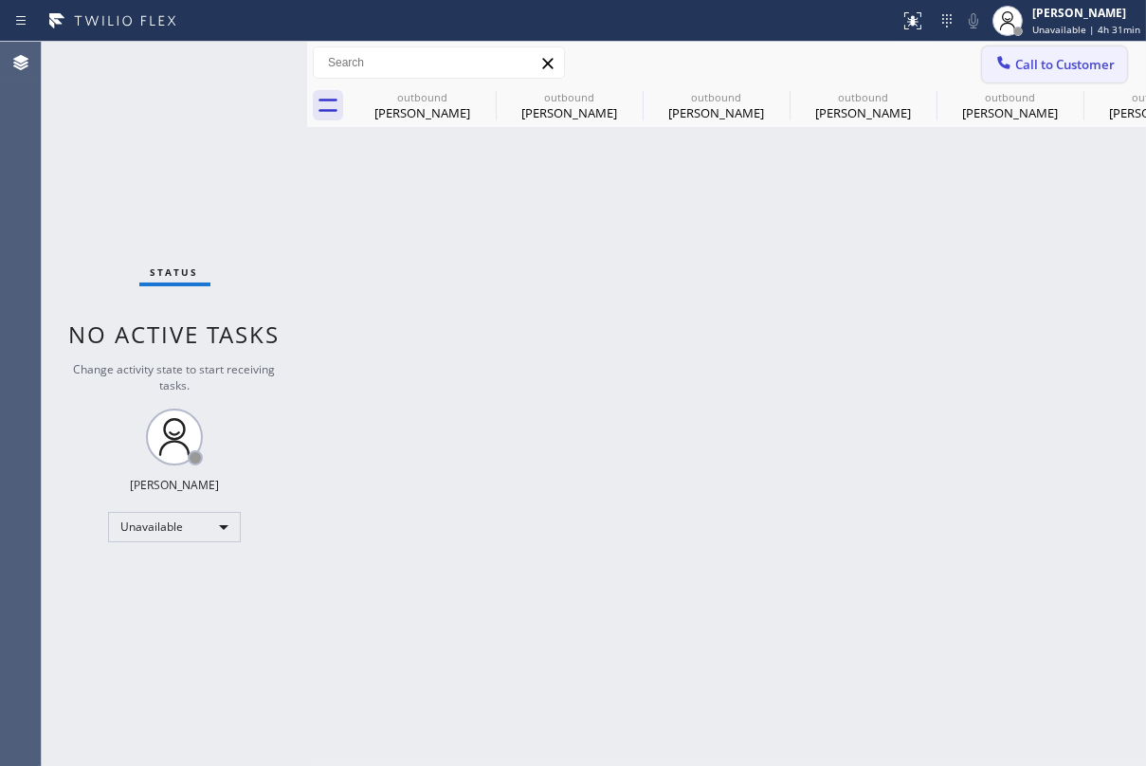
click at [1074, 76] on button "Call to Customer" at bounding box center [1054, 64] width 145 height 36
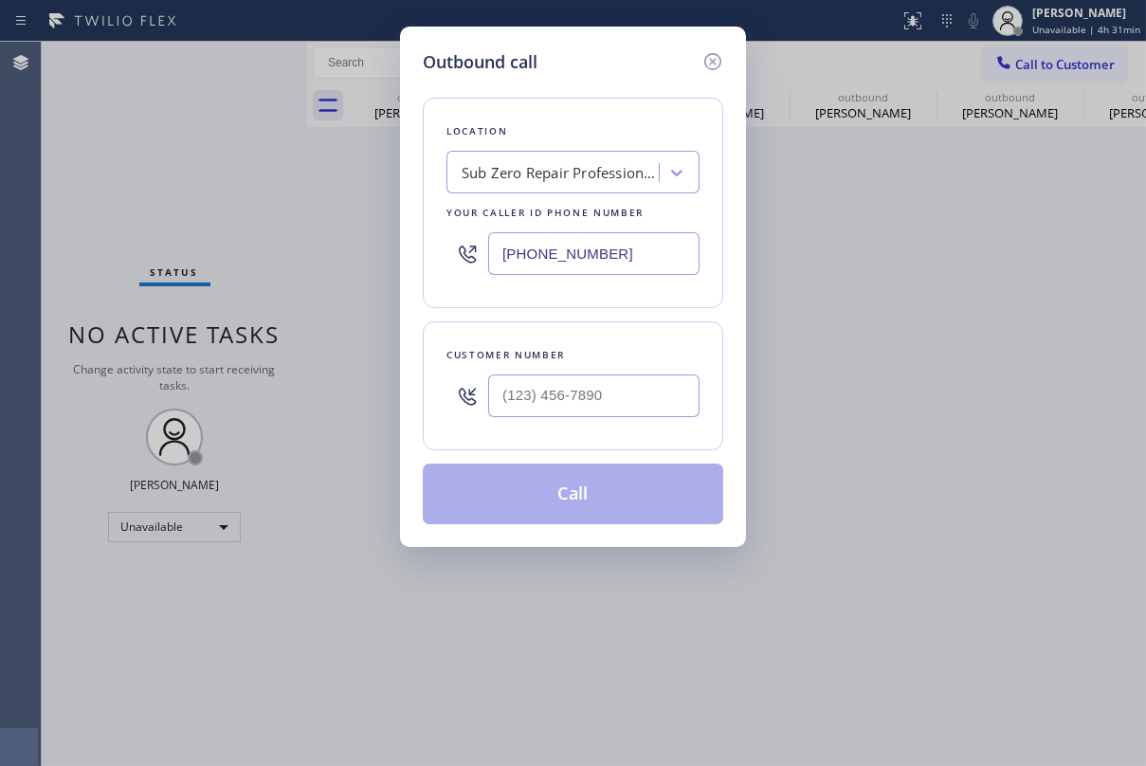
drag, startPoint x: 633, startPoint y: 256, endPoint x: 17, endPoint y: 254, distance: 616.2
click at [17, 254] on div "Outbound call Location Sub Zero Repair Professionals Your caller id phone numbe…" at bounding box center [573, 383] width 1146 height 766
paste input "617) 219-9255"
type input "[PHONE_NUMBER]"
type input "(___) ___-____"
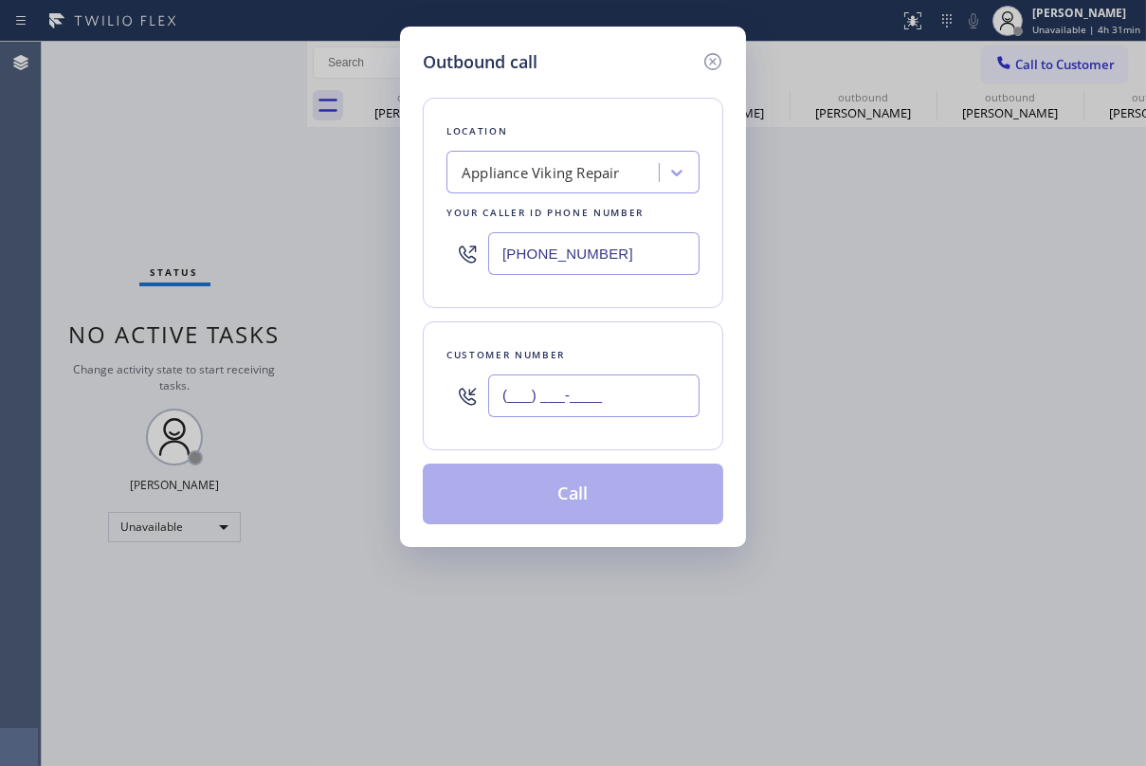
click at [580, 401] on input "(___) ___-____" at bounding box center [593, 395] width 211 height 43
paste input "206) 328-4161"
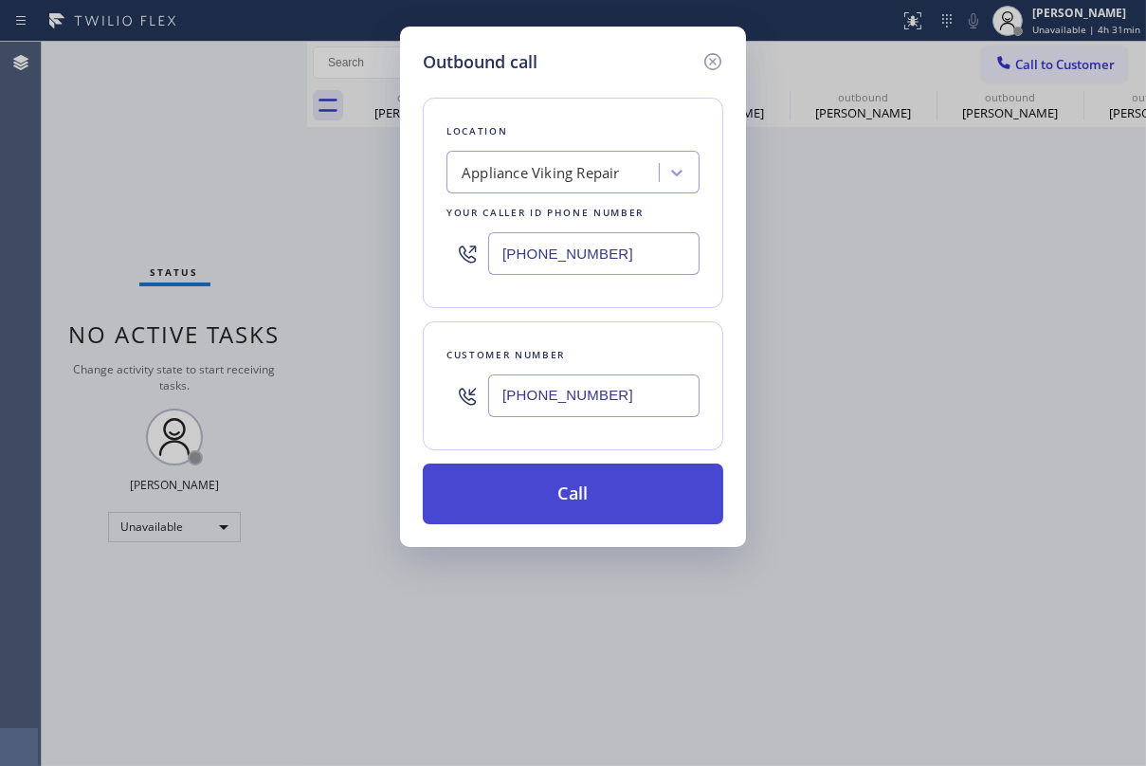
type input "[PHONE_NUMBER]"
click at [552, 482] on button "Call" at bounding box center [573, 494] width 301 height 61
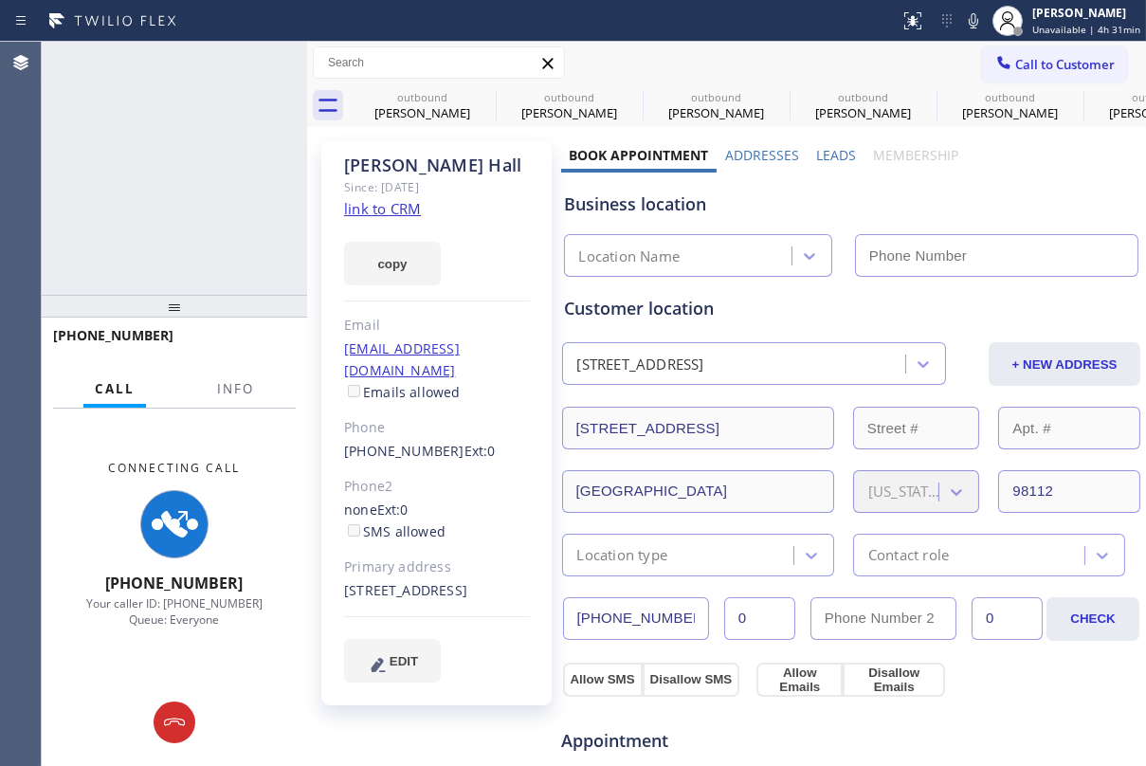
type input "[PHONE_NUMBER]"
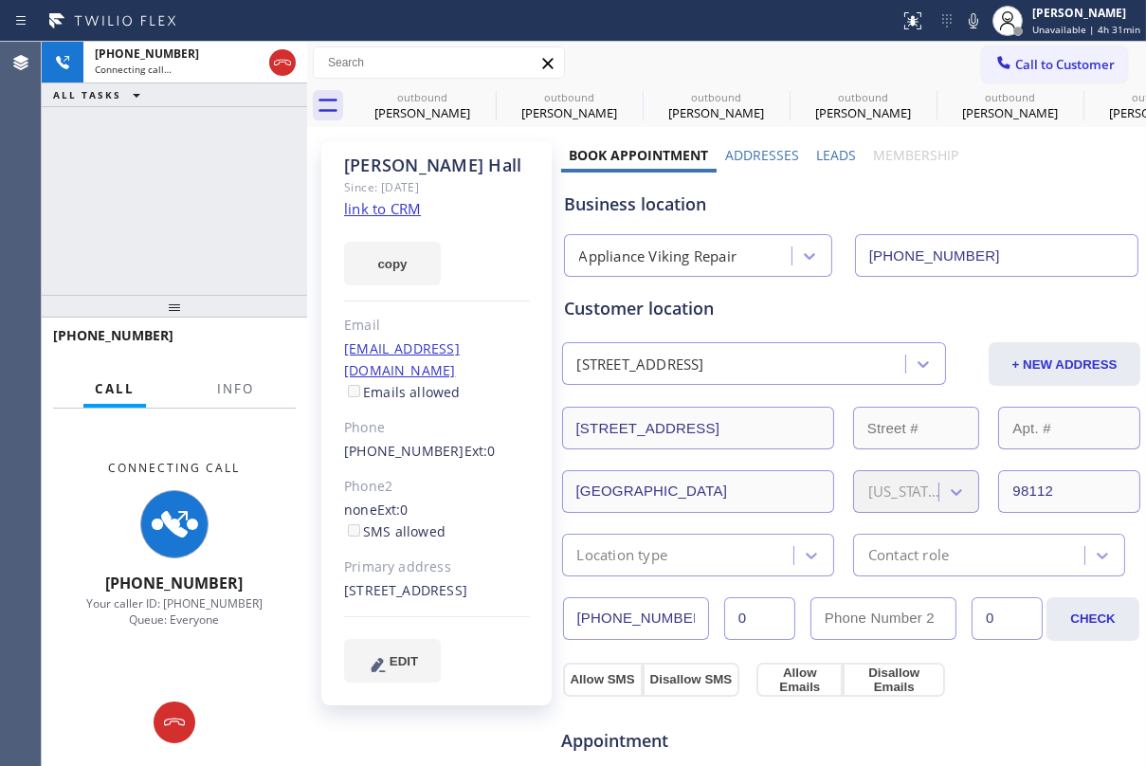
click at [830, 156] on label "Leads" at bounding box center [836, 155] width 40 height 18
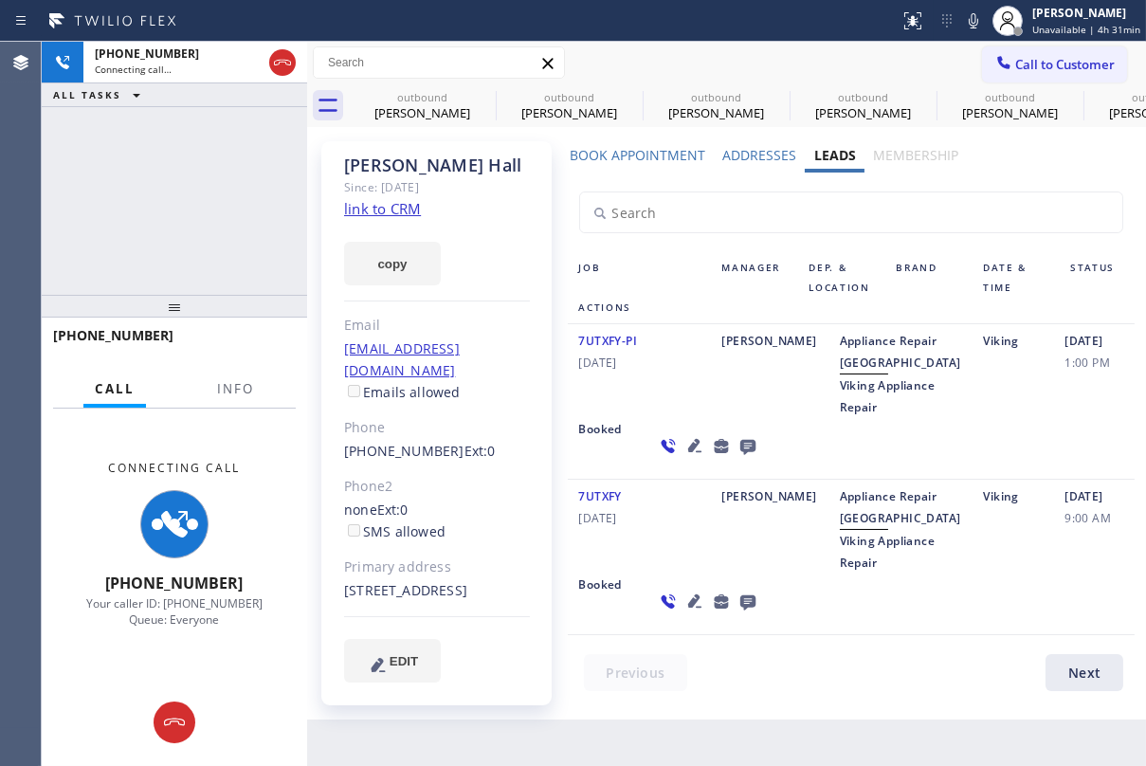
click at [739, 455] on icon at bounding box center [746, 447] width 15 height 15
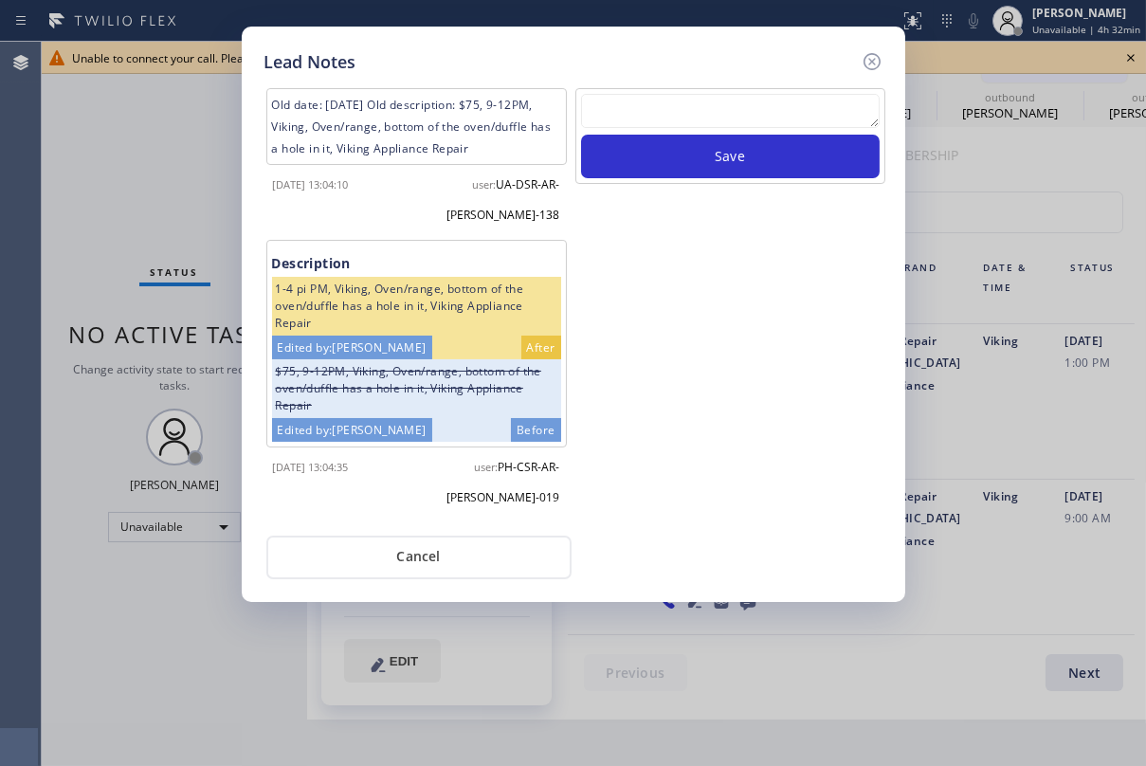
click at [731, 101] on textarea at bounding box center [730, 111] width 299 height 34
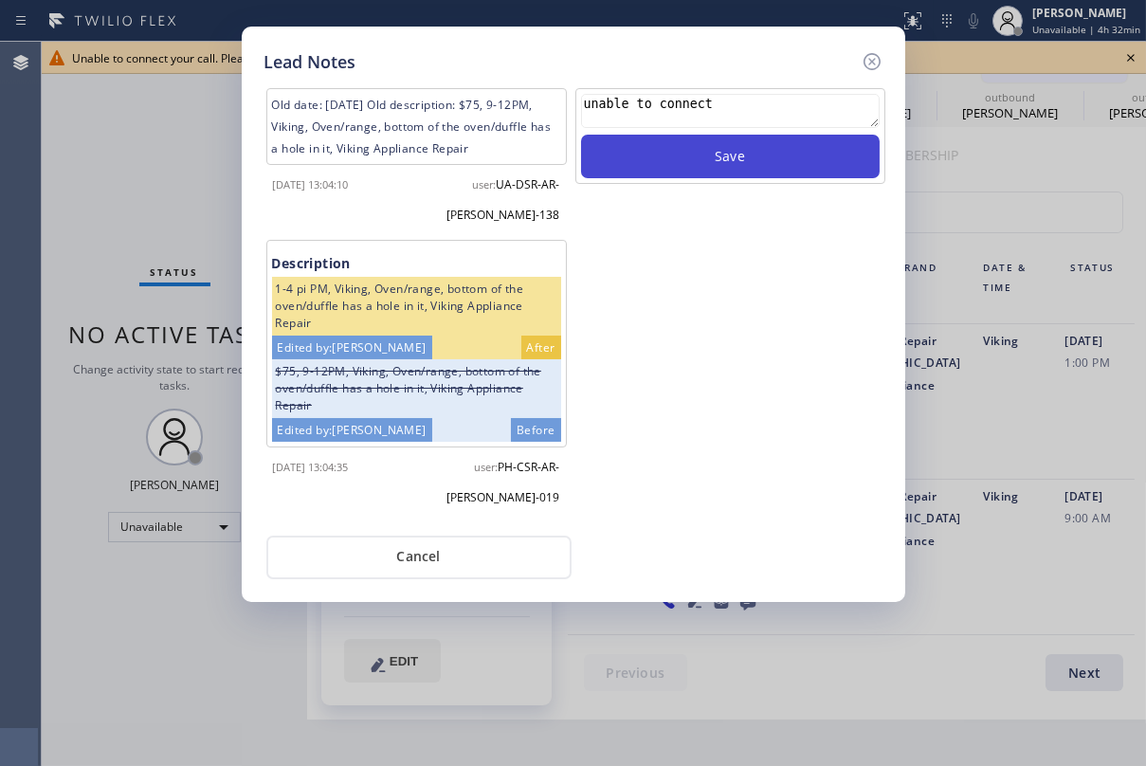
type textarea "unable to connect"
click at [752, 149] on button "Save" at bounding box center [730, 157] width 299 height 44
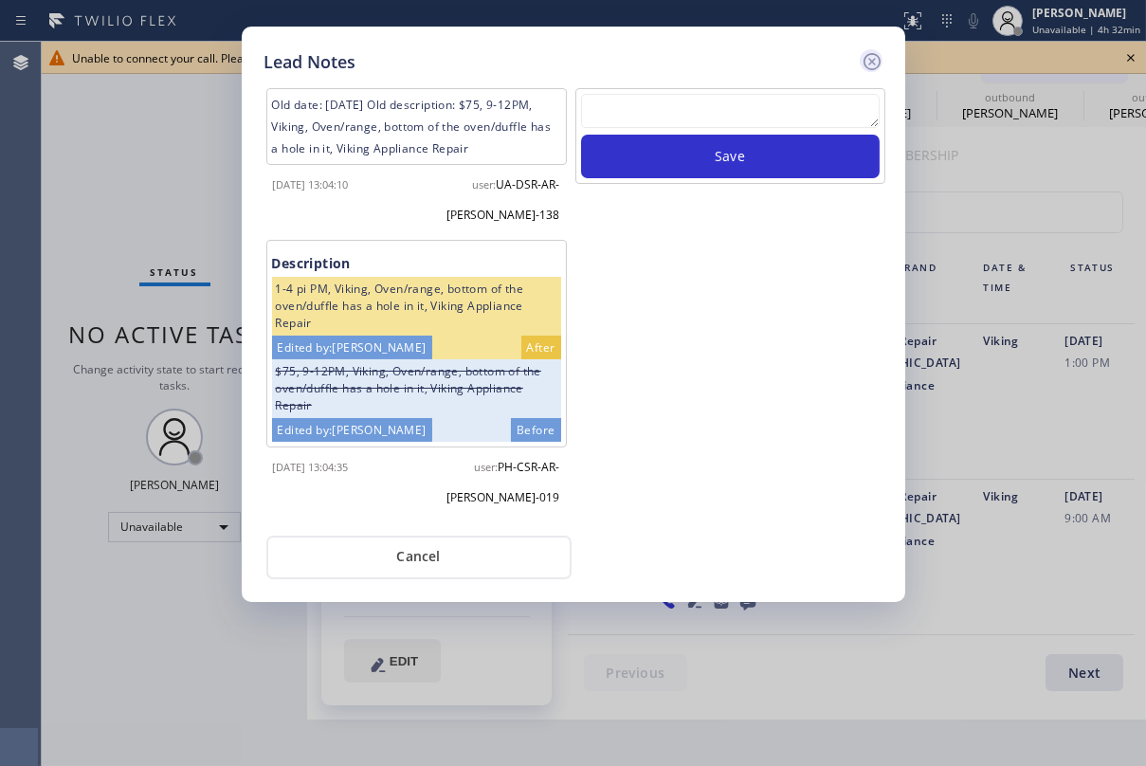
click at [880, 60] on icon at bounding box center [871, 61] width 17 height 17
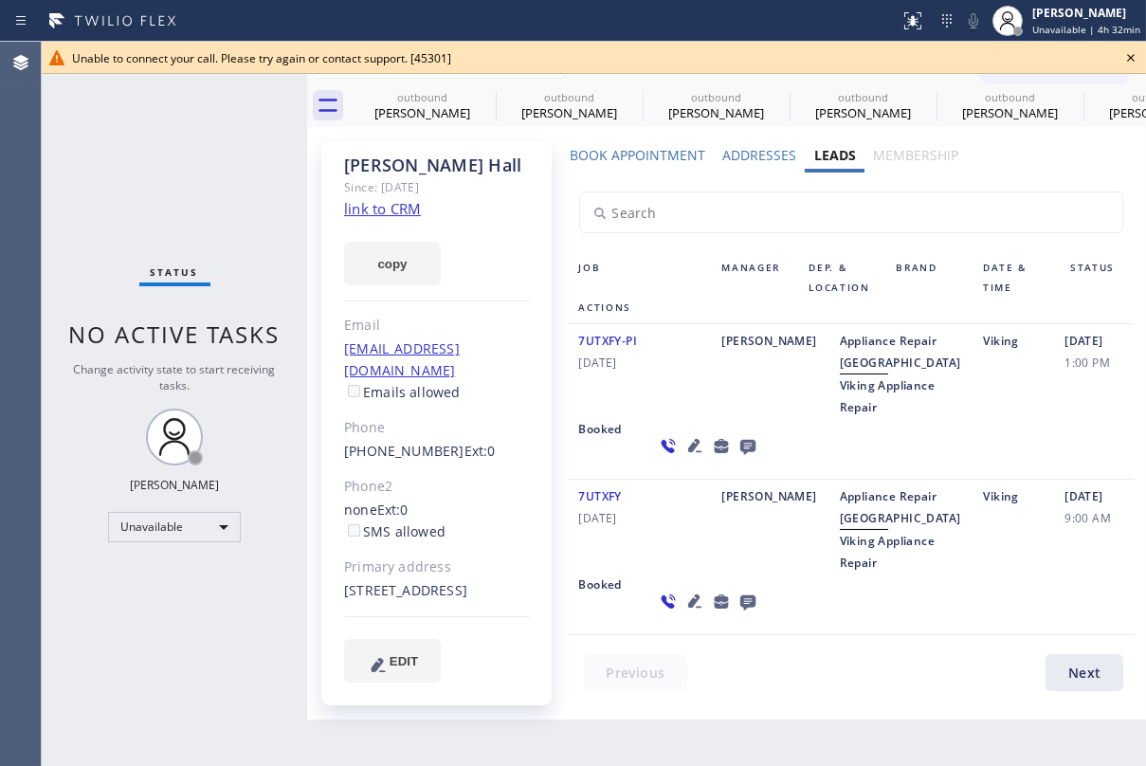
click at [1130, 55] on icon at bounding box center [1131, 57] width 23 height 23
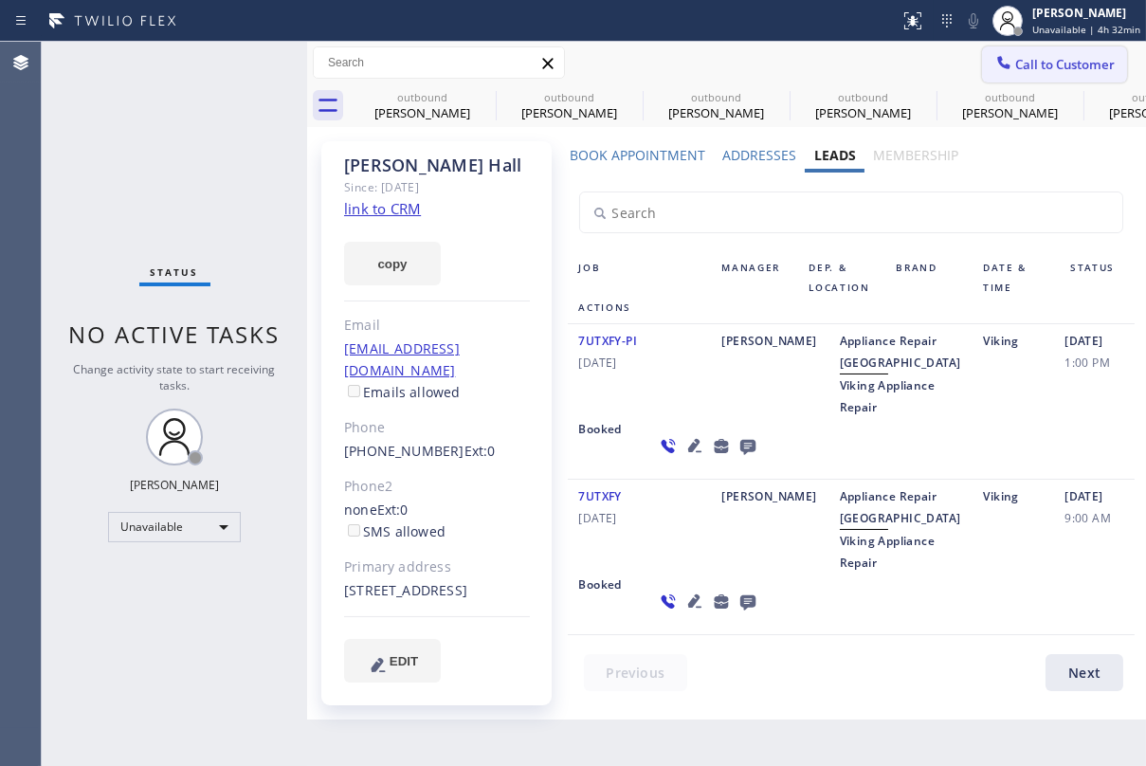
click at [1074, 61] on span "Call to Customer" at bounding box center [1065, 64] width 100 height 17
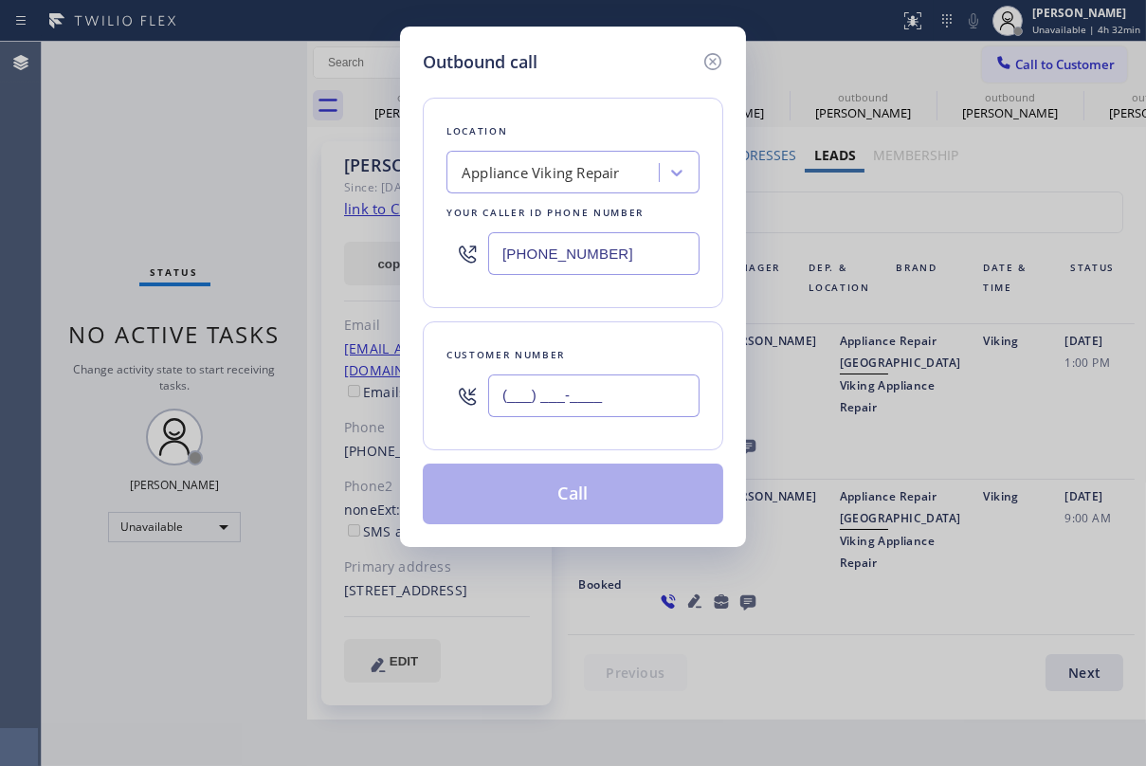
click at [578, 381] on input "(___) ___-____" at bounding box center [593, 395] width 211 height 43
paste input "310) 498-4994"
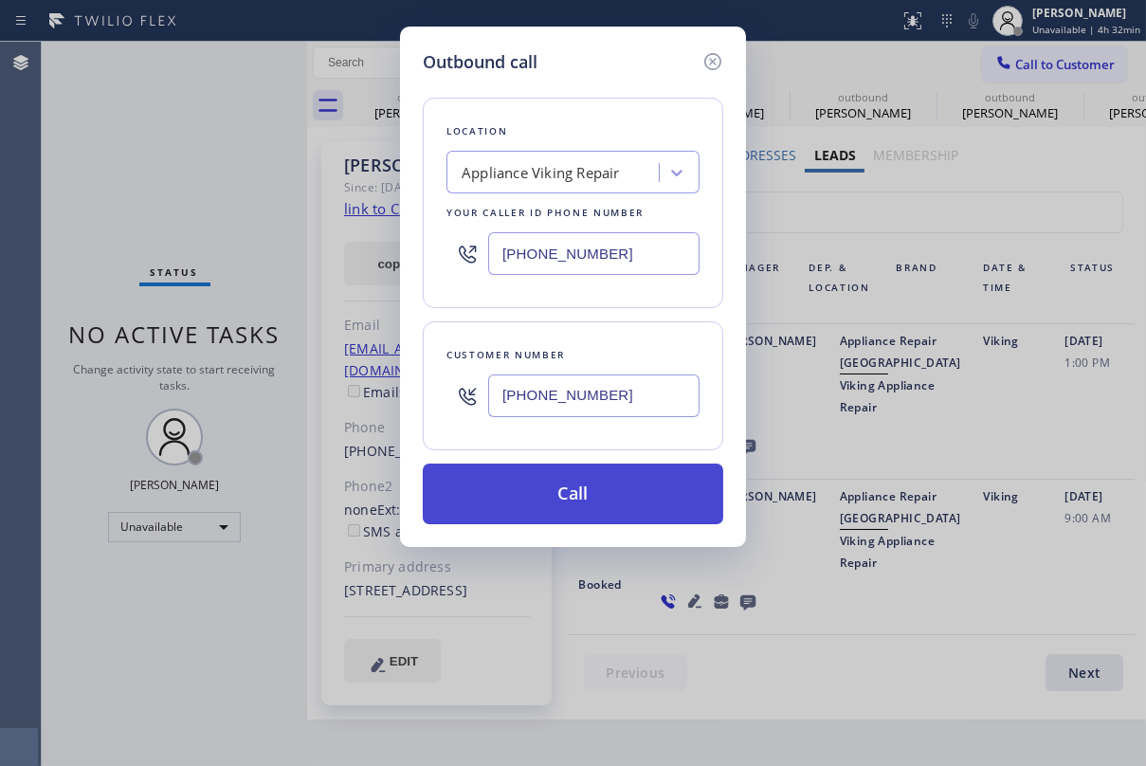
type input "[PHONE_NUMBER]"
click at [583, 496] on button "Call" at bounding box center [573, 494] width 301 height 61
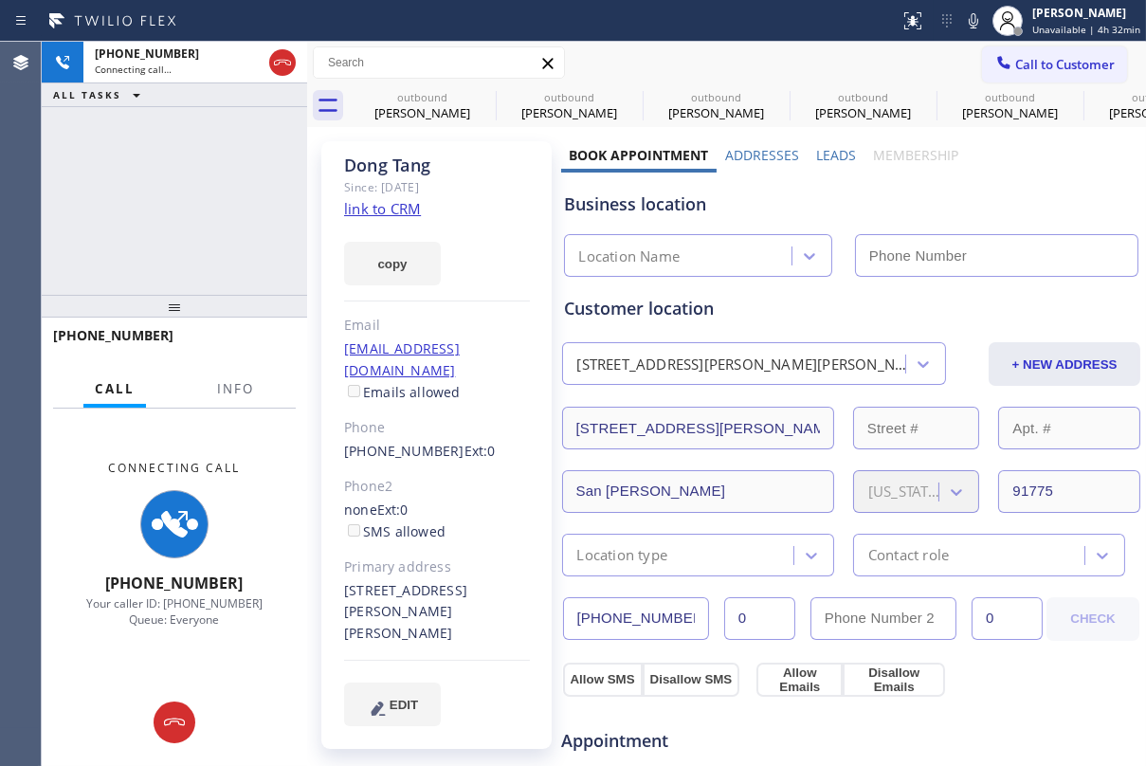
click at [824, 158] on label "Leads" at bounding box center [836, 155] width 40 height 18
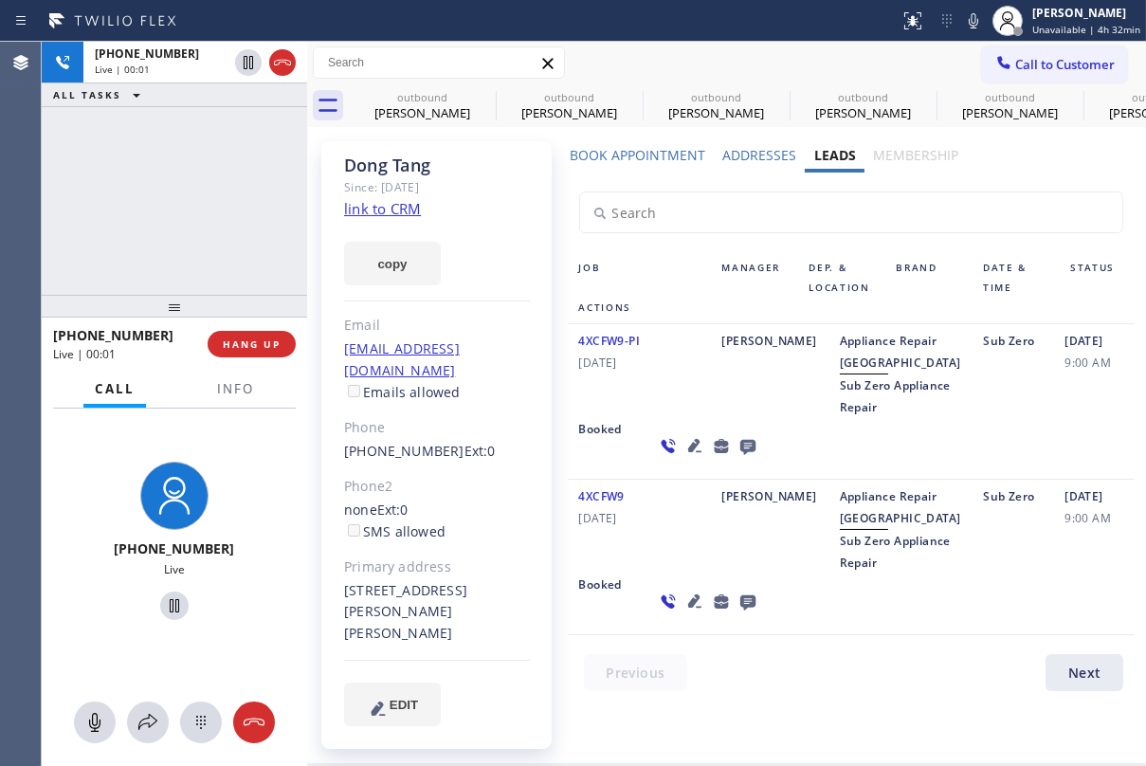
click at [746, 410] on div "[PERSON_NAME]" at bounding box center [770, 374] width 118 height 88
click at [737, 458] on icon at bounding box center [748, 446] width 23 height 24
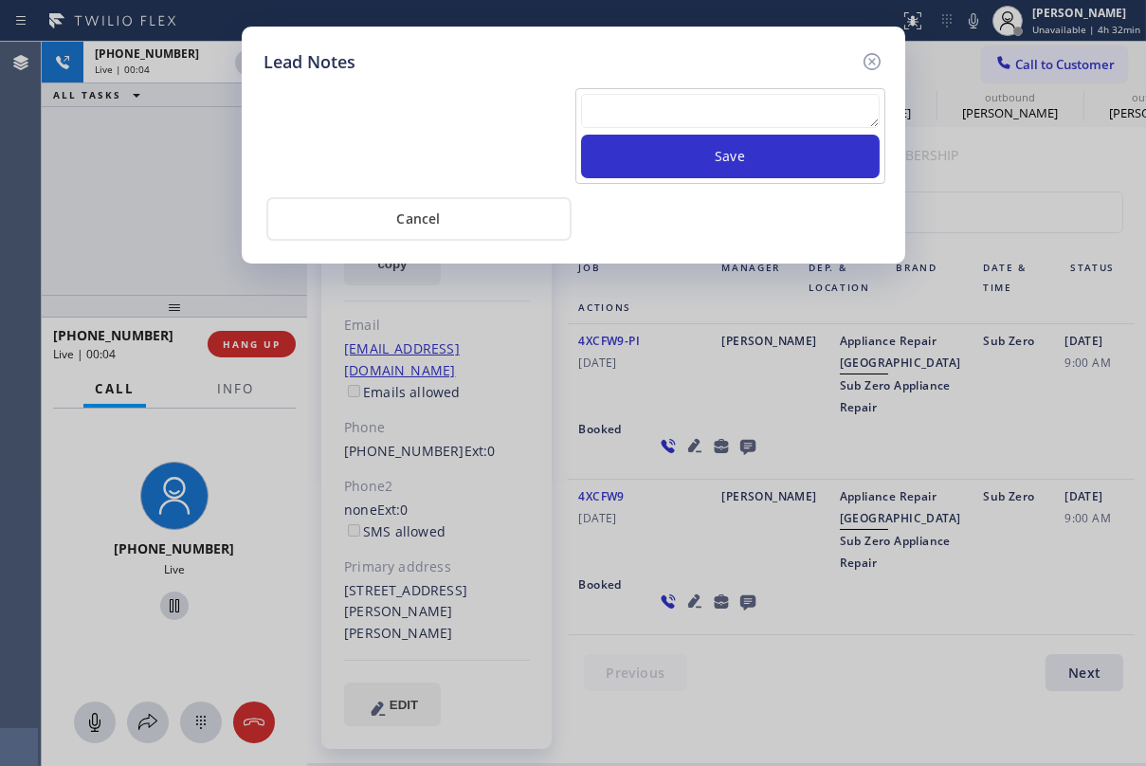
click at [681, 97] on textarea at bounding box center [730, 111] width 299 height 34
paste textarea "Routed to Voice mail// If CX will call back please transfer to me- Love:*"
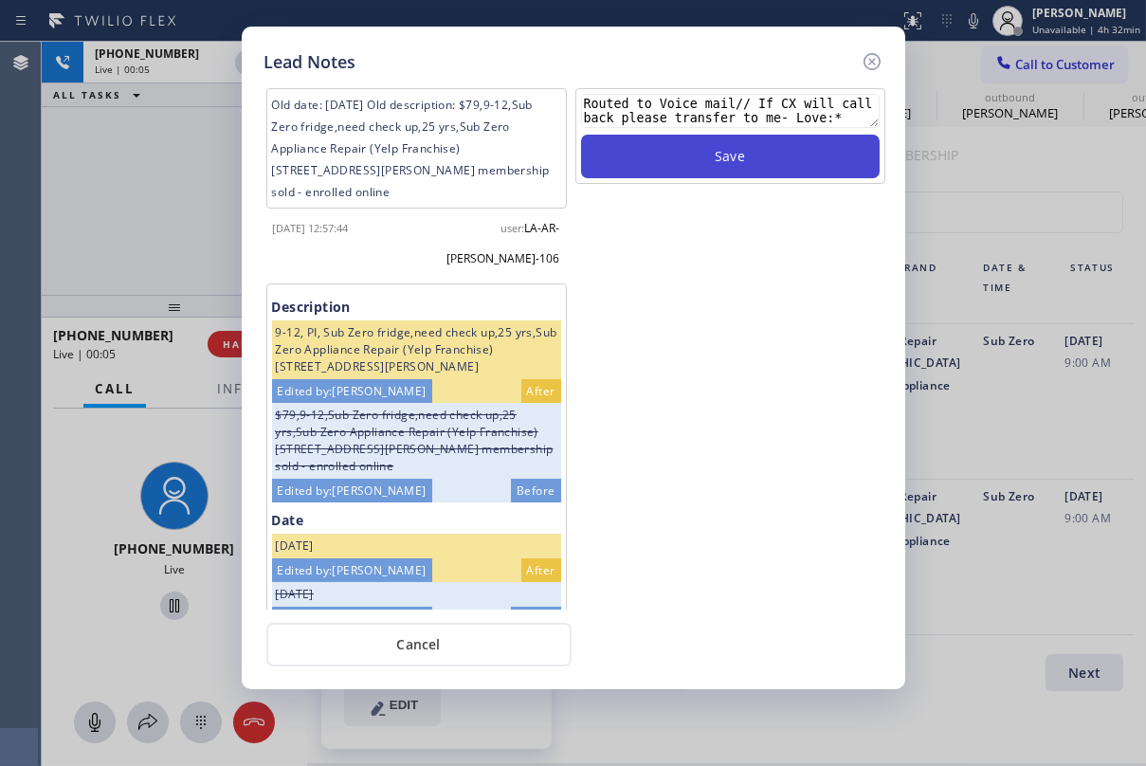
type textarea "Routed to Voice mail// If CX will call back please transfer to me- Love:*"
click at [742, 160] on button "Save" at bounding box center [730, 157] width 299 height 44
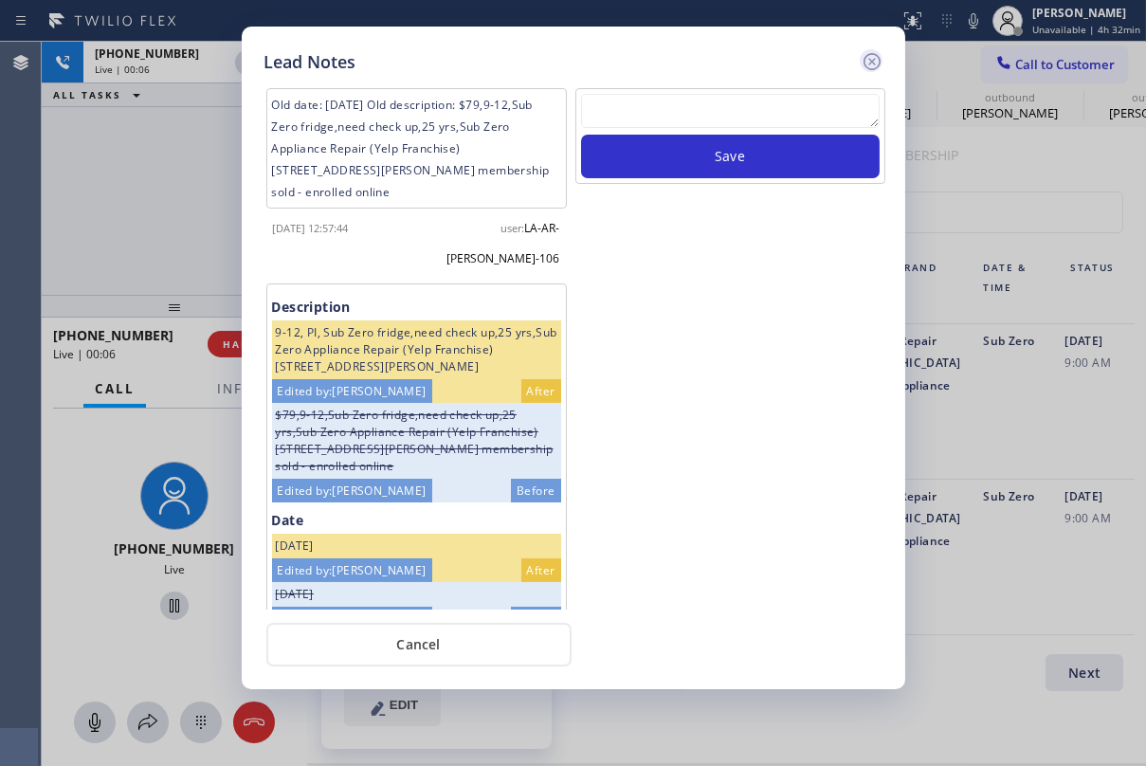
click at [873, 61] on icon at bounding box center [872, 61] width 23 height 23
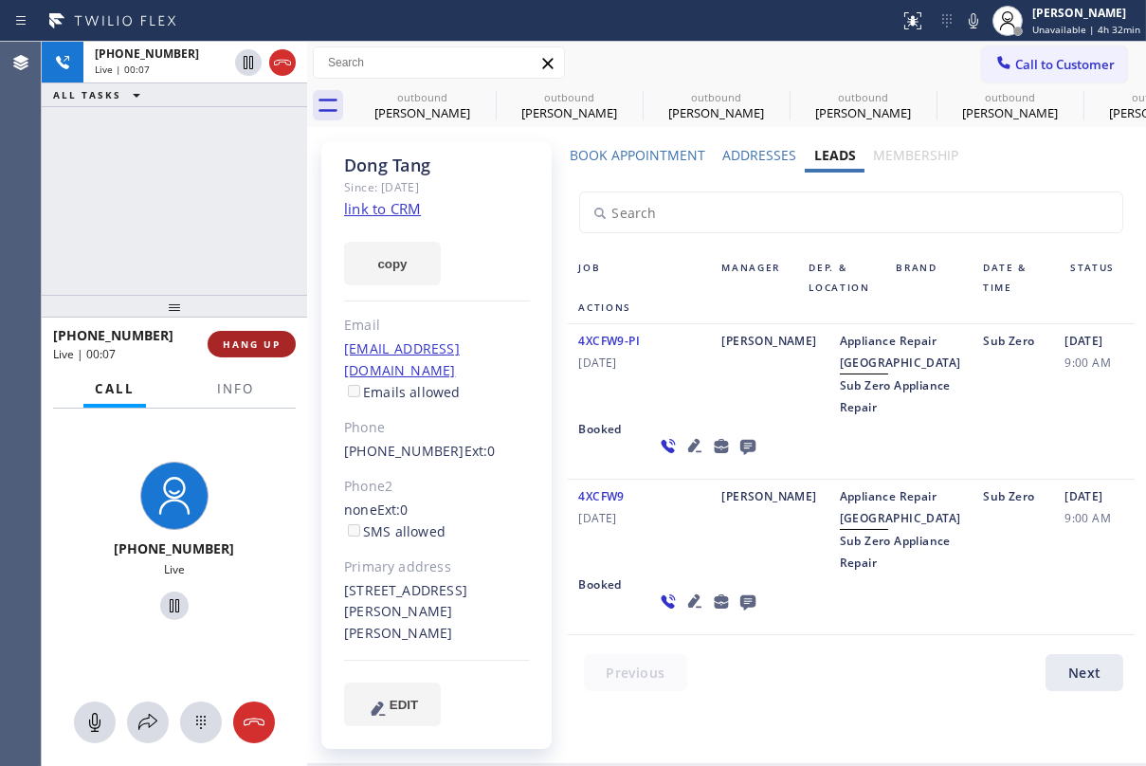
click at [270, 341] on span "HANG UP" at bounding box center [252, 343] width 58 height 13
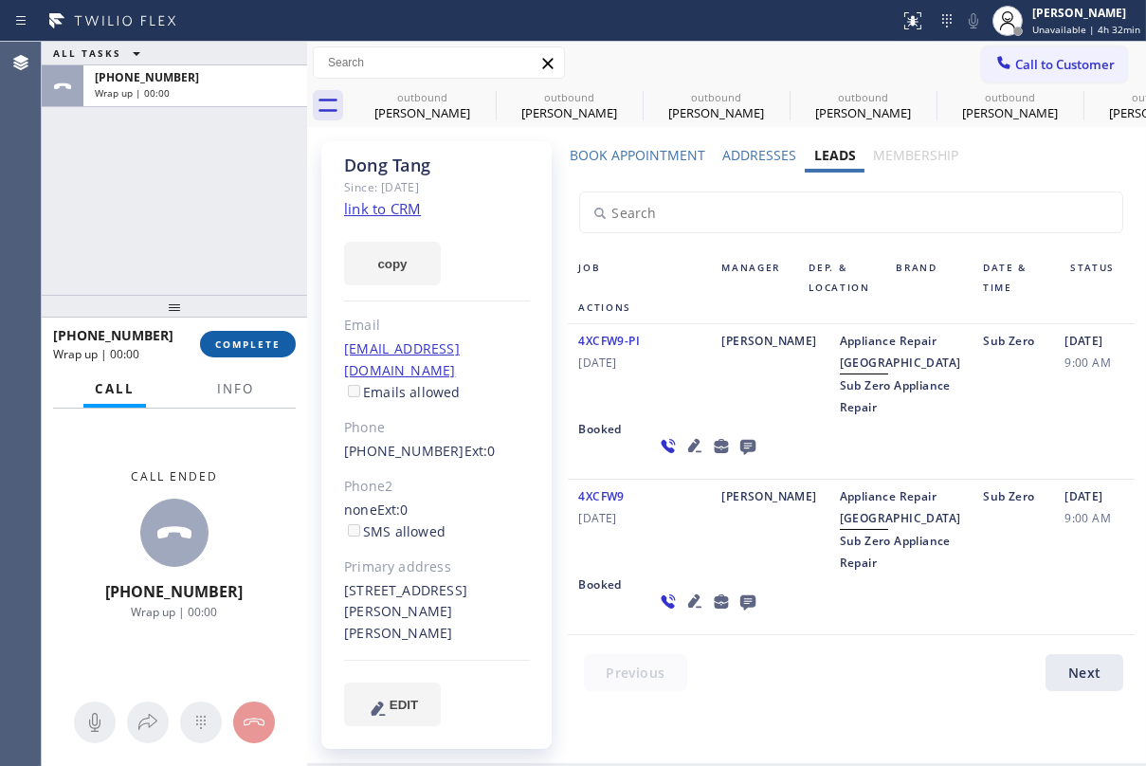
click at [241, 355] on button "COMPLETE" at bounding box center [248, 344] width 96 height 27
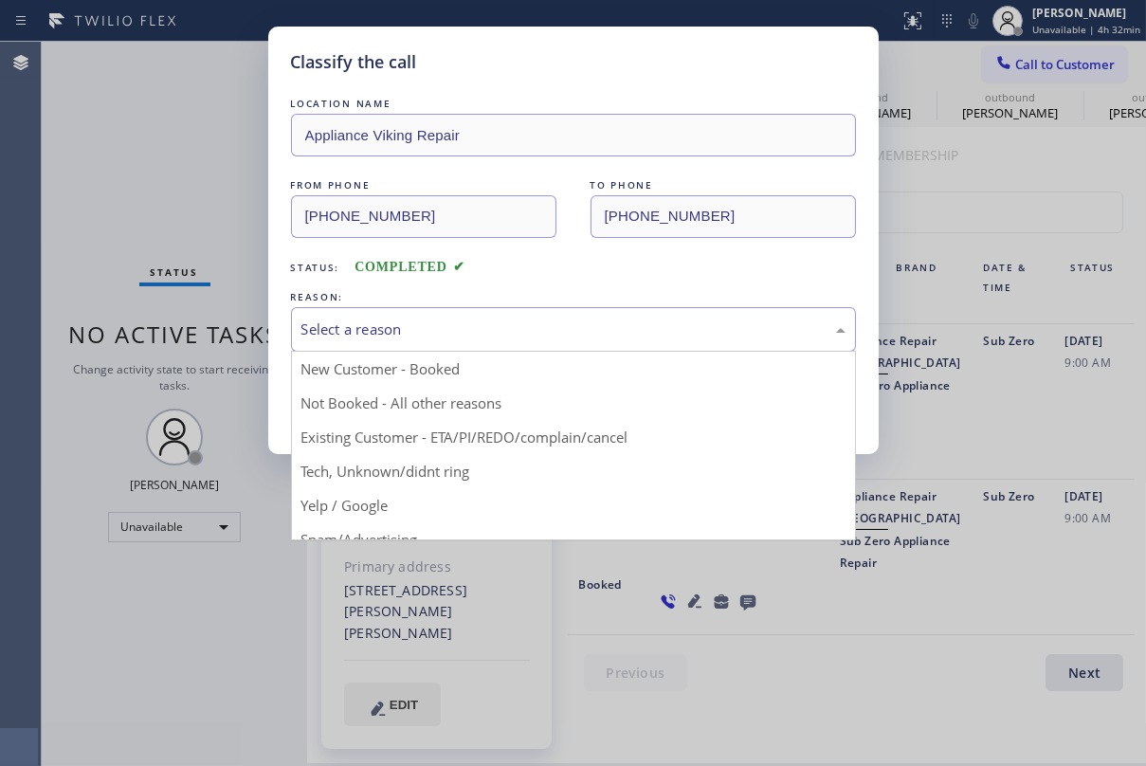
click at [455, 319] on div "Select a reason" at bounding box center [573, 330] width 544 height 22
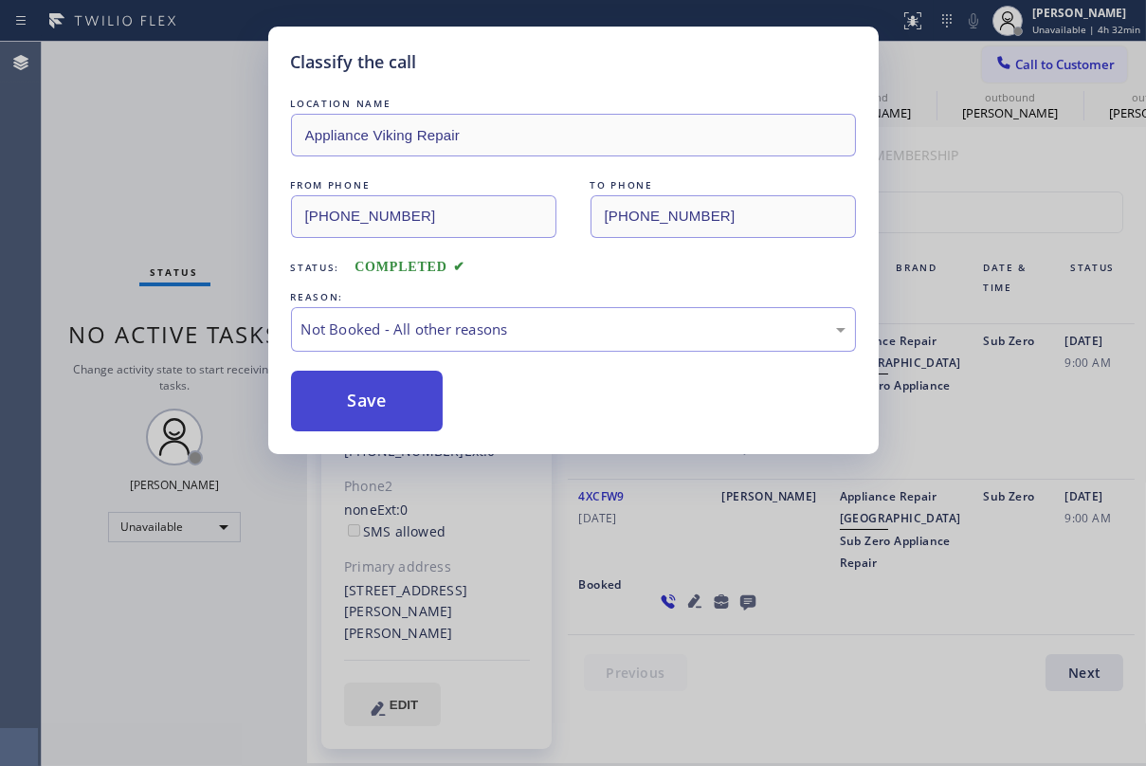
click at [371, 401] on button "Save" at bounding box center [367, 401] width 153 height 61
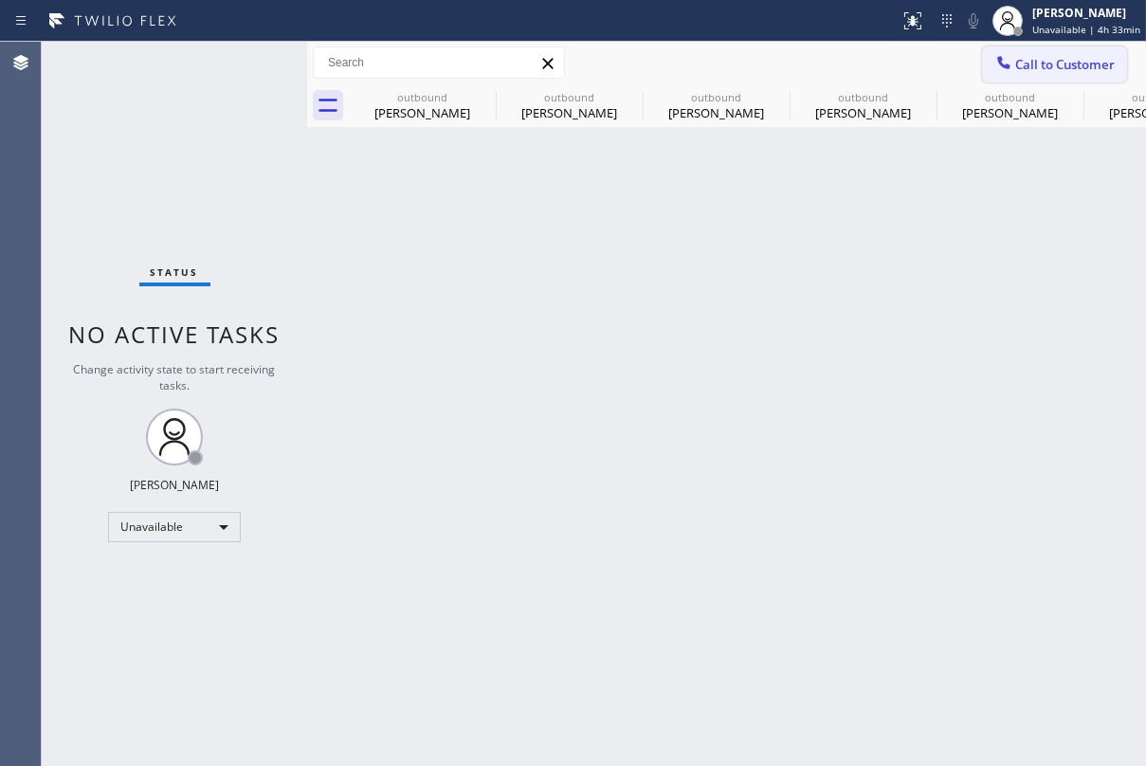
click at [1063, 73] on button "Call to Customer" at bounding box center [1054, 64] width 145 height 36
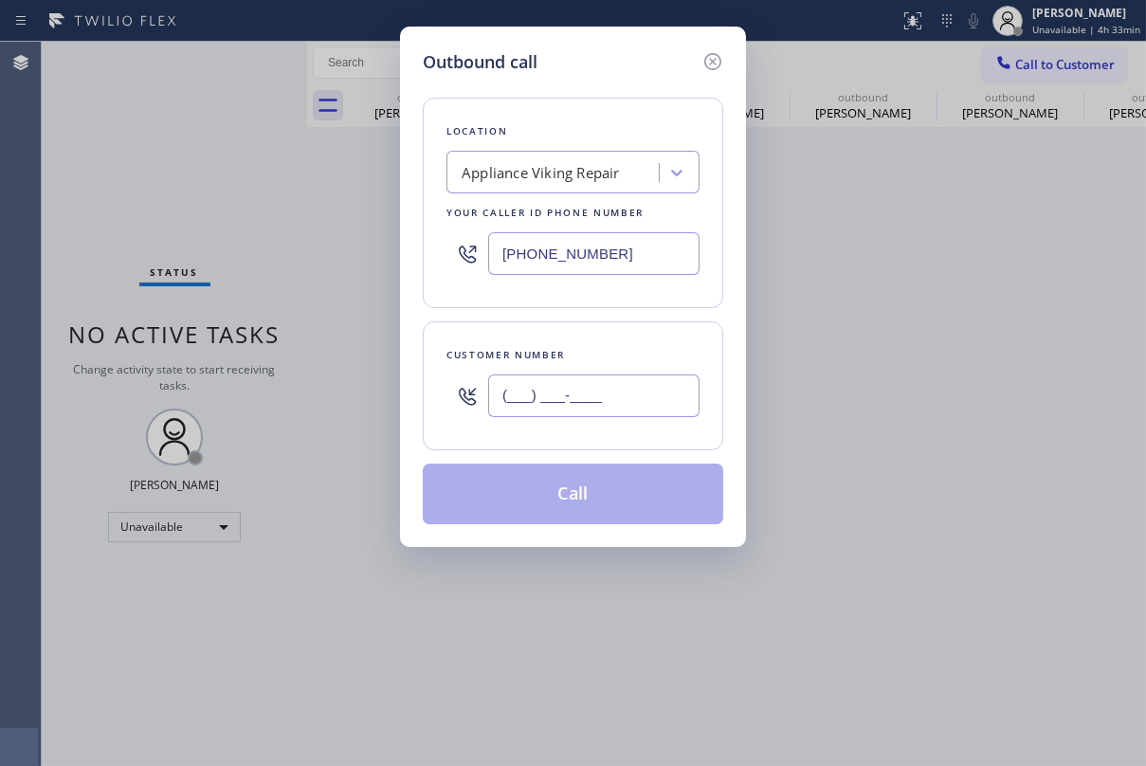
click at [597, 411] on input "(___) ___-____" at bounding box center [593, 395] width 211 height 43
paste input "415) 309-9072"
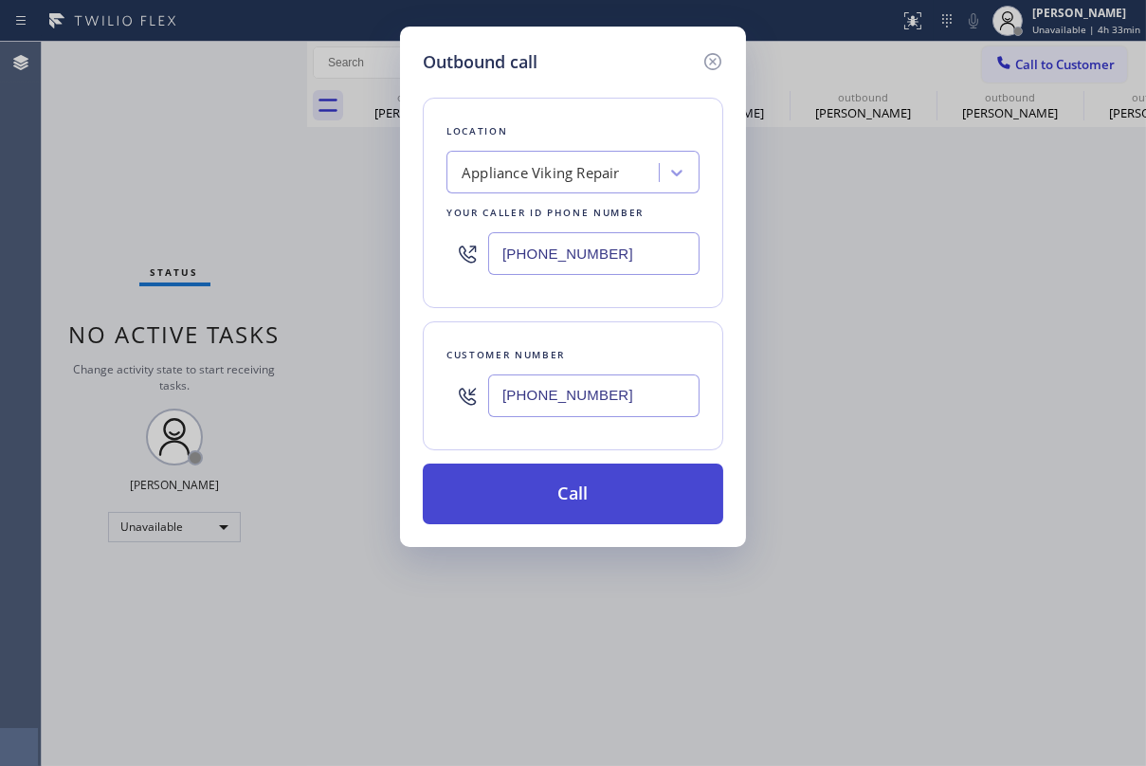
type input "[PHONE_NUMBER]"
click at [578, 498] on button "Call" at bounding box center [573, 494] width 301 height 61
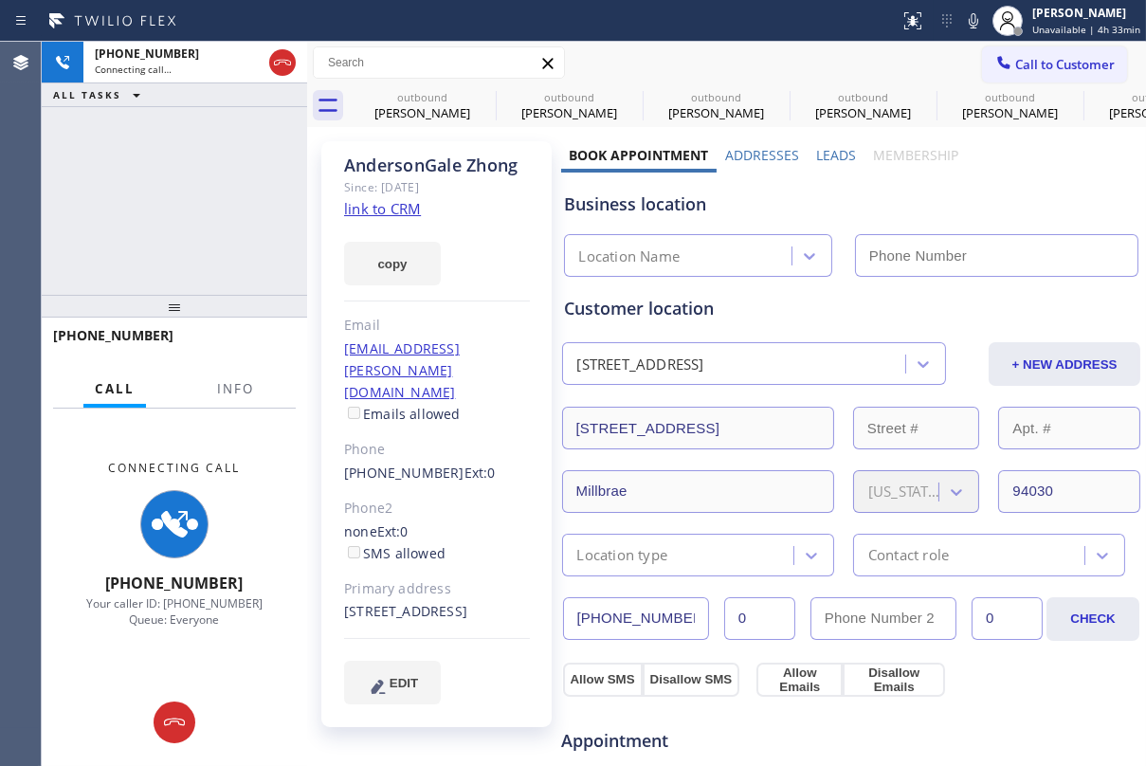
type input "[PHONE_NUMBER]"
click at [834, 151] on label "Leads" at bounding box center [836, 155] width 40 height 18
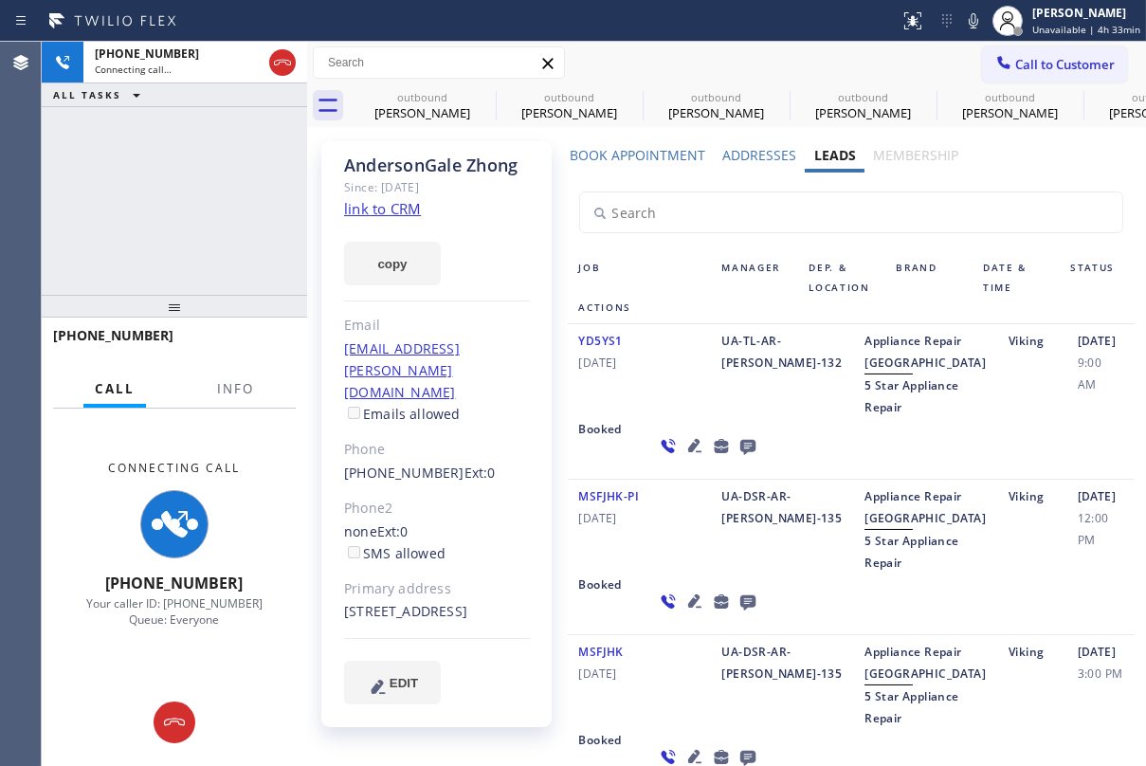
click at [737, 458] on icon at bounding box center [748, 446] width 23 height 24
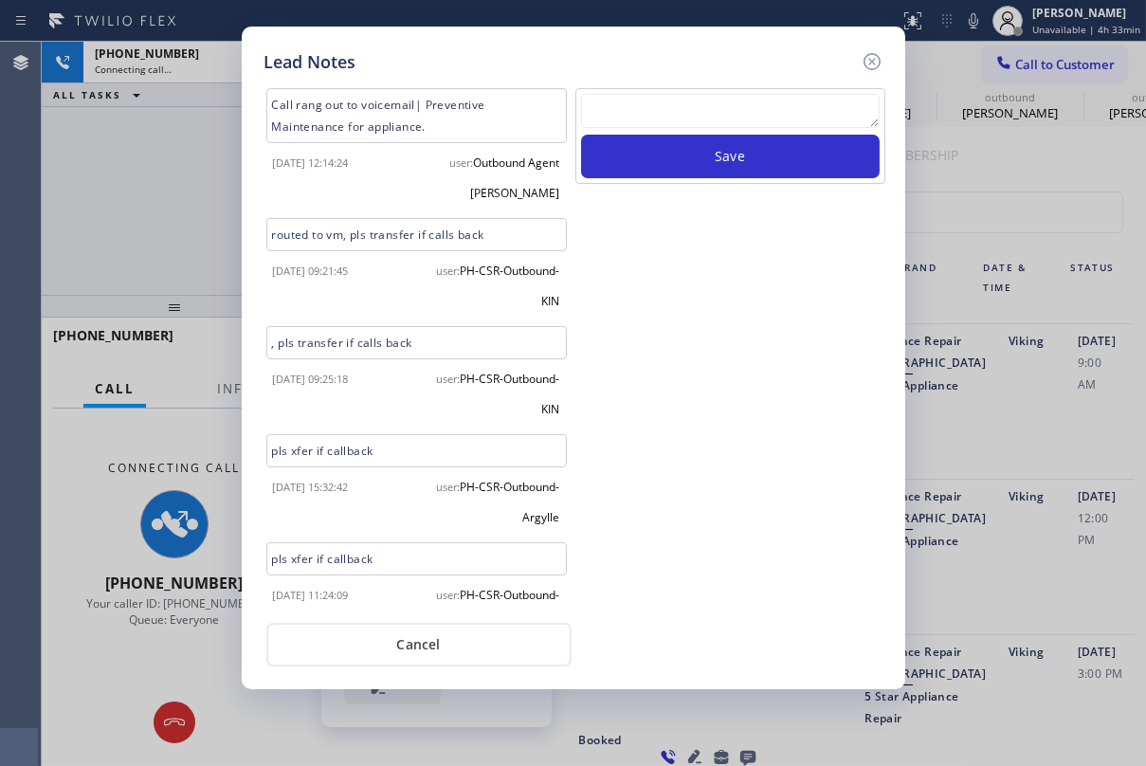
click at [688, 114] on textarea at bounding box center [730, 111] width 299 height 34
paste textarea "Routed to Voice mail// If CX will call back please transfer to me- Love:*"
type textarea "Routed to Voice mail// If CX will call back please transfer to me- Love:*"
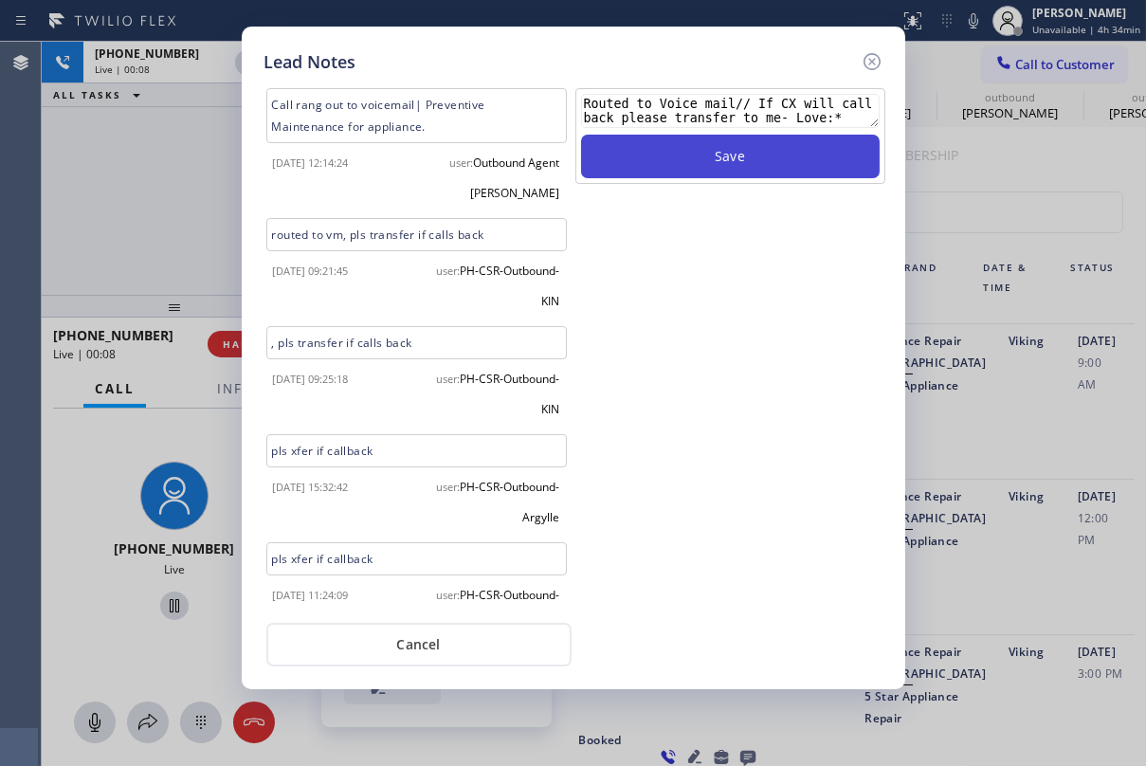
click at [750, 155] on button "Save" at bounding box center [730, 157] width 299 height 44
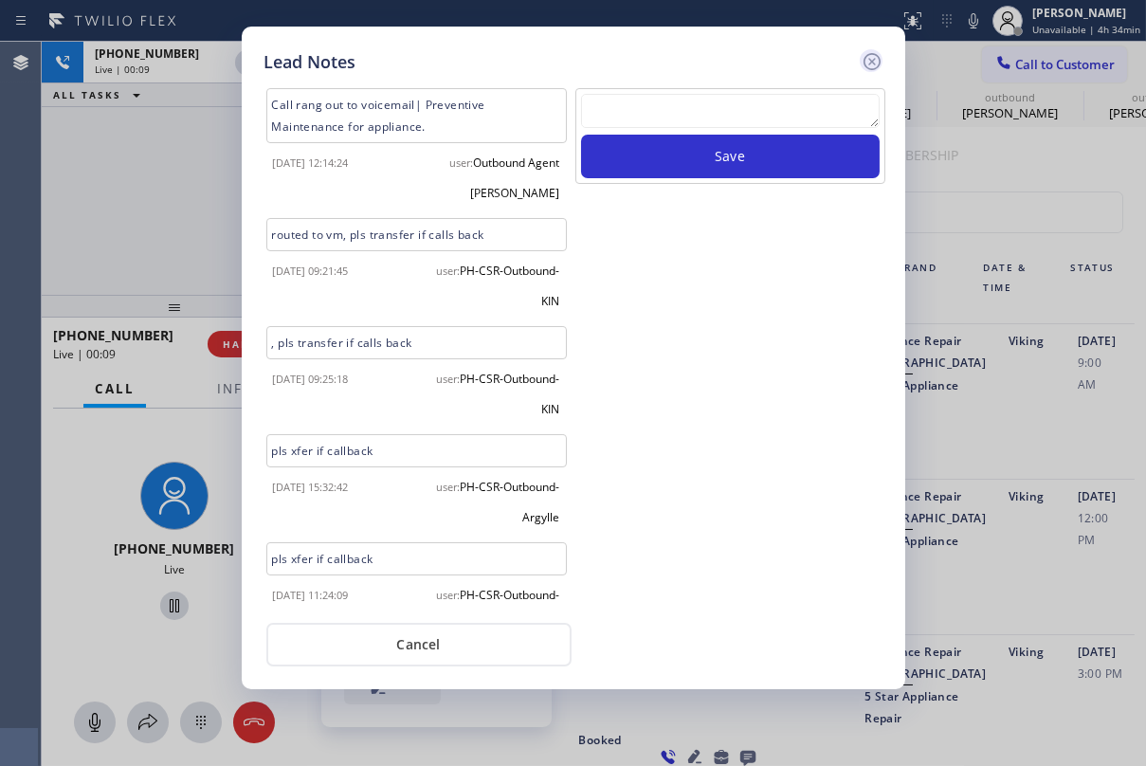
click at [866, 61] on icon at bounding box center [872, 61] width 23 height 23
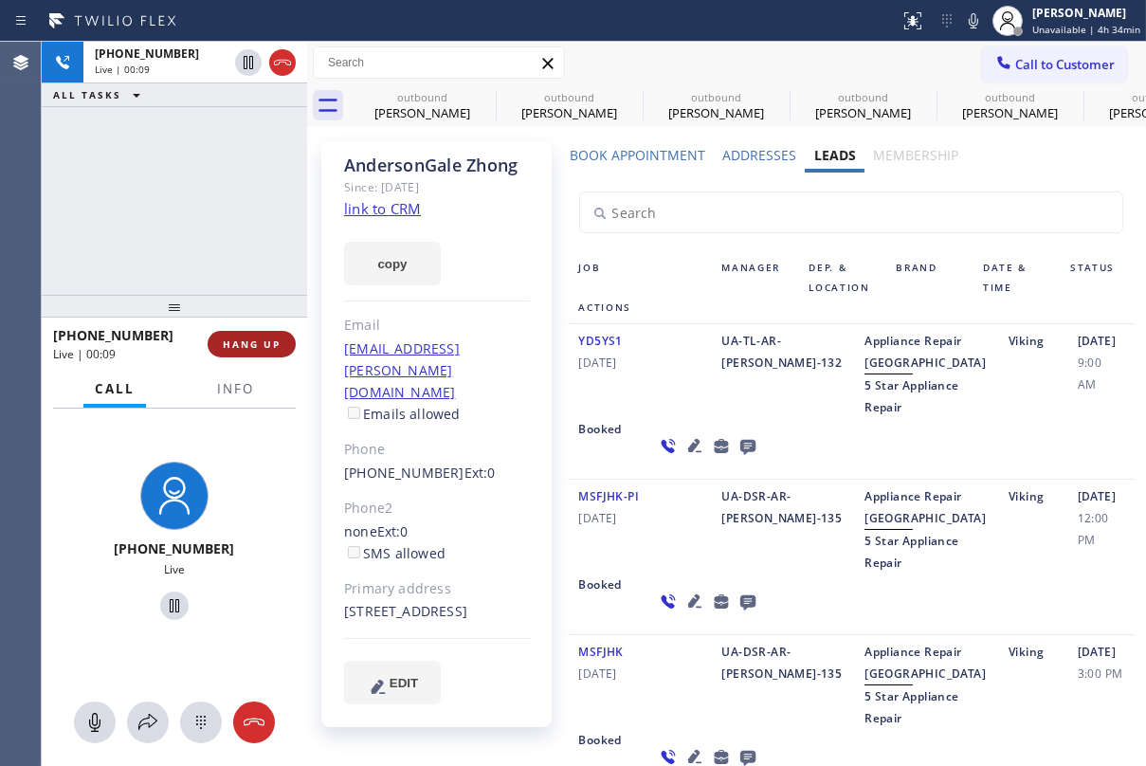
click at [236, 332] on button "HANG UP" at bounding box center [252, 344] width 88 height 27
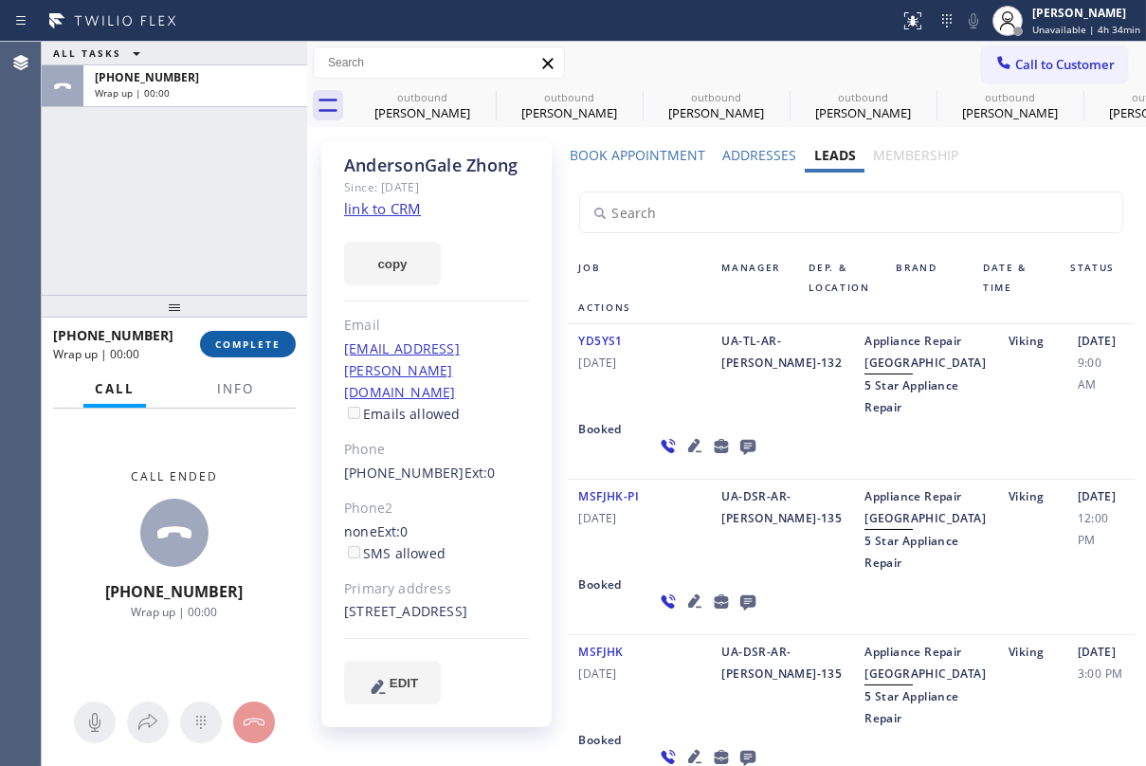
click at [266, 334] on button "COMPLETE" at bounding box center [248, 344] width 96 height 27
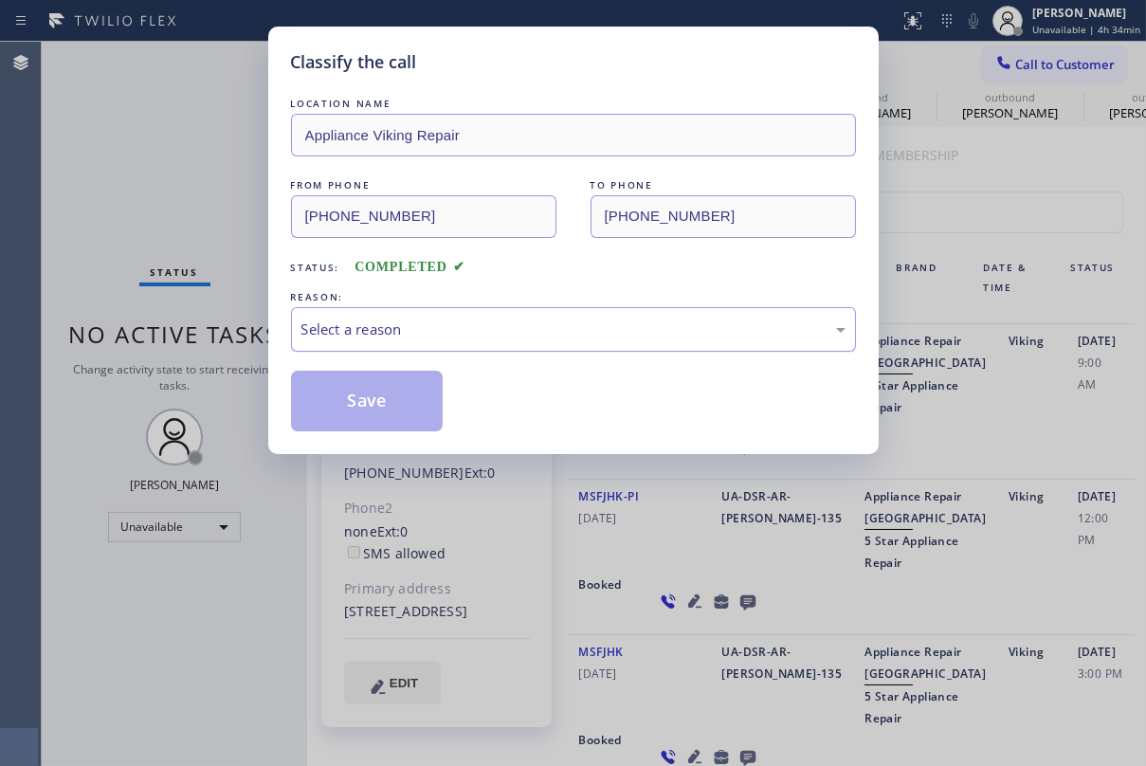
click at [411, 309] on div "Select a reason" at bounding box center [573, 329] width 565 height 45
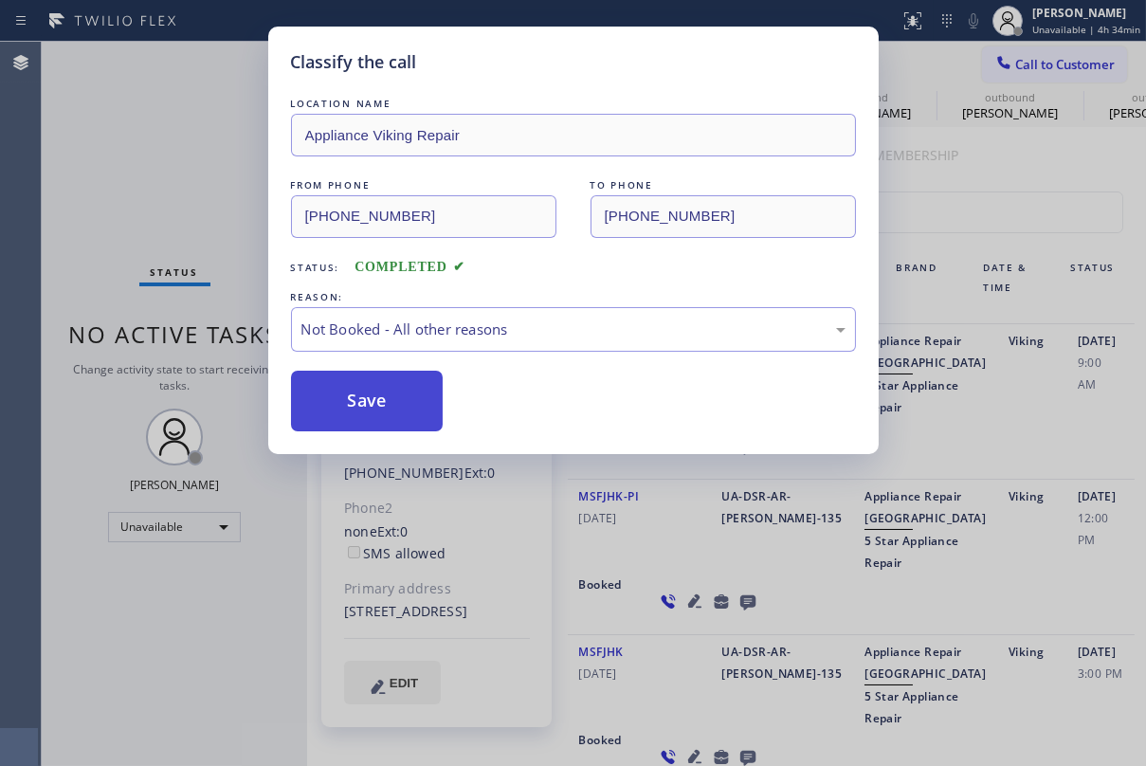
click at [362, 398] on button "Save" at bounding box center [367, 401] width 153 height 61
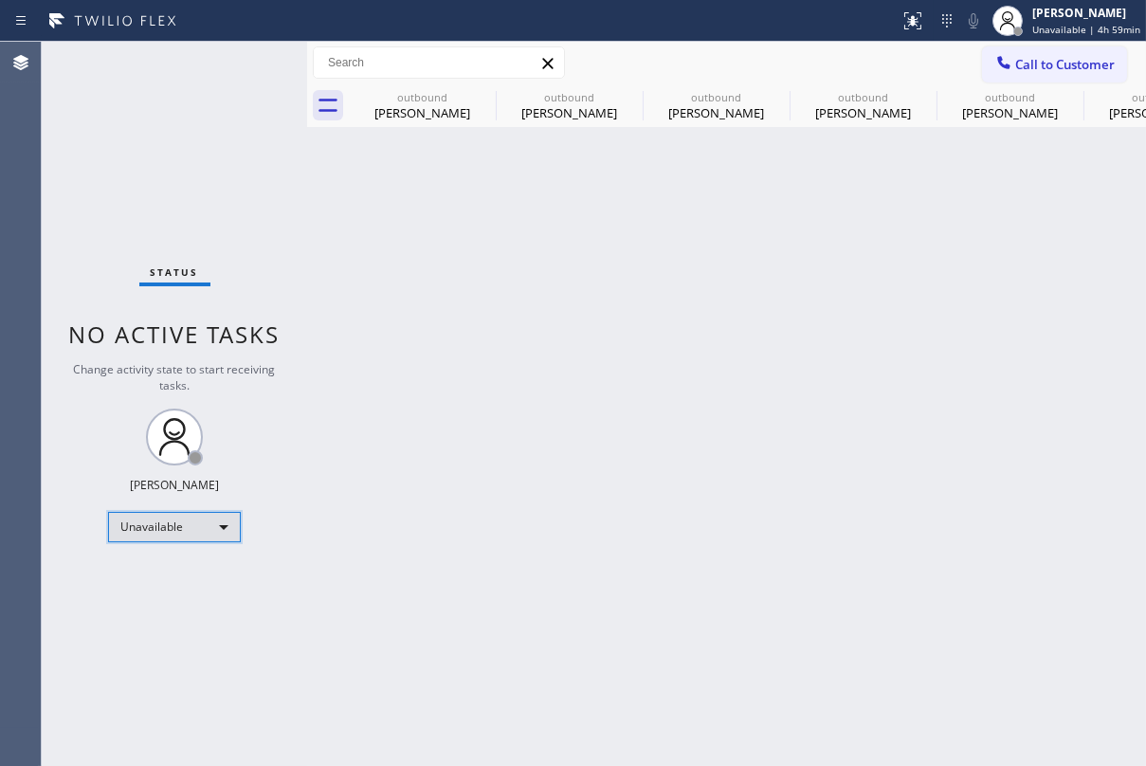
click at [180, 520] on div "Unavailable" at bounding box center [174, 527] width 133 height 30
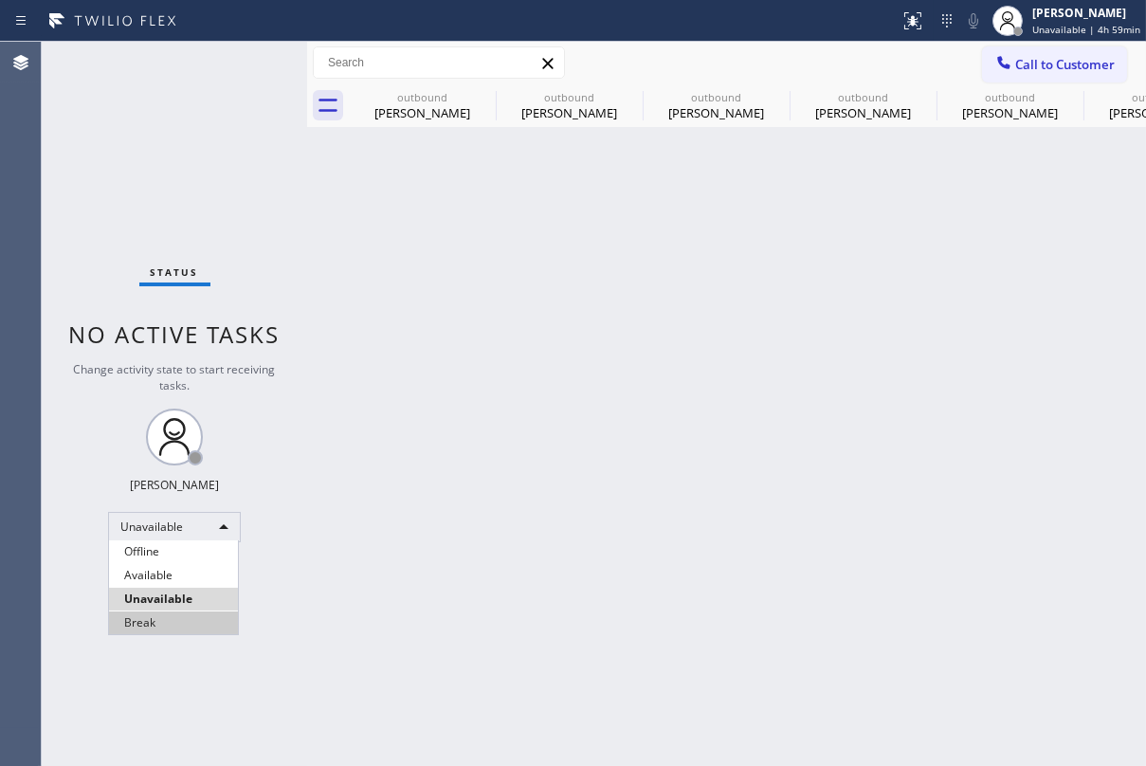
click at [172, 618] on li "Break" at bounding box center [173, 622] width 129 height 23
